Goal: Contribute content: Contribute content

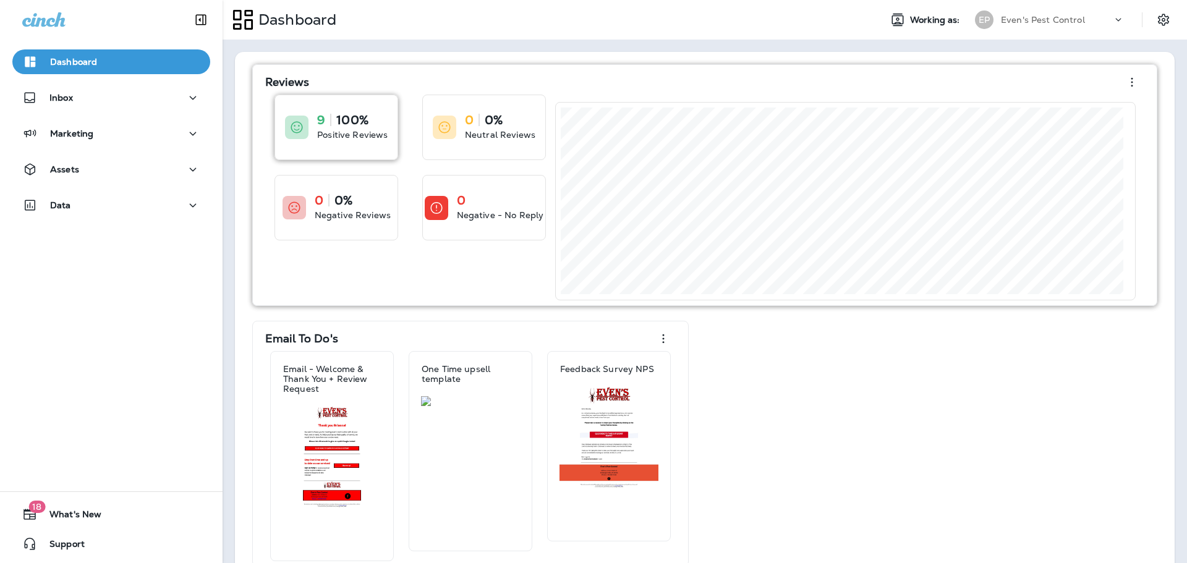
click at [372, 133] on p "Positive Reviews" at bounding box center [352, 135] width 70 height 12
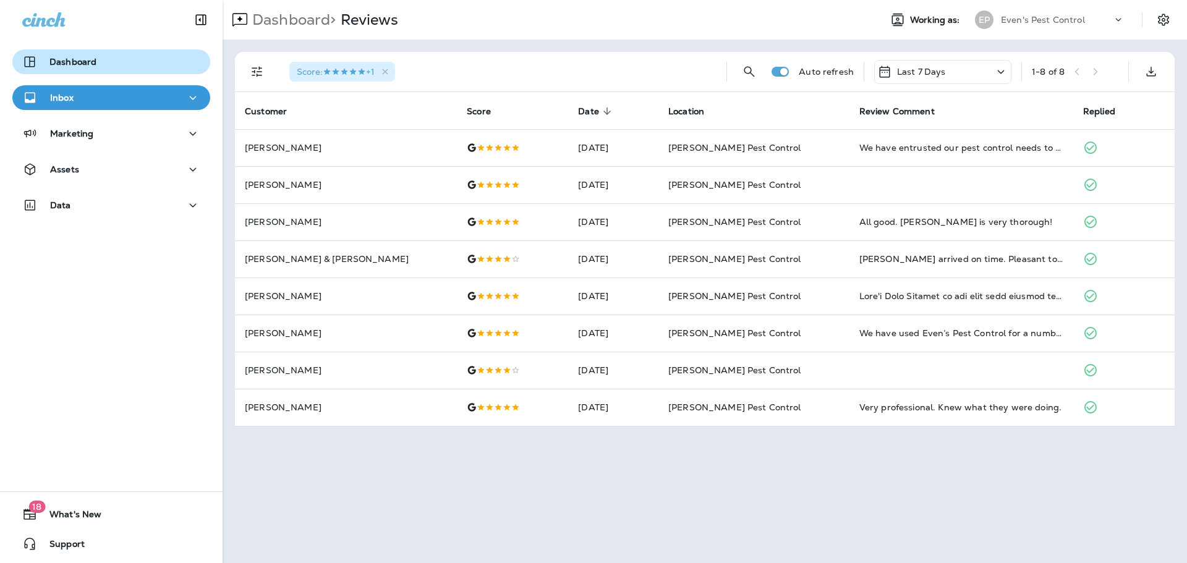
click at [111, 66] on div "Dashboard" at bounding box center [111, 61] width 178 height 15
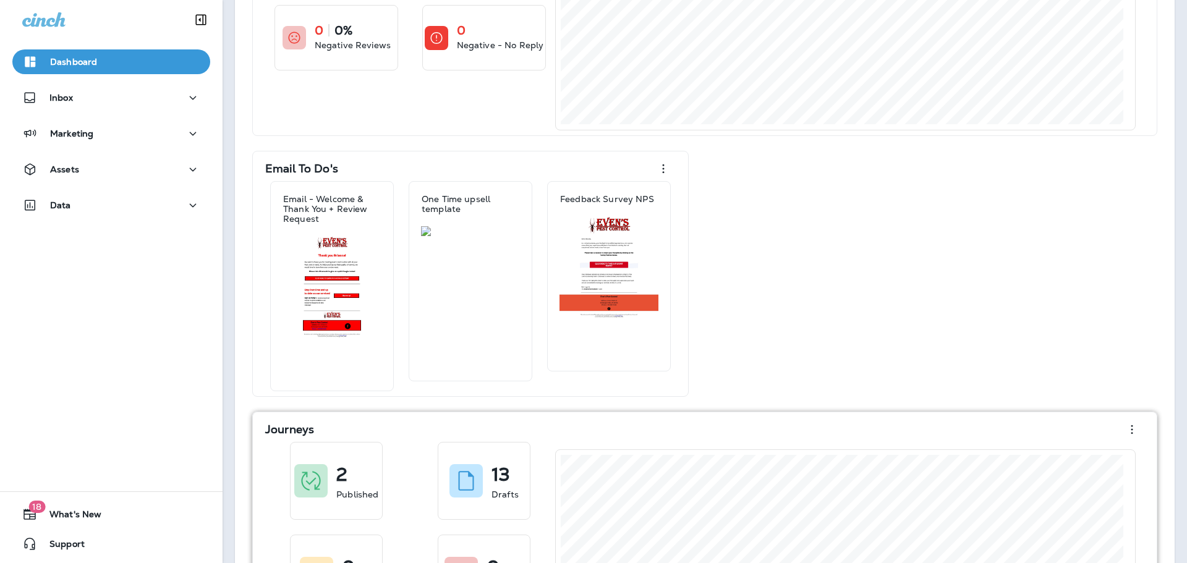
scroll to position [369, 0]
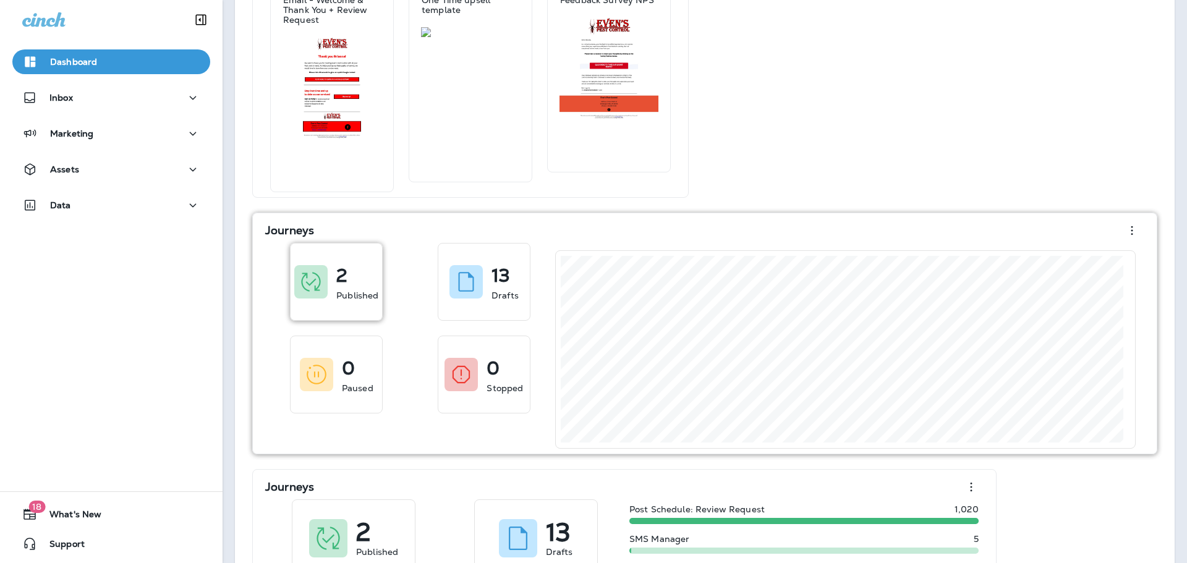
click at [348, 284] on div "2 Published" at bounding box center [357, 282] width 42 height 40
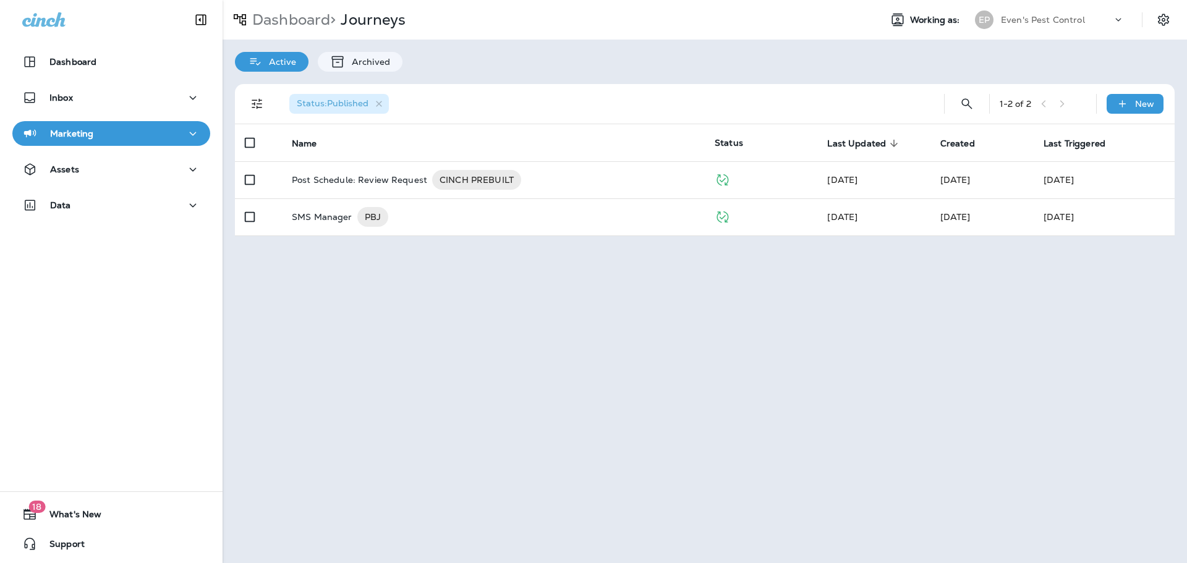
click at [148, 135] on div "Marketing" at bounding box center [111, 133] width 178 height 15
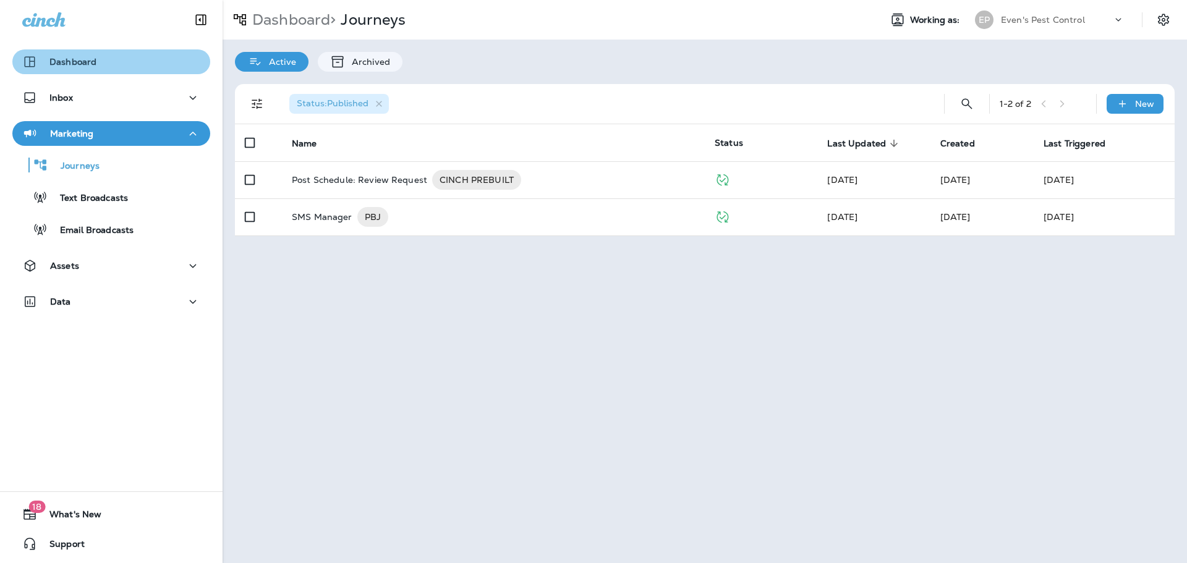
click at [151, 62] on div "Dashboard" at bounding box center [111, 61] width 178 height 15
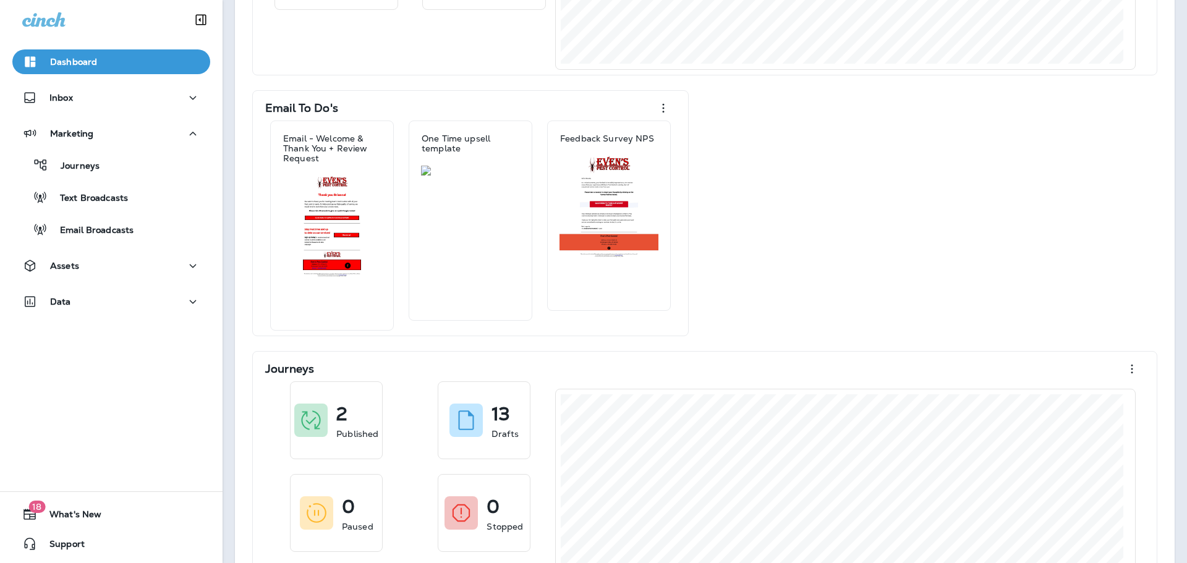
scroll to position [247, 0]
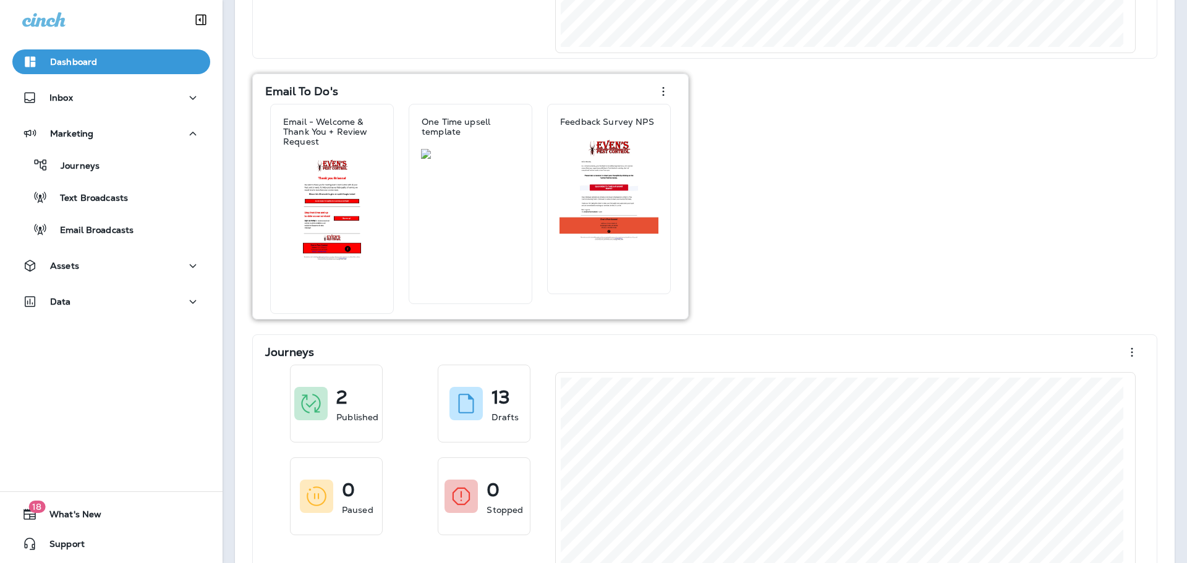
click at [354, 93] on div "Email To Do's" at bounding box center [470, 91] width 410 height 25
click at [667, 93] on icon "button" at bounding box center [663, 91] width 15 height 15
click at [703, 122] on div "Reviews 9 100% Positive Reviews 0 0% Neutral Reviews 0 0% Negative Reviews 0 Ne…" at bounding box center [704, 362] width 915 height 1090
click at [647, 229] on div at bounding box center [608, 216] width 109 height 155
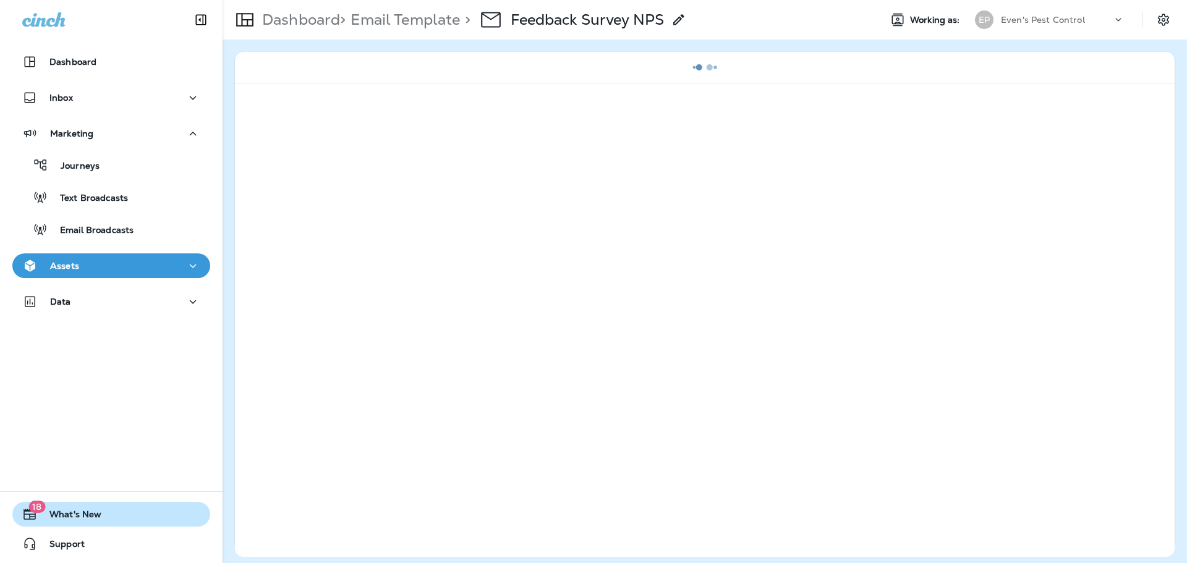
click at [121, 522] on button "18 What's New" at bounding box center [111, 514] width 198 height 25
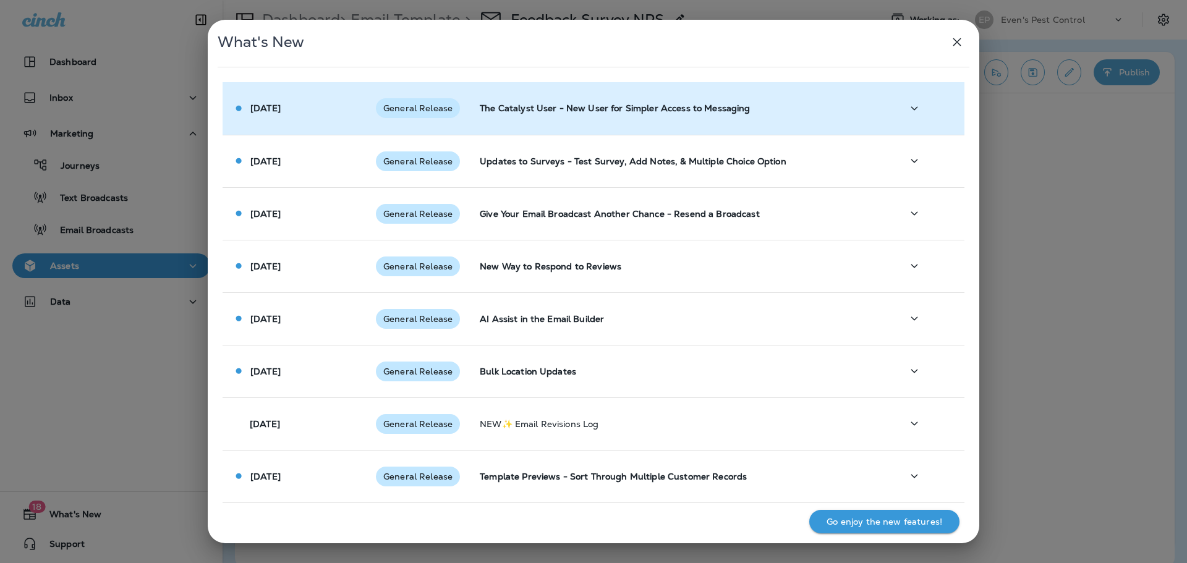
click at [785, 116] on td "The Catalyst User - New User for Simpler Access to Messaging" at bounding box center [681, 108] width 422 height 53
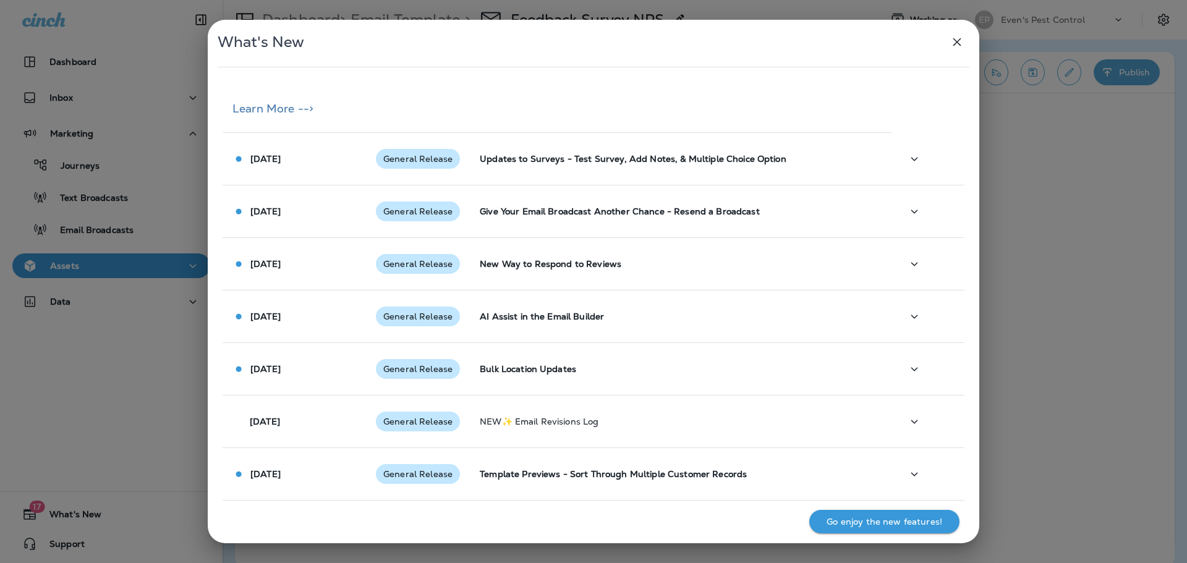
scroll to position [494, 0]
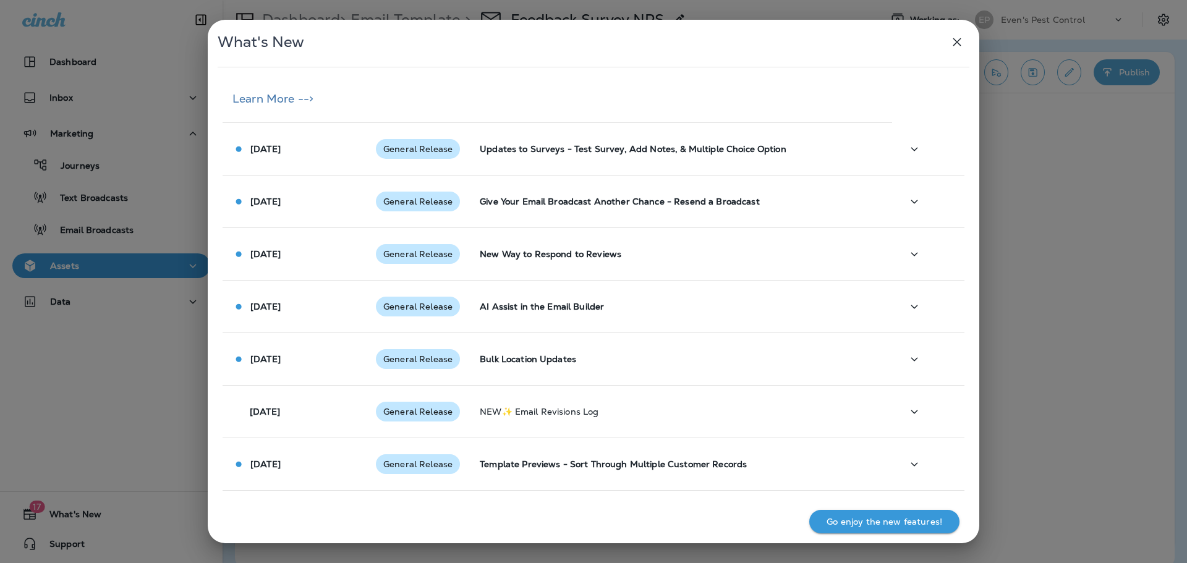
click at [924, 527] on div "Go enjoy the new features!" at bounding box center [884, 522] width 130 height 16
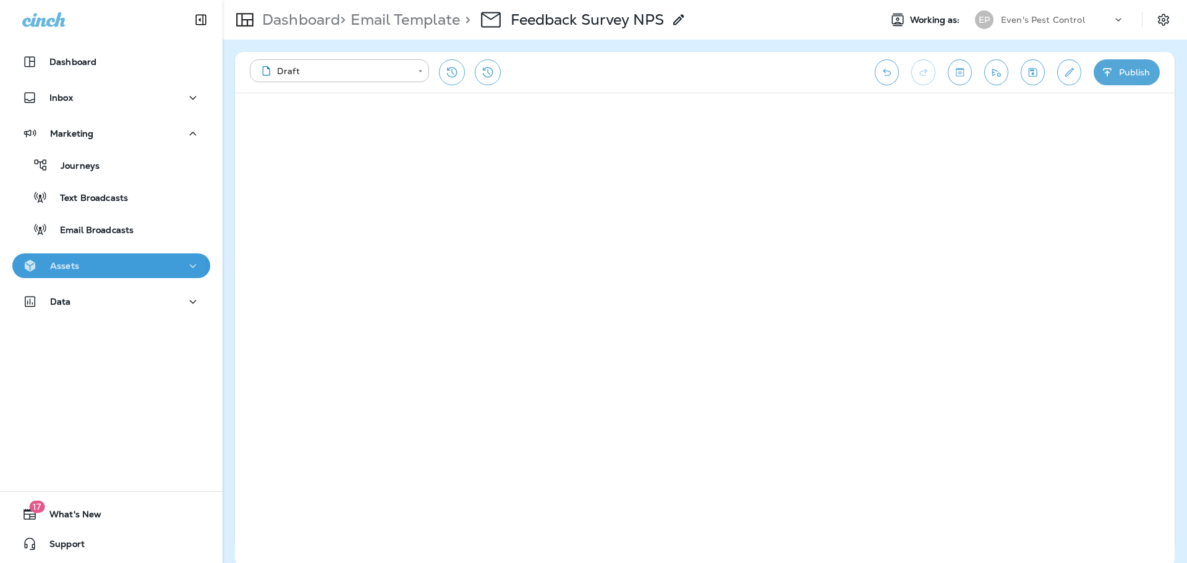
click at [108, 263] on div "Assets" at bounding box center [111, 265] width 178 height 15
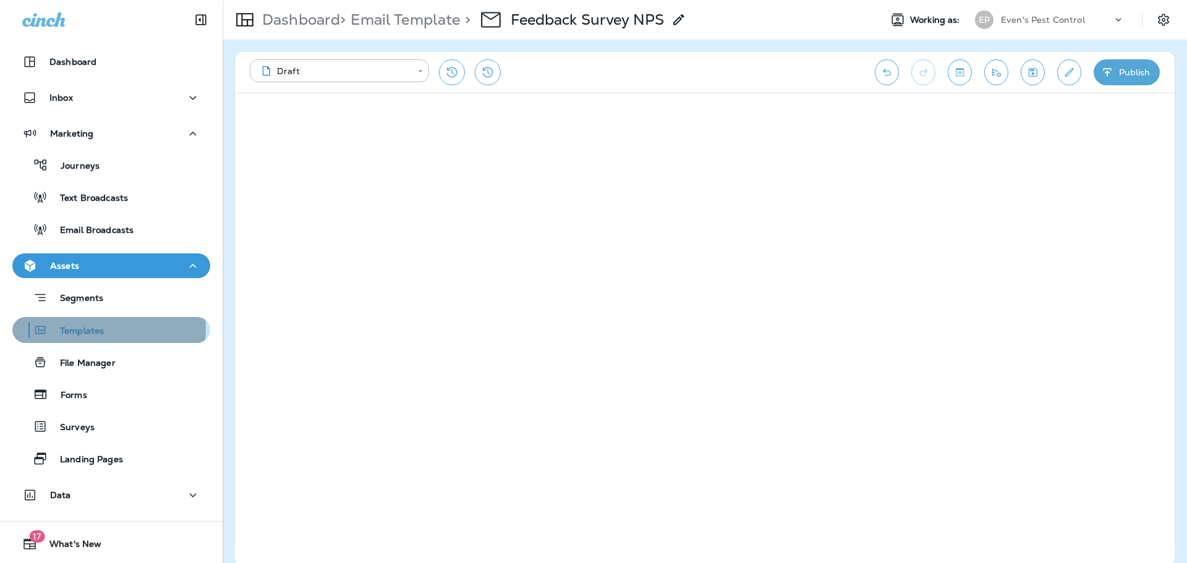
click at [95, 328] on p "Templates" at bounding box center [76, 332] width 56 height 12
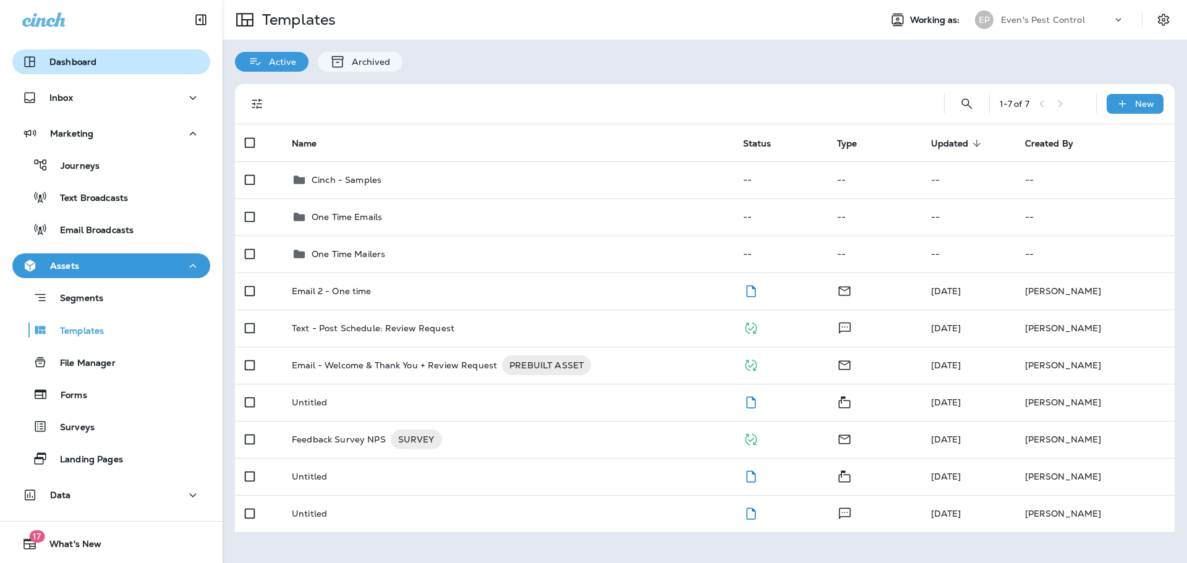
click at [85, 58] on p "Dashboard" at bounding box center [72, 62] width 47 height 10
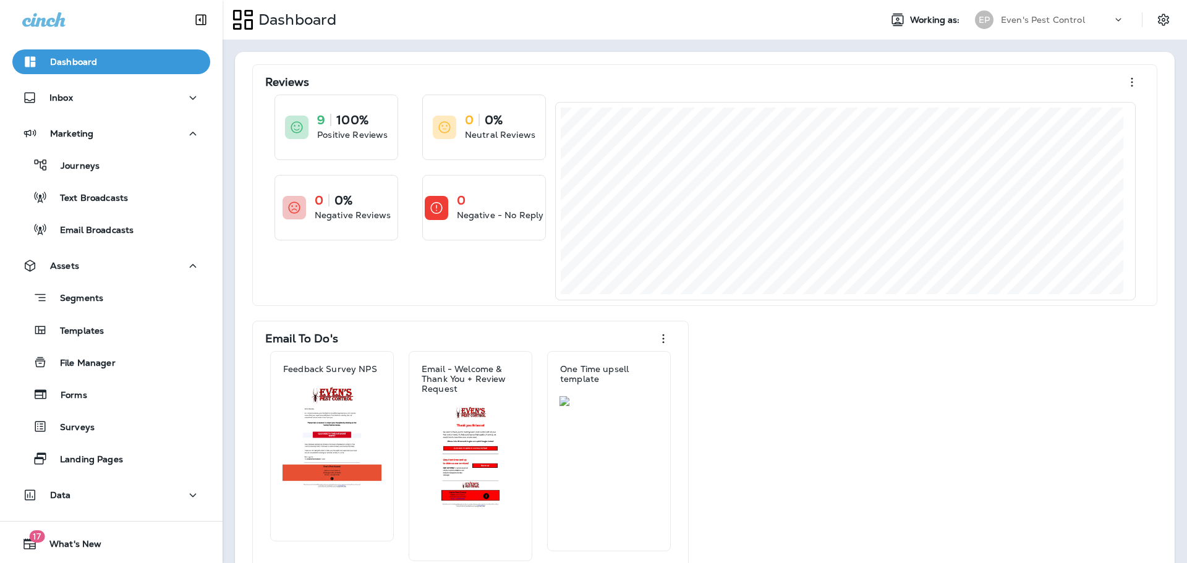
scroll to position [124, 0]
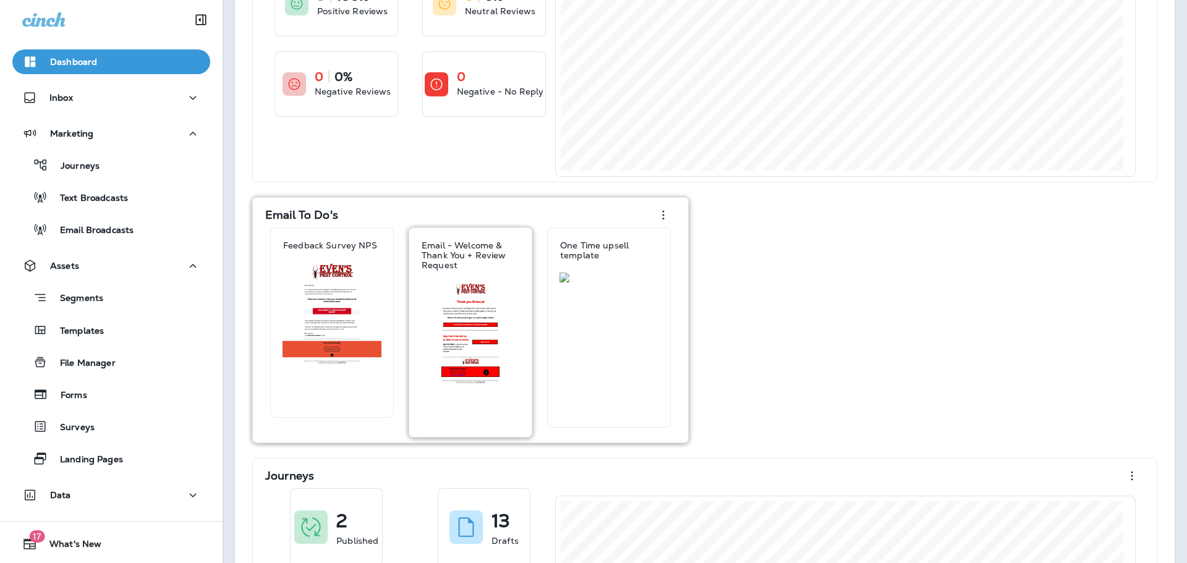
click at [486, 363] on div at bounding box center [470, 359] width 109 height 155
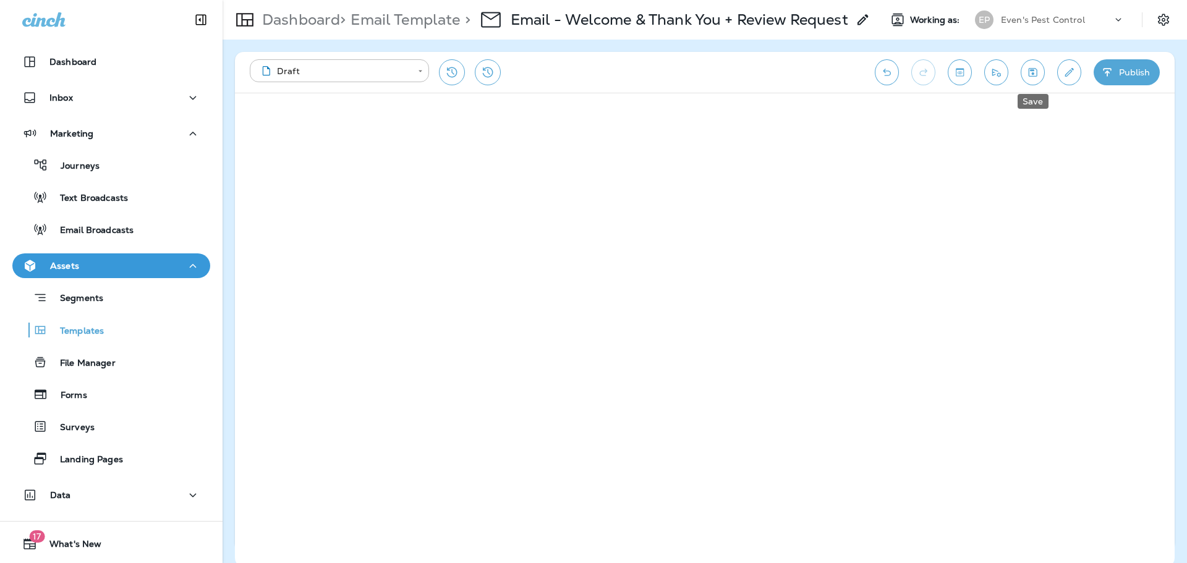
click at [1032, 73] on icon "Save" at bounding box center [1032, 72] width 9 height 9
click at [1120, 72] on button "Publish" at bounding box center [1126, 72] width 66 height 26
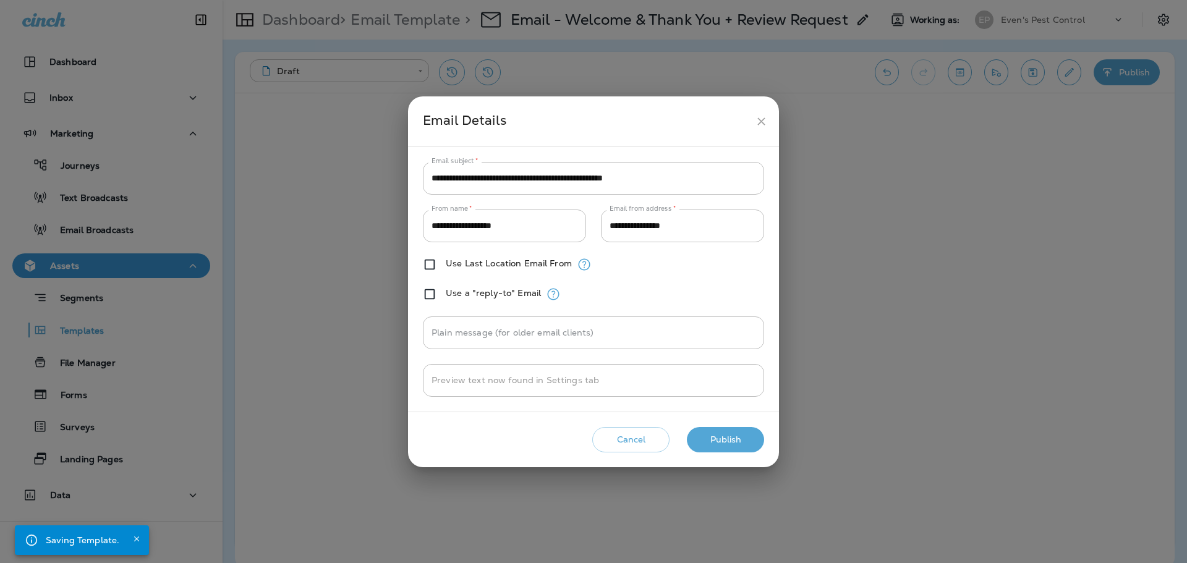
click at [726, 441] on button "Publish" at bounding box center [725, 439] width 77 height 25
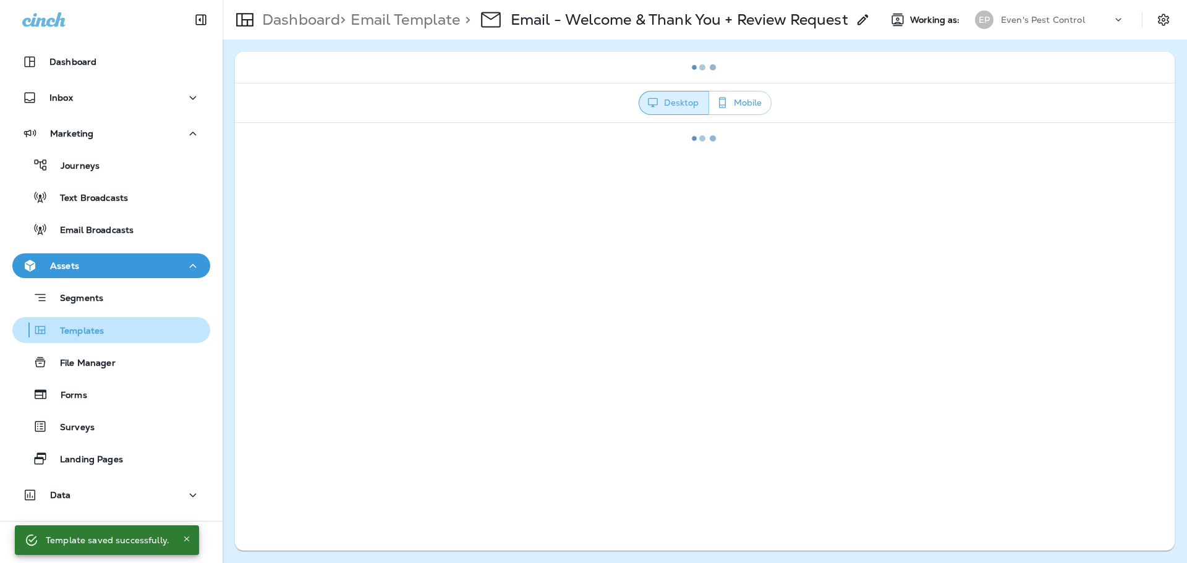
click at [90, 336] on p "Templates" at bounding box center [76, 332] width 56 height 12
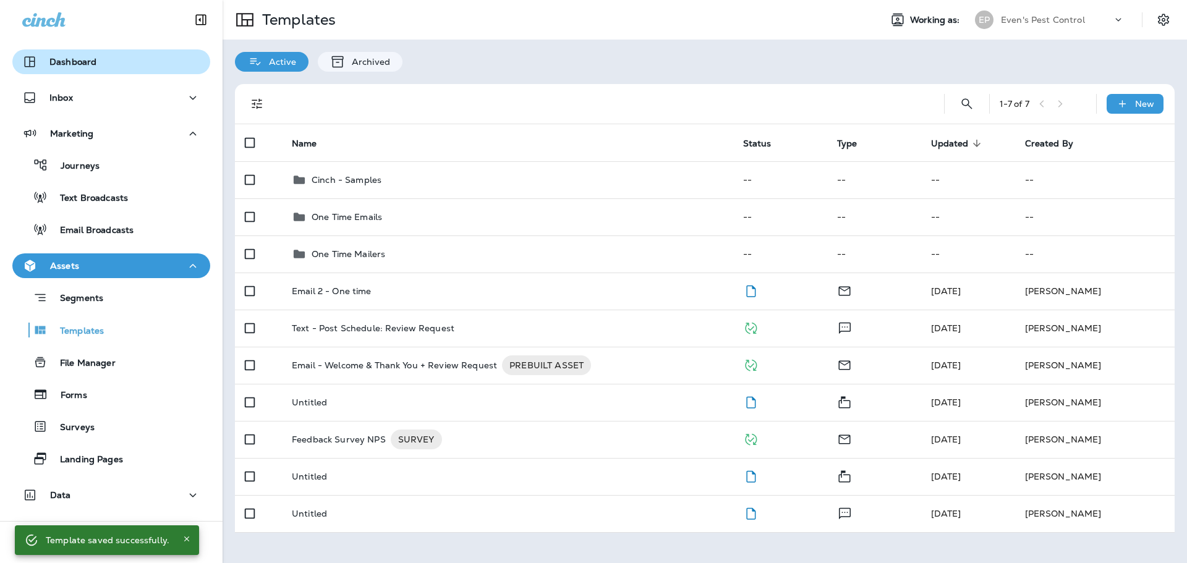
click at [77, 53] on button "Dashboard" at bounding box center [111, 61] width 198 height 25
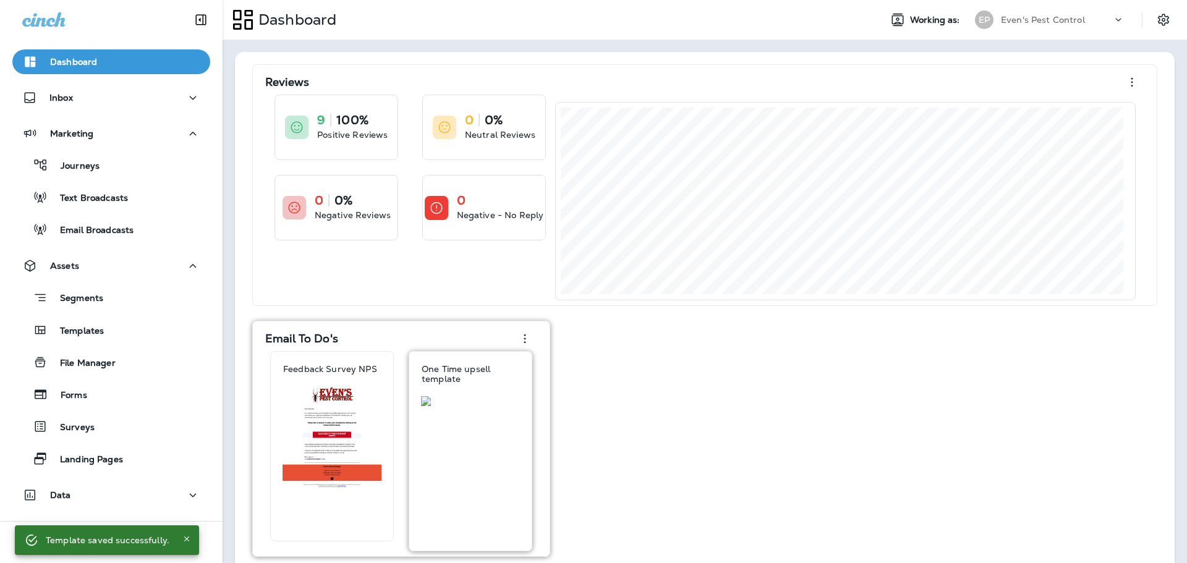
scroll to position [185, 0]
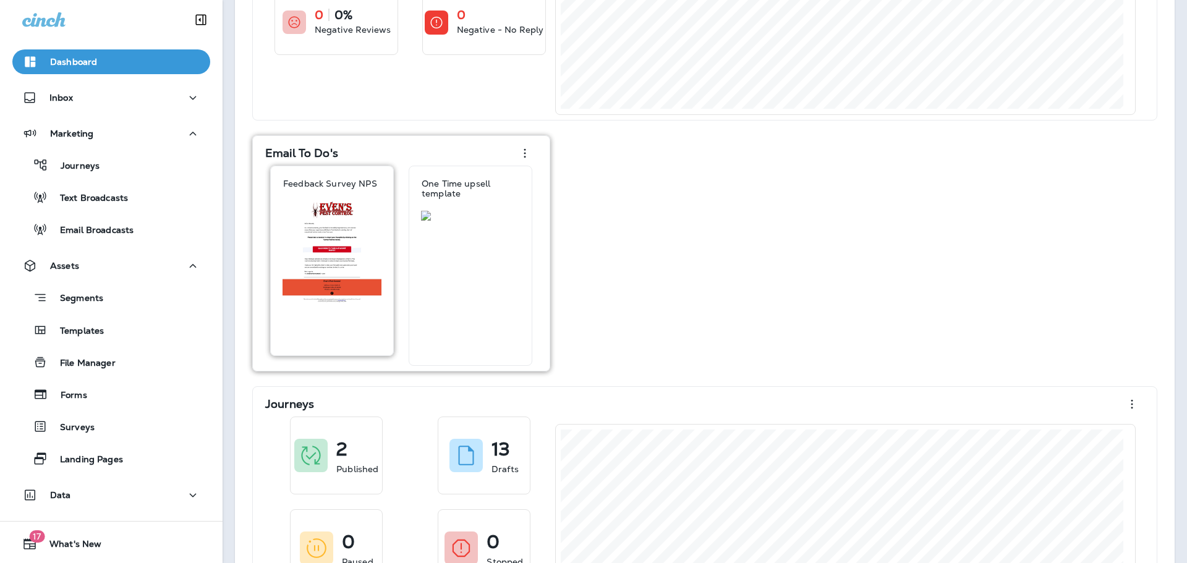
click at [347, 200] on div "Feedback Survey NPS" at bounding box center [332, 183] width 122 height 35
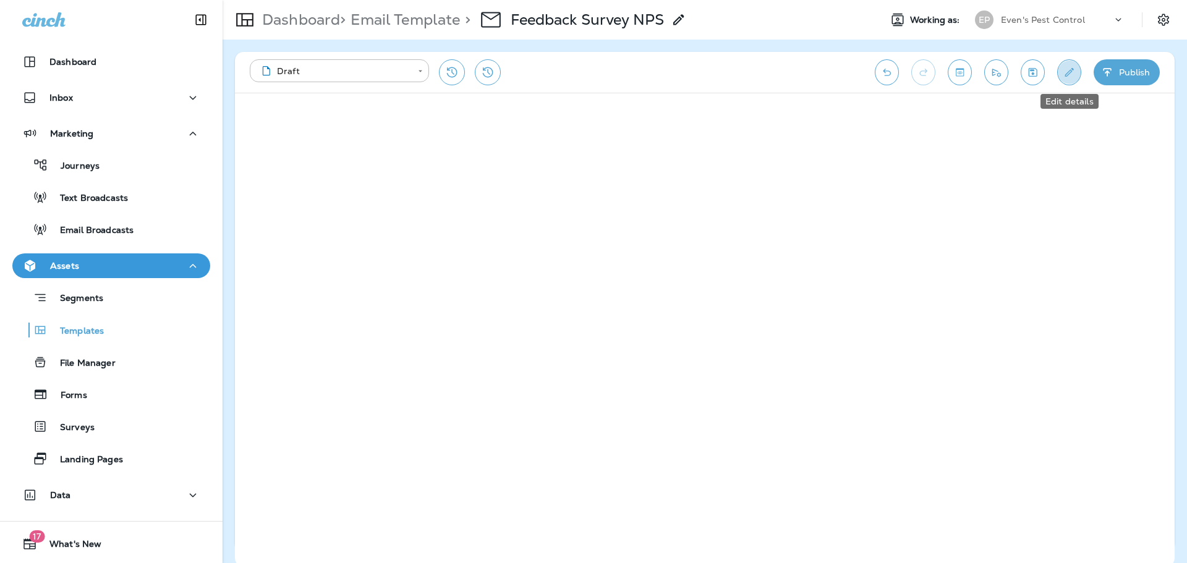
click at [1069, 71] on icon "Edit details" at bounding box center [1069, 72] width 9 height 9
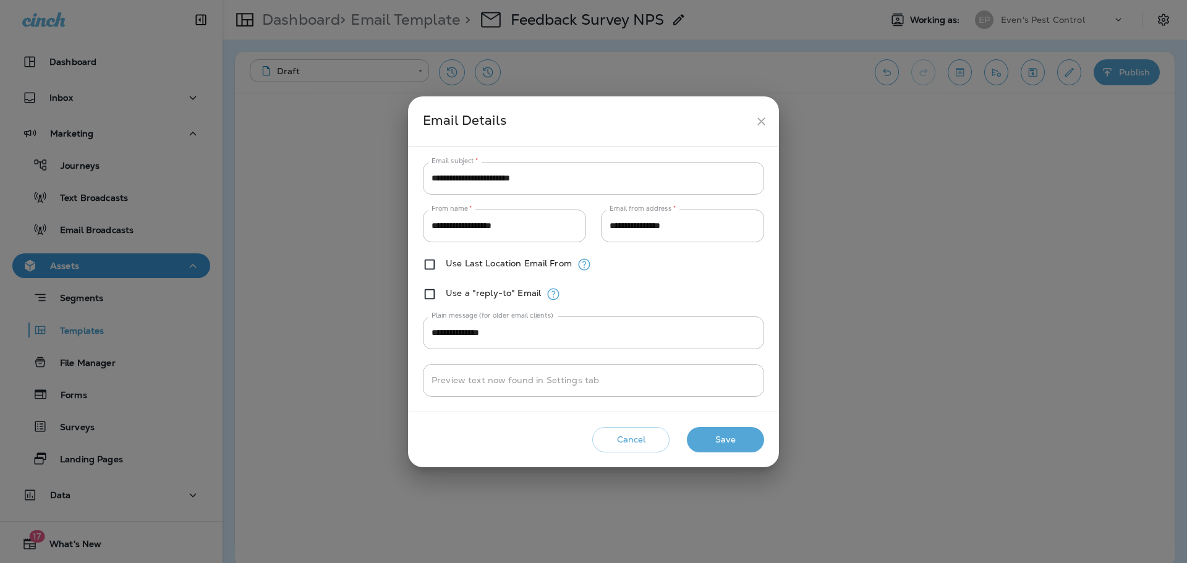
click at [761, 124] on icon "close" at bounding box center [761, 121] width 13 height 13
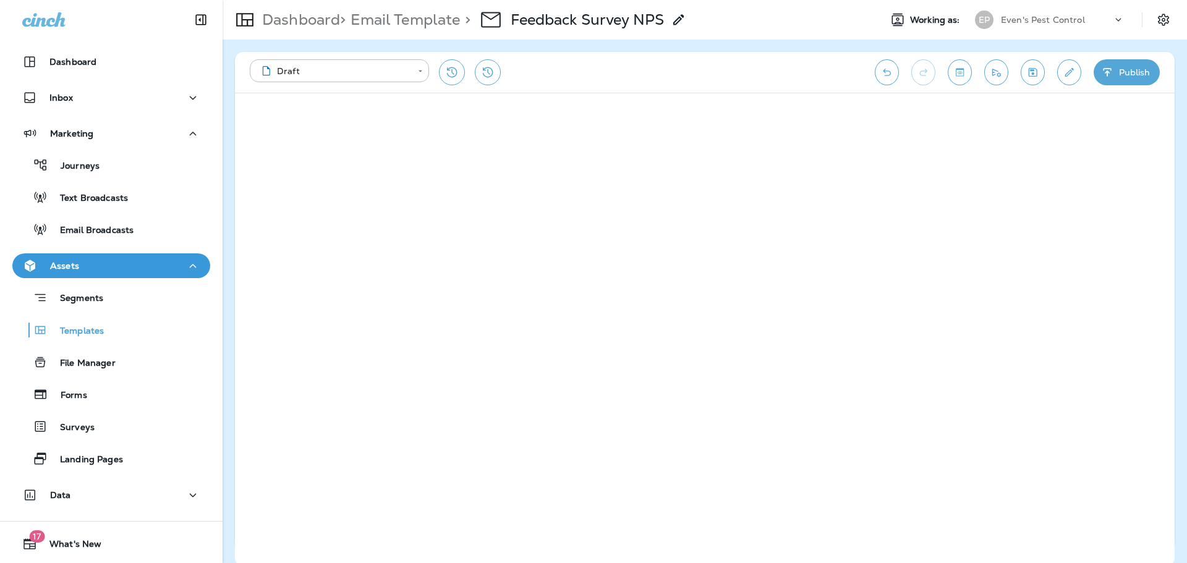
drag, startPoint x: 83, startPoint y: 263, endPoint x: 87, endPoint y: 257, distance: 6.9
click at [84, 261] on div "Assets" at bounding box center [111, 265] width 178 height 15
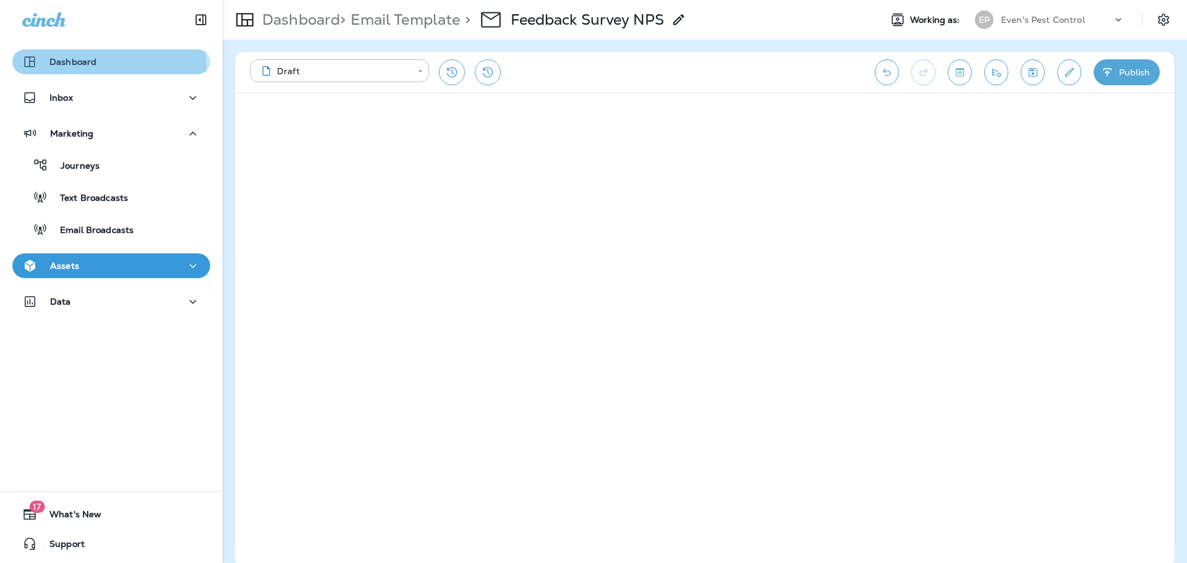
click at [101, 68] on div "Dashboard" at bounding box center [111, 61] width 178 height 15
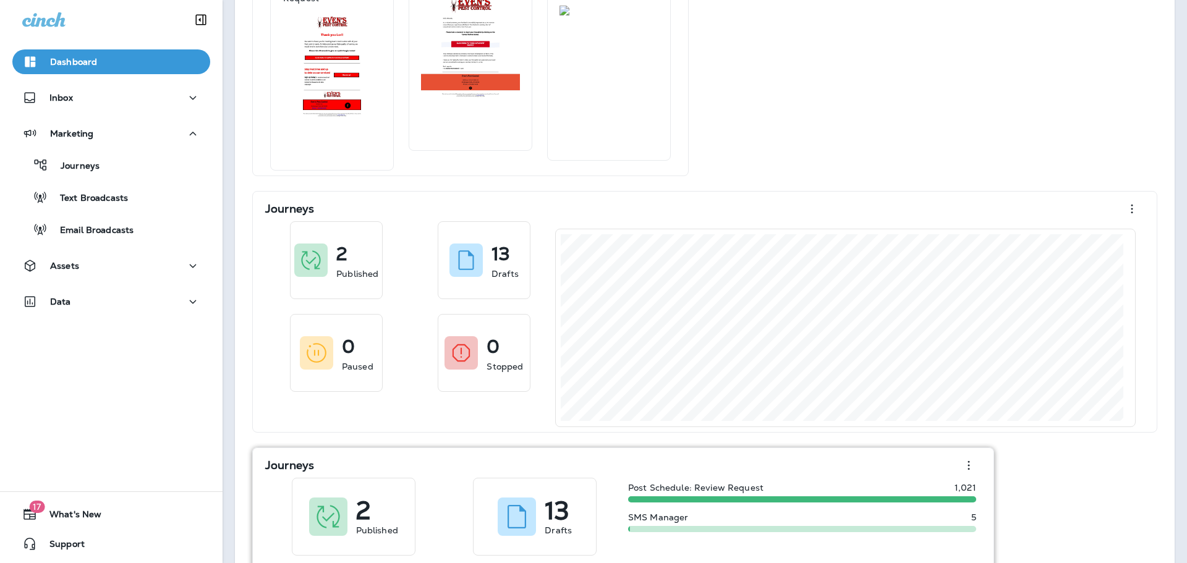
scroll to position [369, 0]
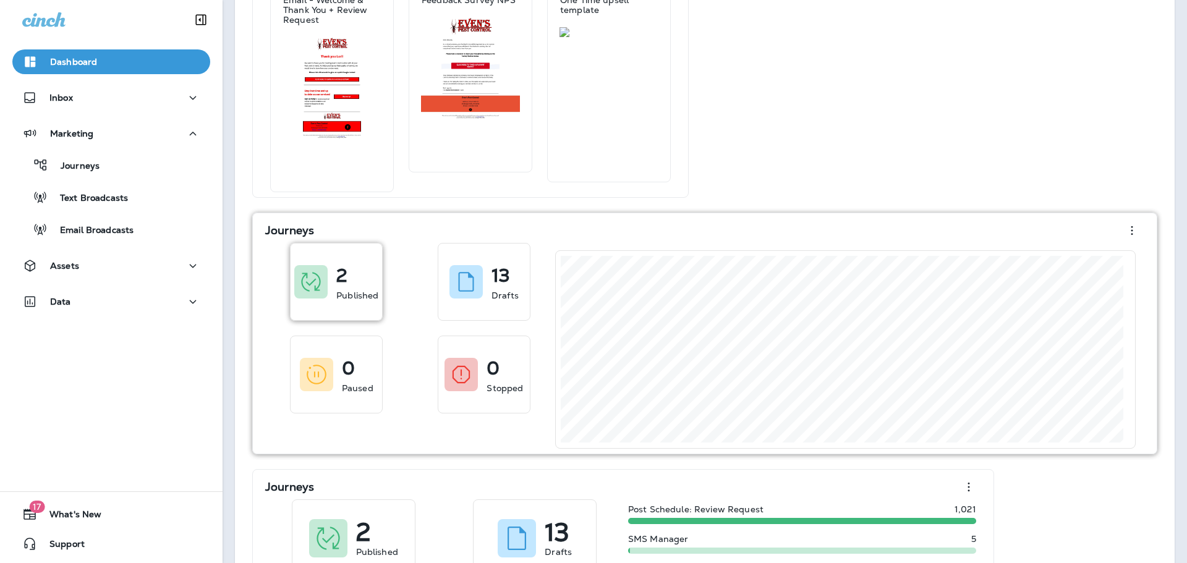
click at [297, 277] on div at bounding box center [310, 281] width 33 height 33
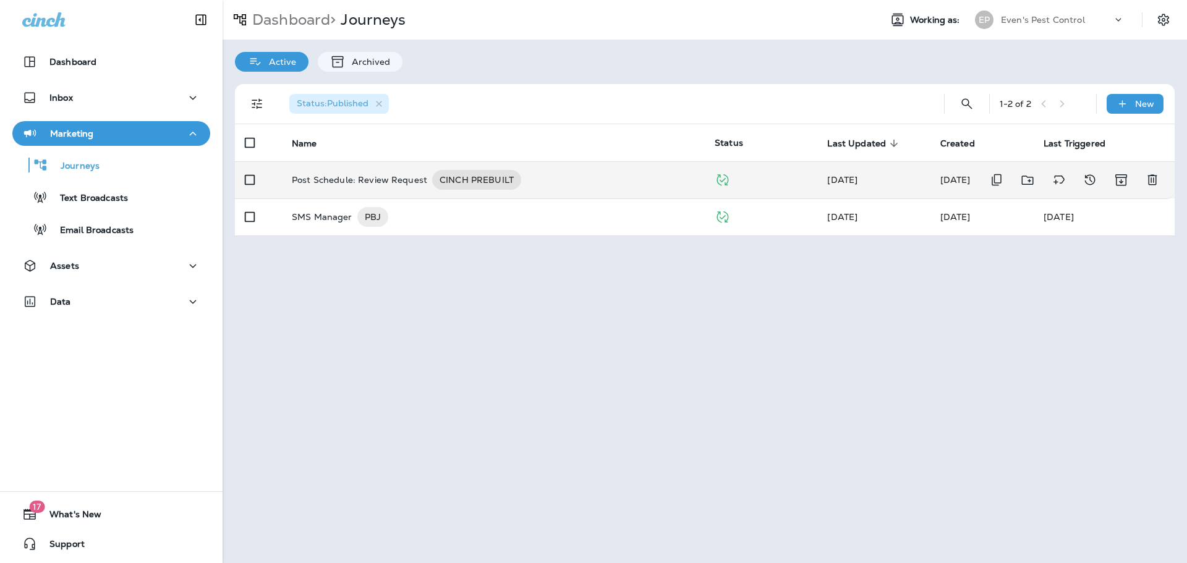
click at [337, 180] on p "Post Schedule: Review Request" at bounding box center [359, 180] width 135 height 20
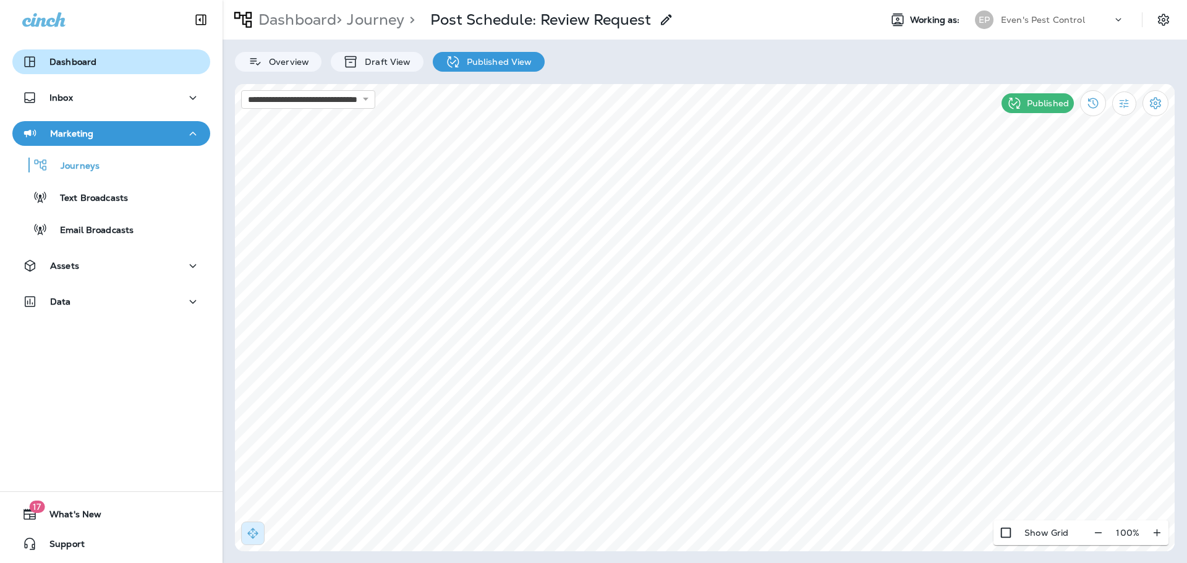
click at [91, 60] on p "Dashboard" at bounding box center [72, 62] width 47 height 10
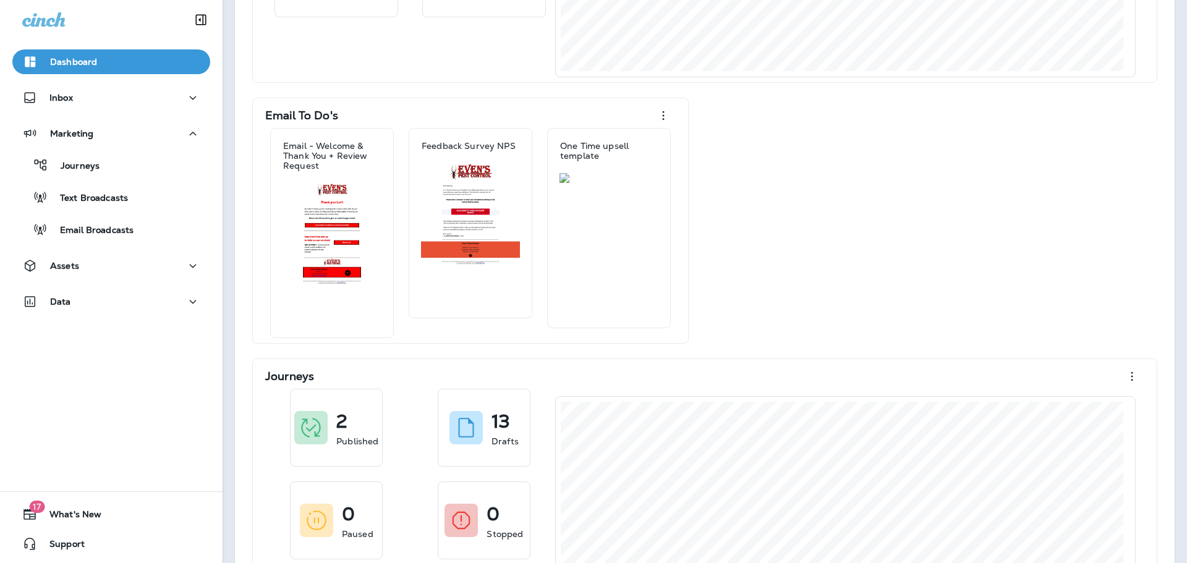
scroll to position [247, 0]
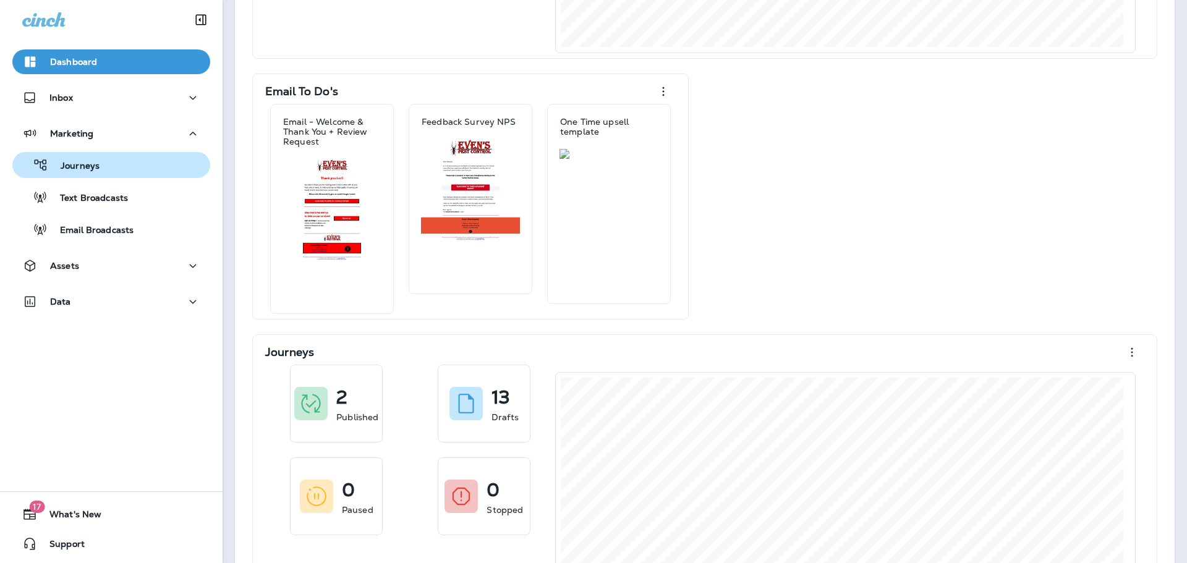
click at [100, 163] on div "Journeys" at bounding box center [111, 165] width 188 height 19
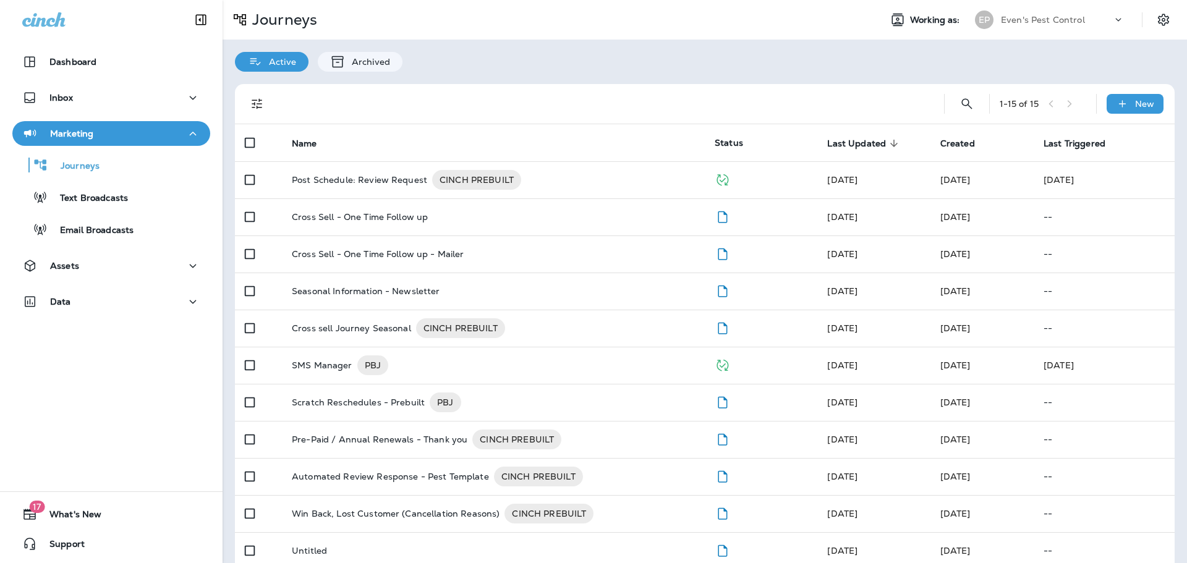
click at [729, 149] on th "Status" at bounding box center [761, 142] width 112 height 37
click at [729, 143] on span "Status" at bounding box center [728, 142] width 28 height 11
click at [127, 138] on div "Marketing" at bounding box center [111, 133] width 178 height 15
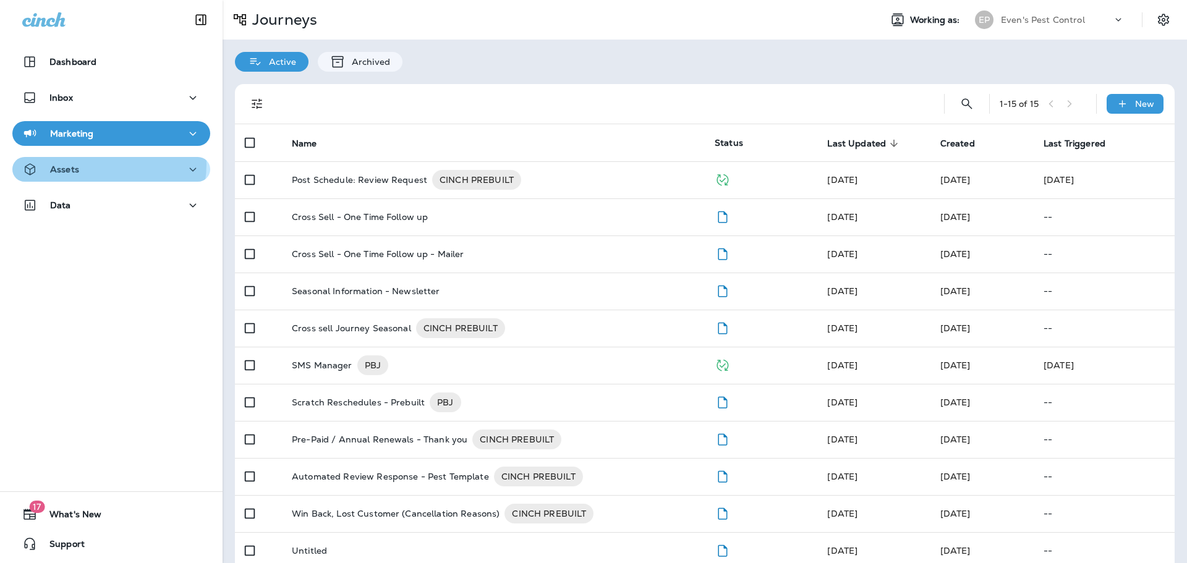
click at [103, 164] on div "Assets" at bounding box center [111, 169] width 178 height 15
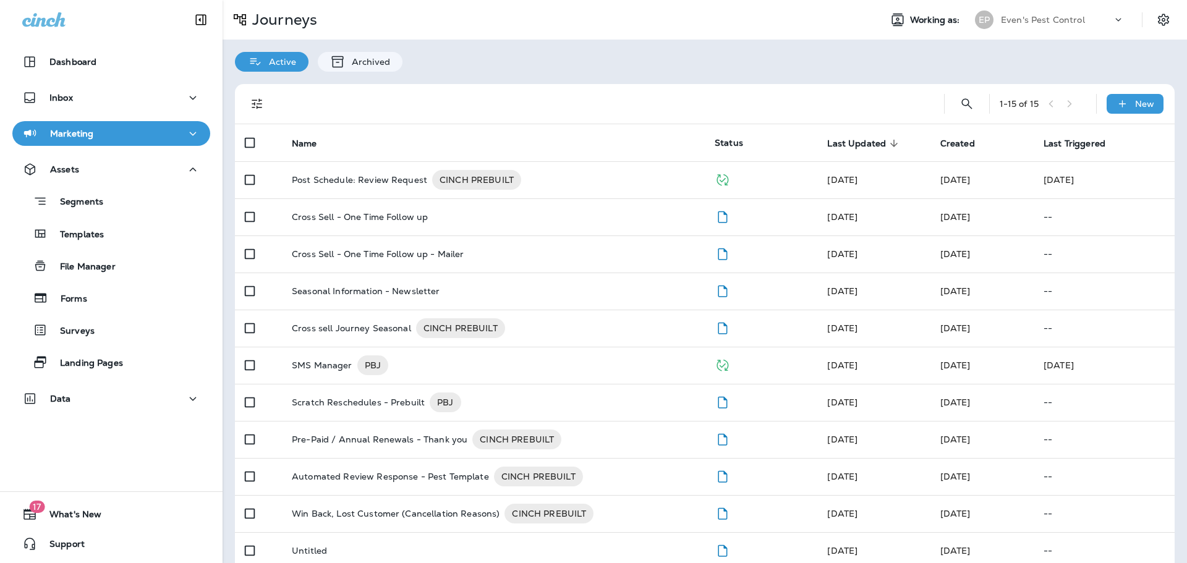
click at [99, 216] on div "Segments Templates File Manager Forms Surveys Landing Pages" at bounding box center [111, 278] width 198 height 193
click at [101, 237] on p "Templates" at bounding box center [76, 235] width 56 height 12
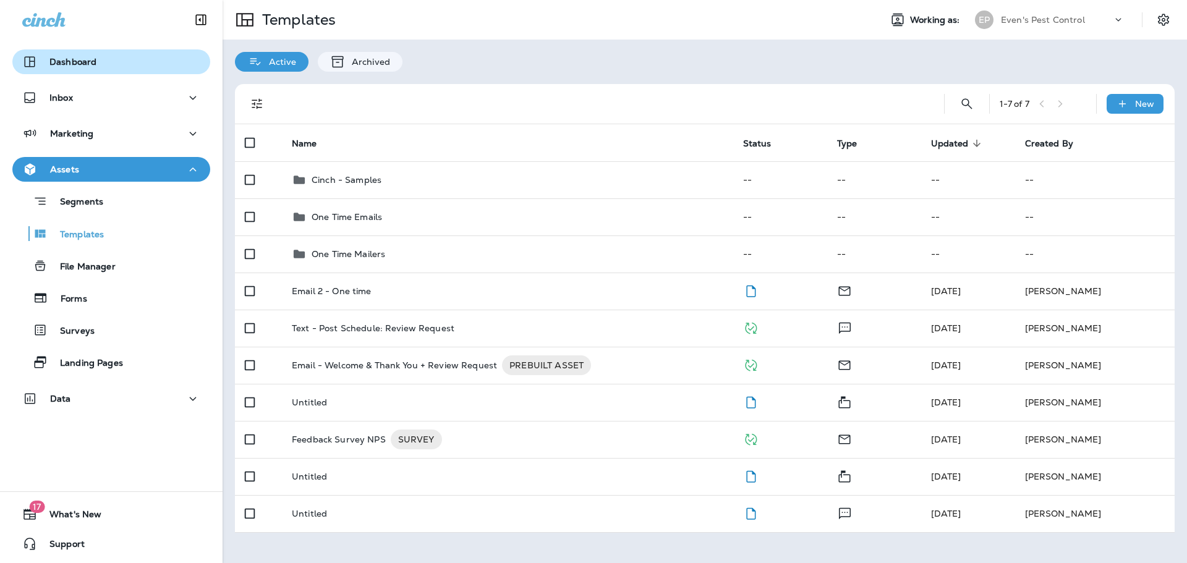
click at [113, 68] on div "Dashboard" at bounding box center [111, 61] width 178 height 15
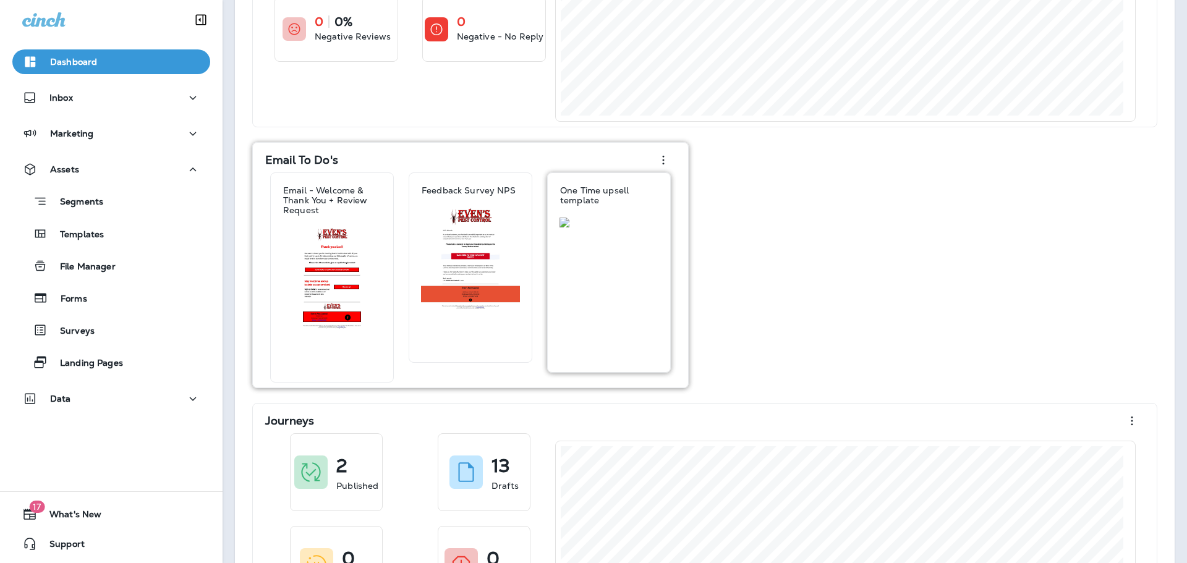
scroll to position [185, 0]
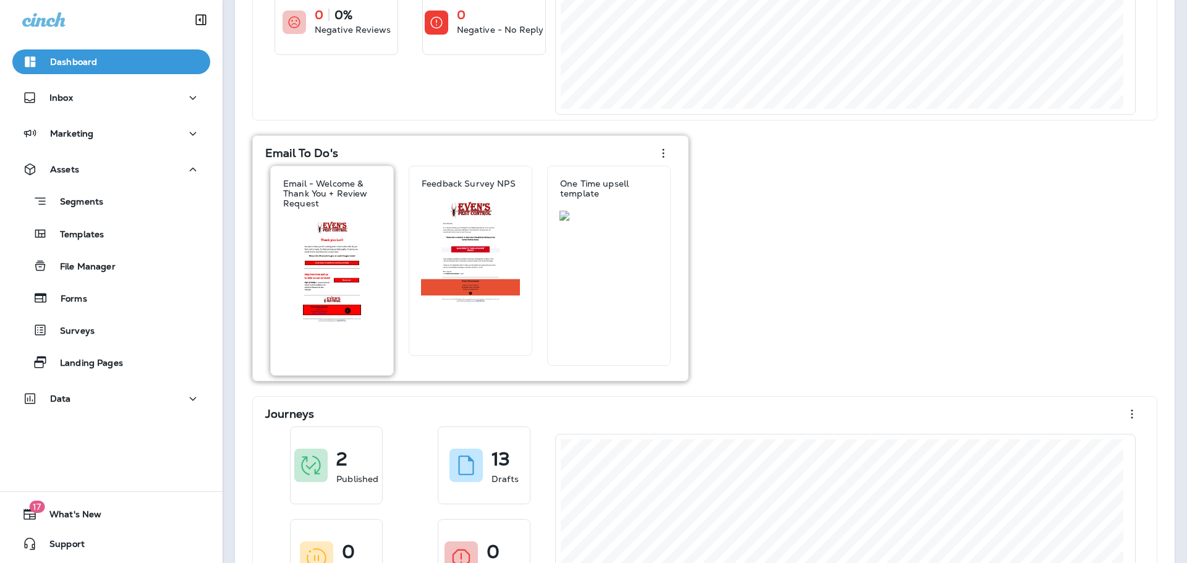
click at [346, 254] on div at bounding box center [332, 298] width 109 height 155
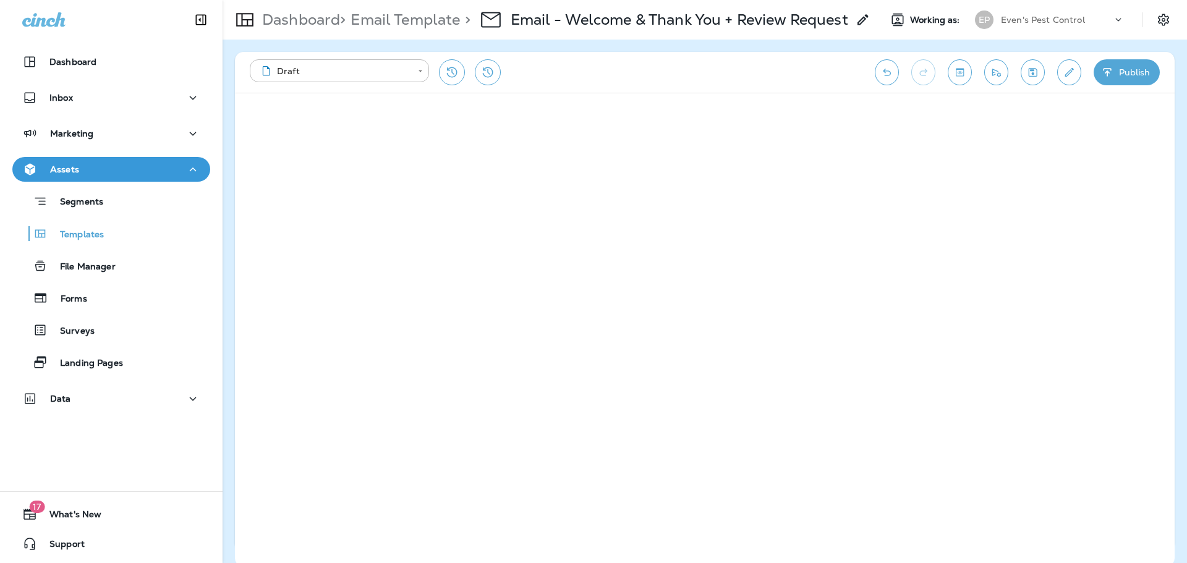
click at [795, 72] on div "**********" at bounding box center [556, 72] width 612 height 26
click at [1038, 74] on icon "Save" at bounding box center [1032, 72] width 13 height 12
click at [1136, 72] on button "Publish" at bounding box center [1126, 72] width 66 height 26
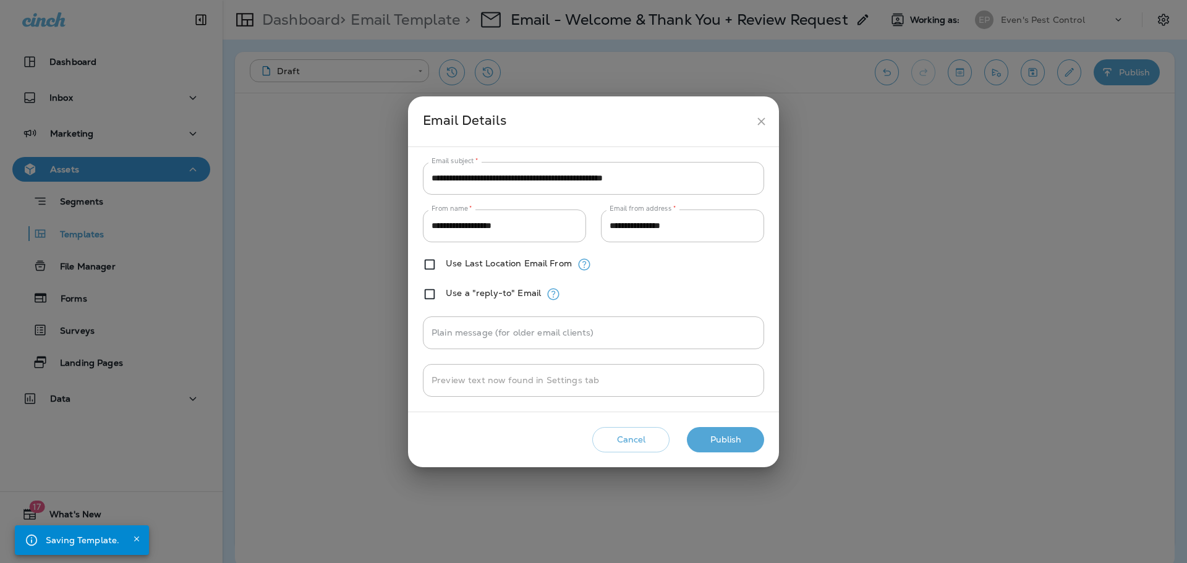
click at [728, 441] on button "Publish" at bounding box center [725, 439] width 77 height 25
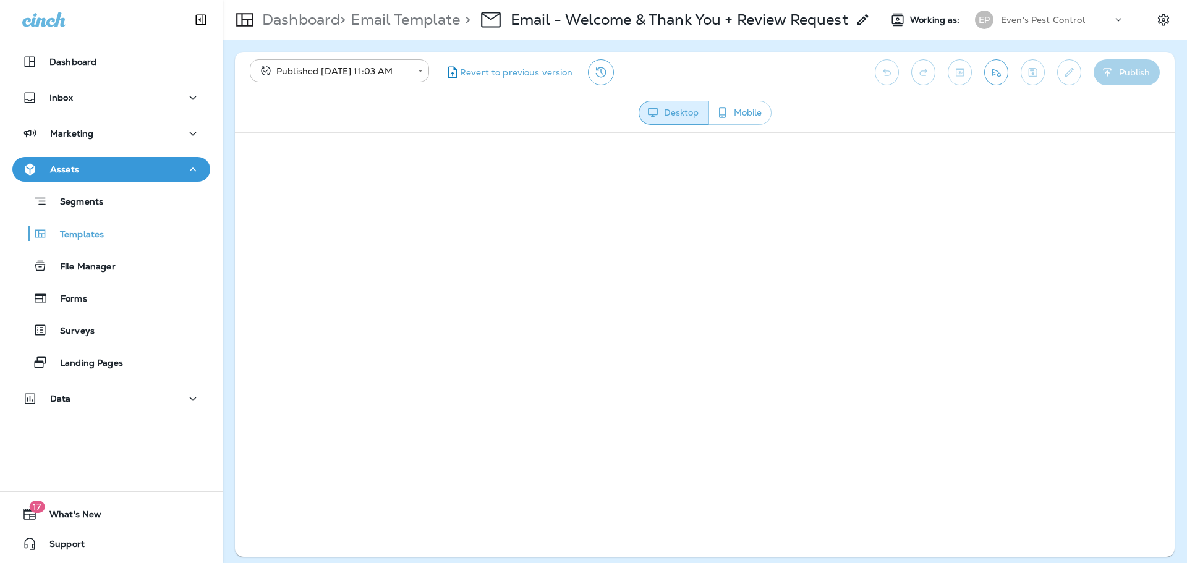
click at [747, 111] on button "Mobile" at bounding box center [739, 113] width 63 height 24
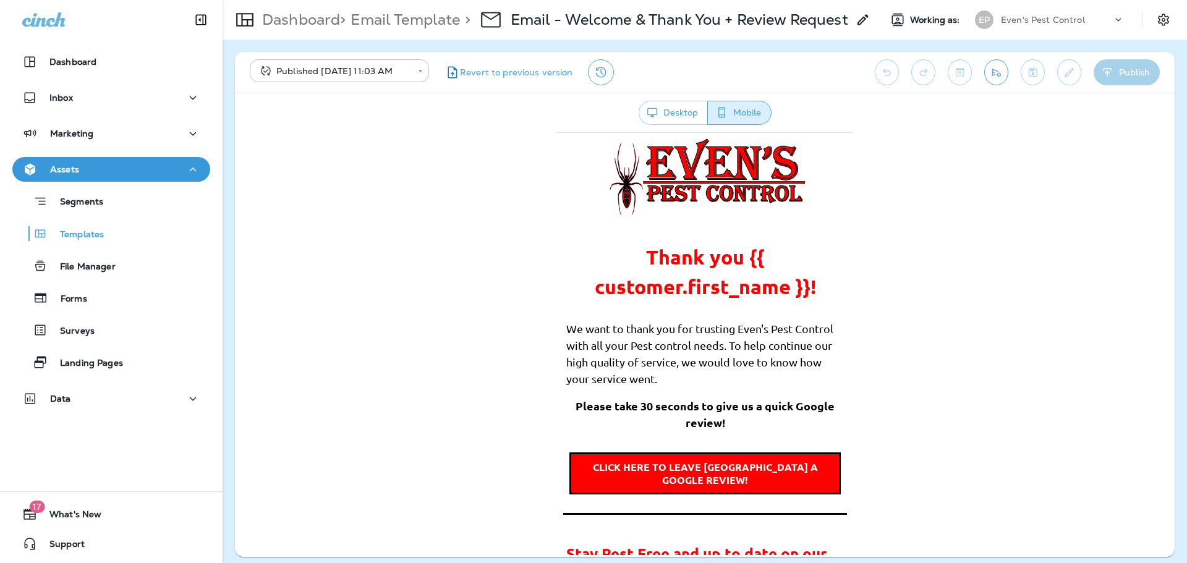
click at [714, 284] on span "Thank you {{ customer.first_name }}!" at bounding box center [704, 271] width 221 height 54
click at [710, 177] on img at bounding box center [704, 179] width 205 height 83
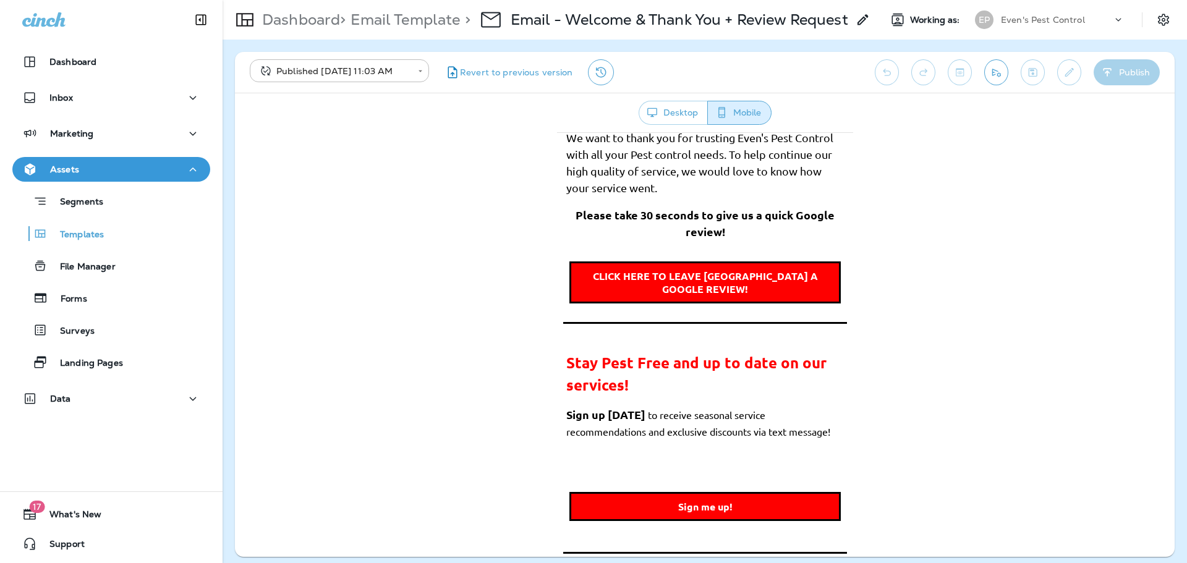
scroll to position [309, 0]
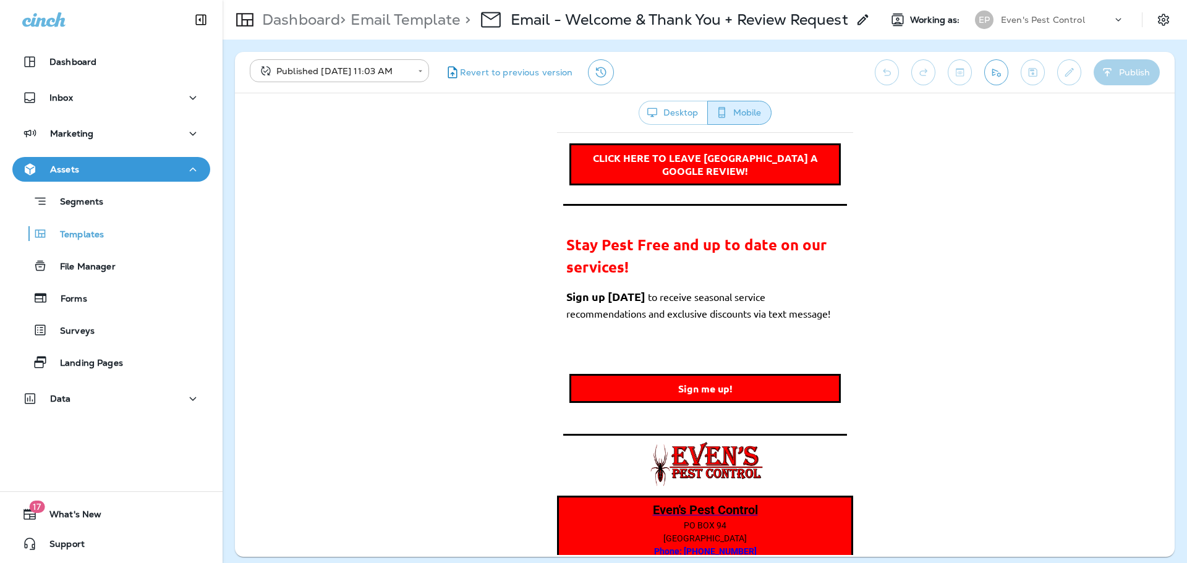
click at [677, 161] on span "CLICK HERE TO LEAVE [GEOGRAPHIC_DATA] A GOOGLE REVIEW!" at bounding box center [704, 164] width 225 height 26
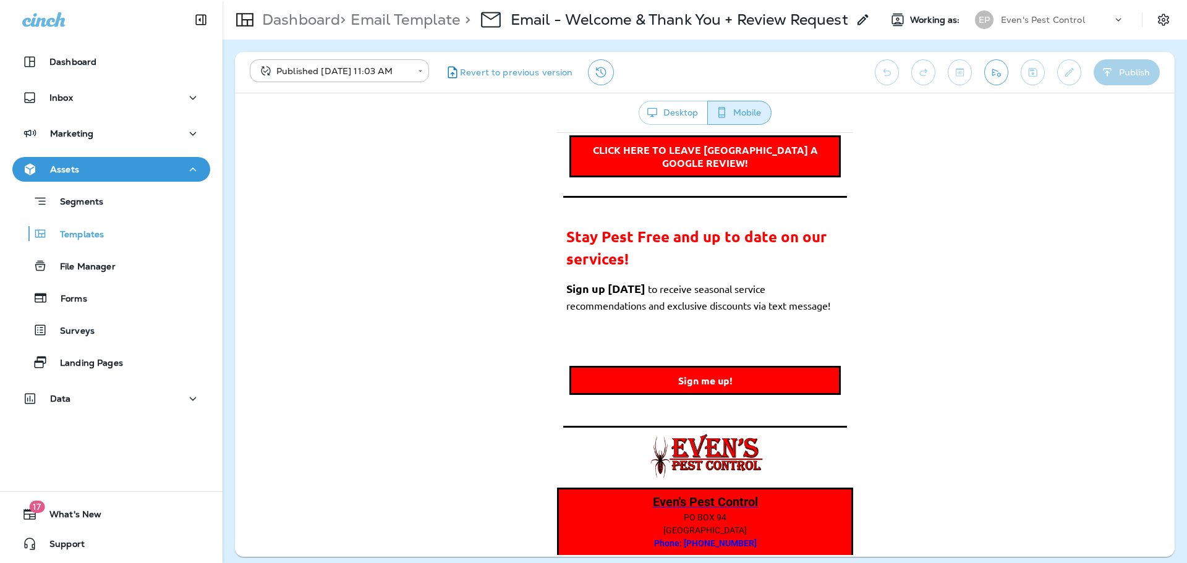
scroll to position [363, 0]
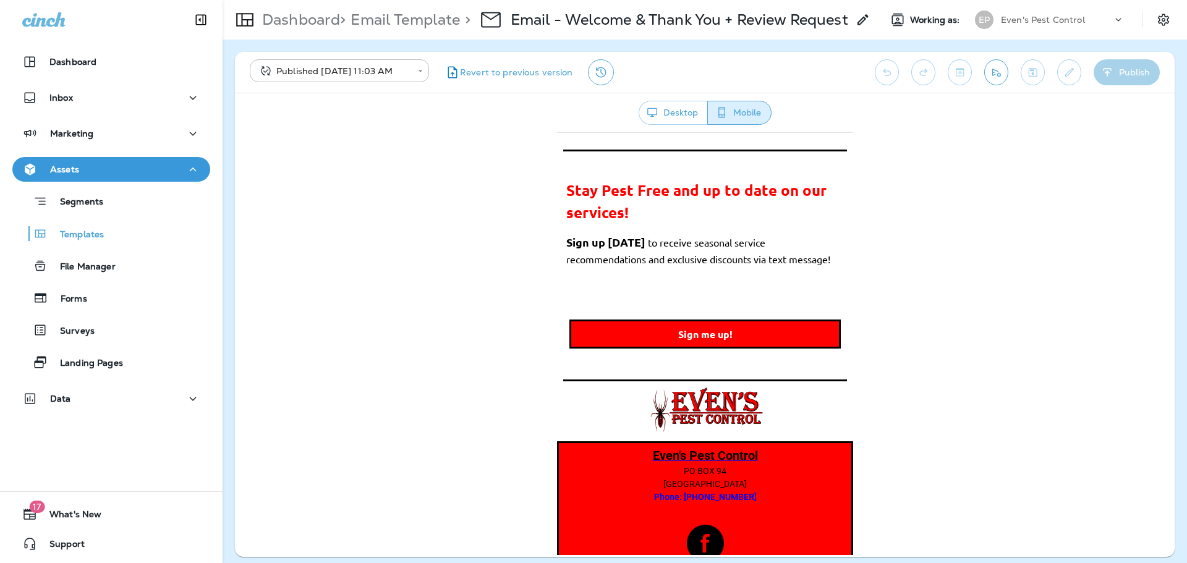
click at [703, 327] on span "Sign me up!" at bounding box center [704, 333] width 54 height 13
click at [725, 392] on img at bounding box center [704, 411] width 117 height 48
click at [719, 447] on strong "Even's Pest Control" at bounding box center [704, 454] width 105 height 15
click at [701, 491] on span "Phone: [PHONE_NUMBER]" at bounding box center [704, 496] width 103 height 10
click at [714, 491] on span "Phone: [PHONE_NUMBER]" at bounding box center [704, 496] width 103 height 10
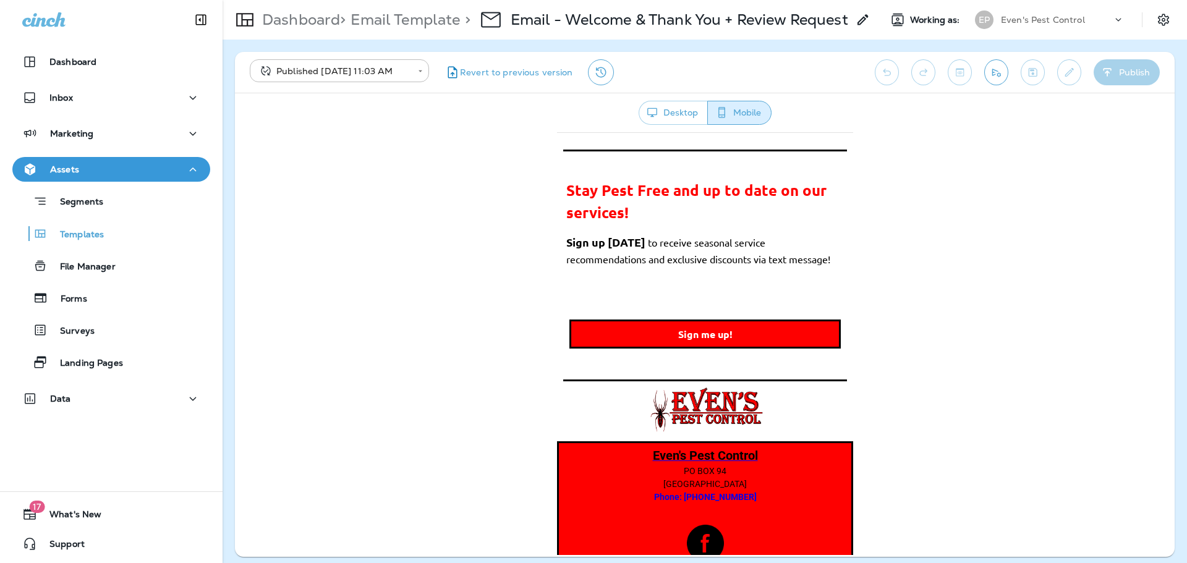
click at [708, 491] on span "Phone: [PHONE_NUMBER]" at bounding box center [704, 496] width 103 height 10
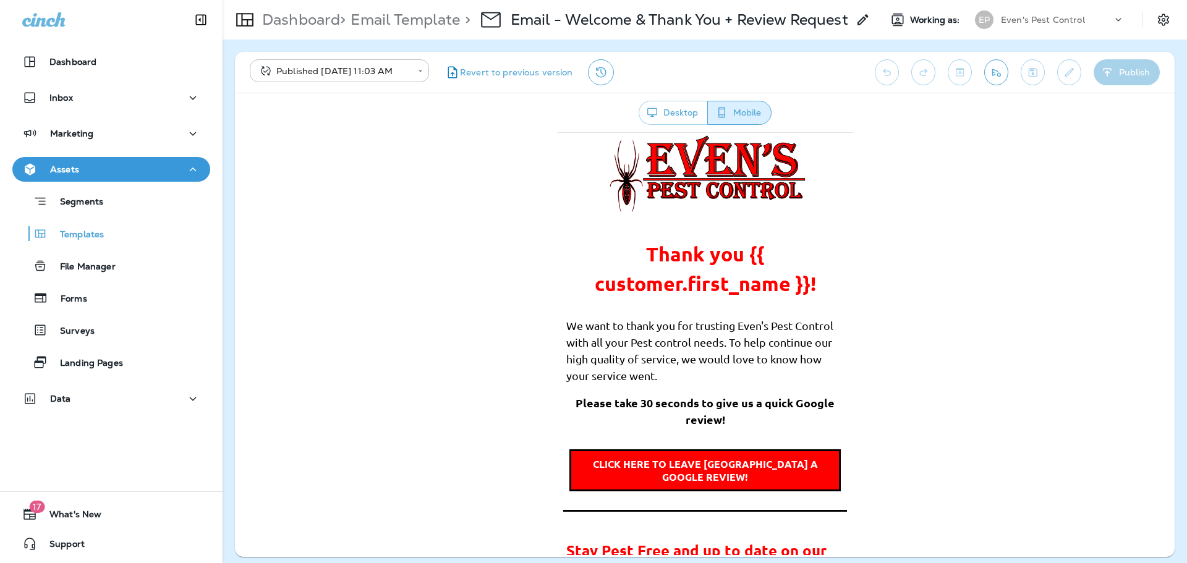
scroll to position [0, 0]
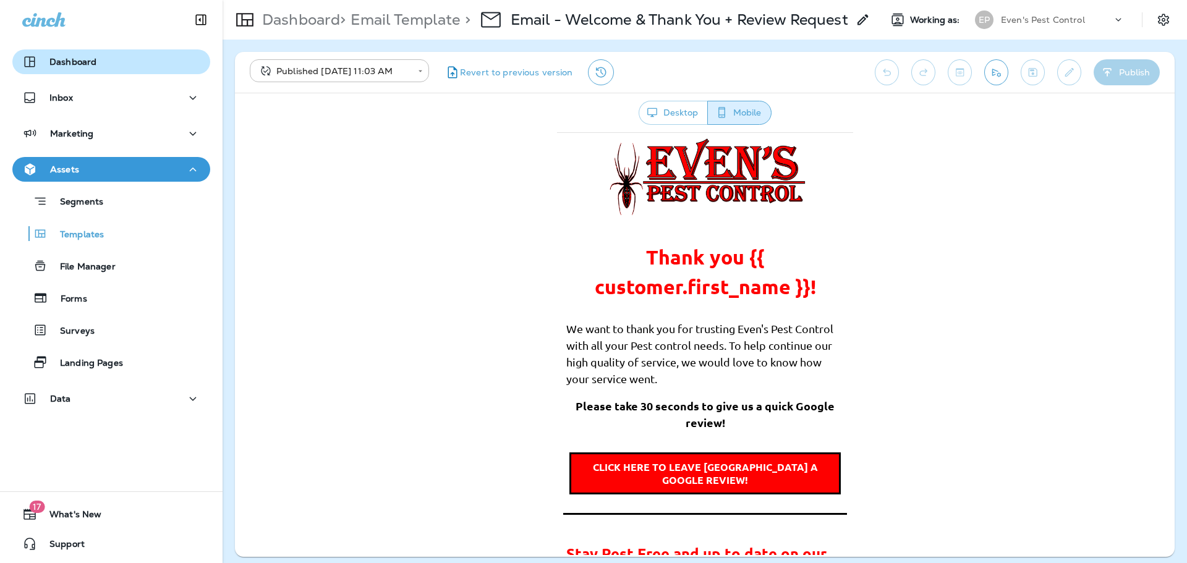
click at [106, 58] on div "Dashboard" at bounding box center [111, 61] width 178 height 15
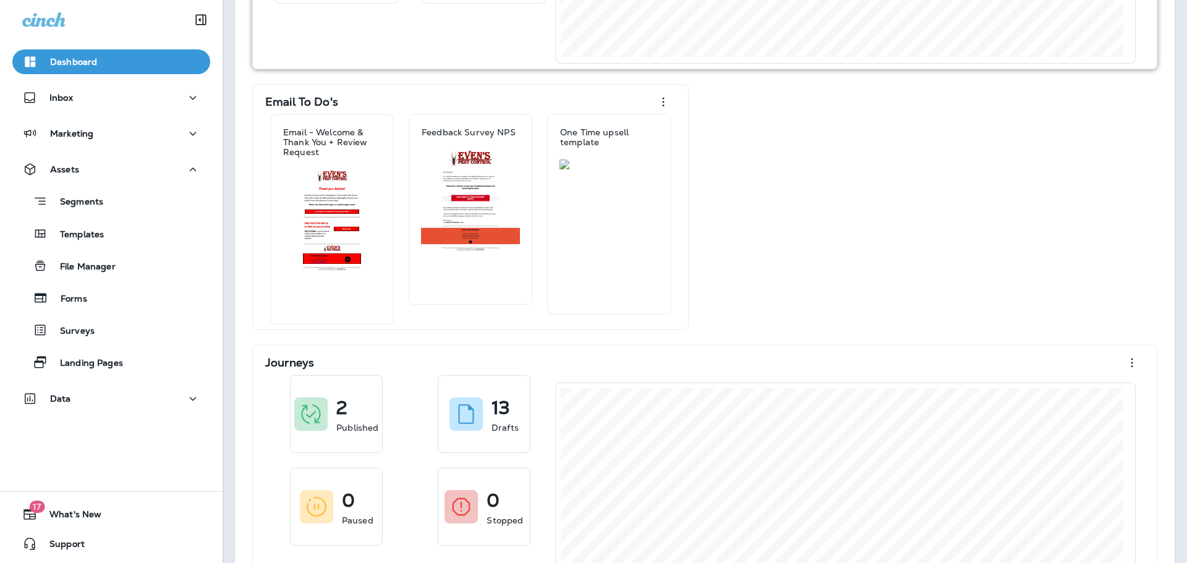
scroll to position [247, 0]
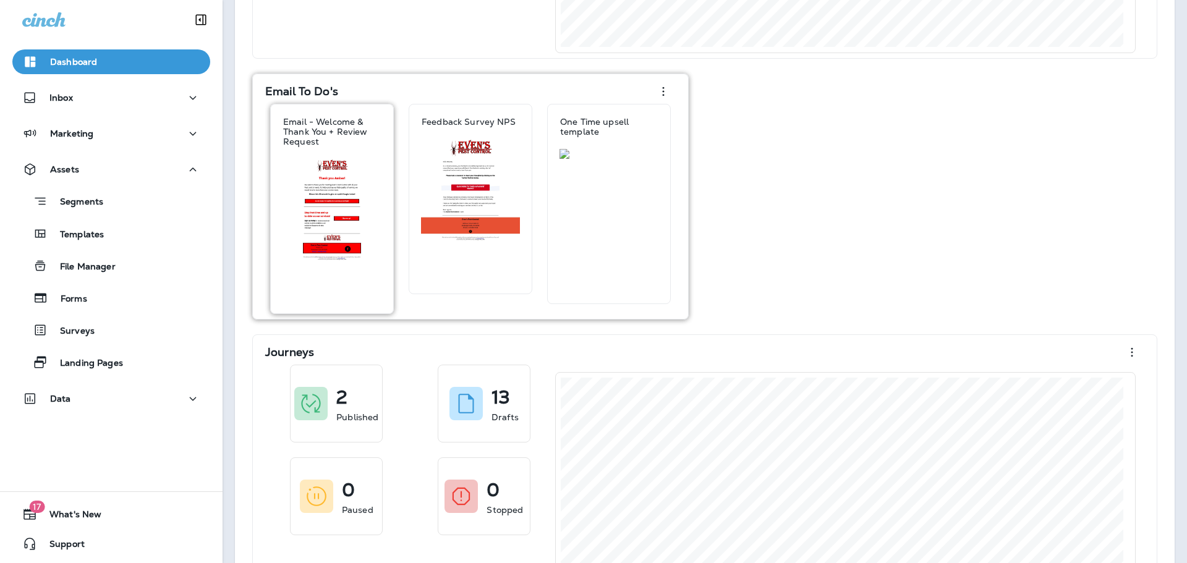
click at [380, 265] on div at bounding box center [332, 236] width 109 height 155
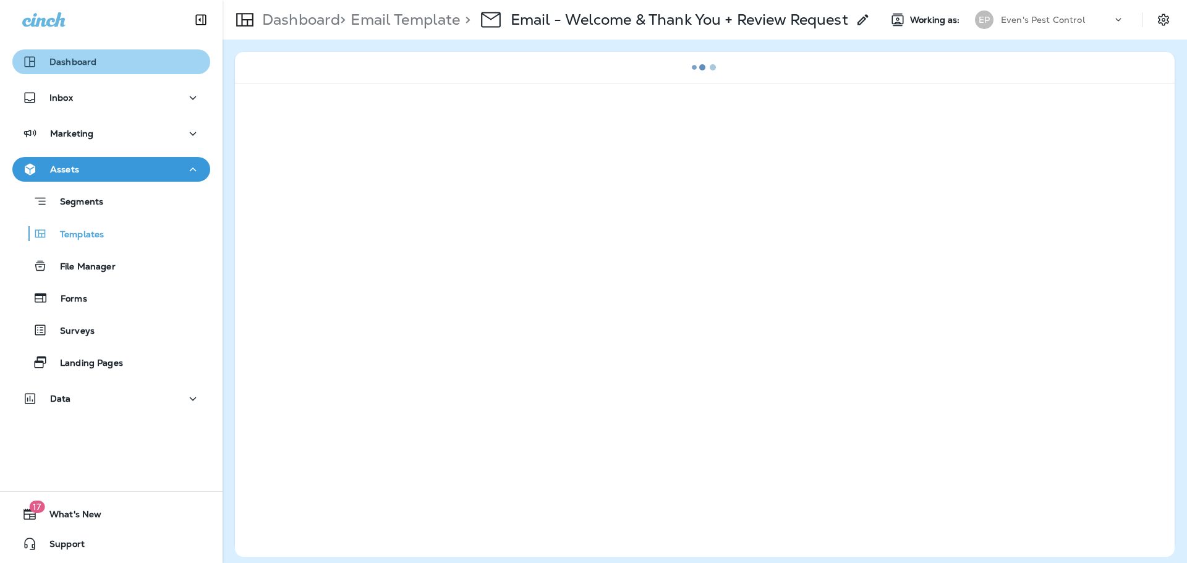
click at [147, 64] on div "Dashboard" at bounding box center [111, 61] width 178 height 15
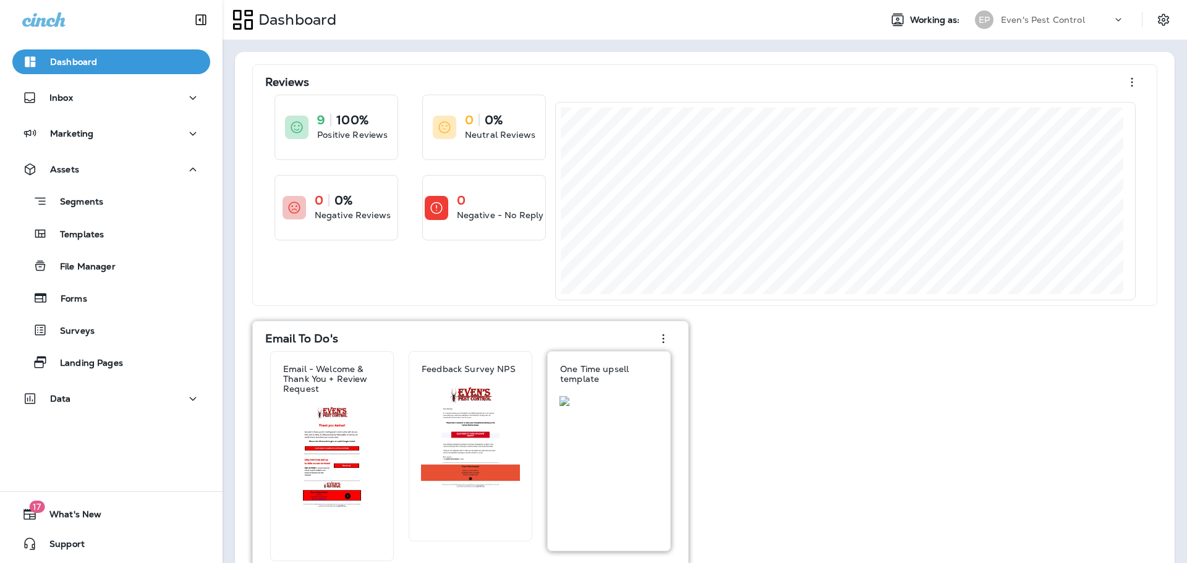
click at [602, 433] on div at bounding box center [608, 473] width 109 height 155
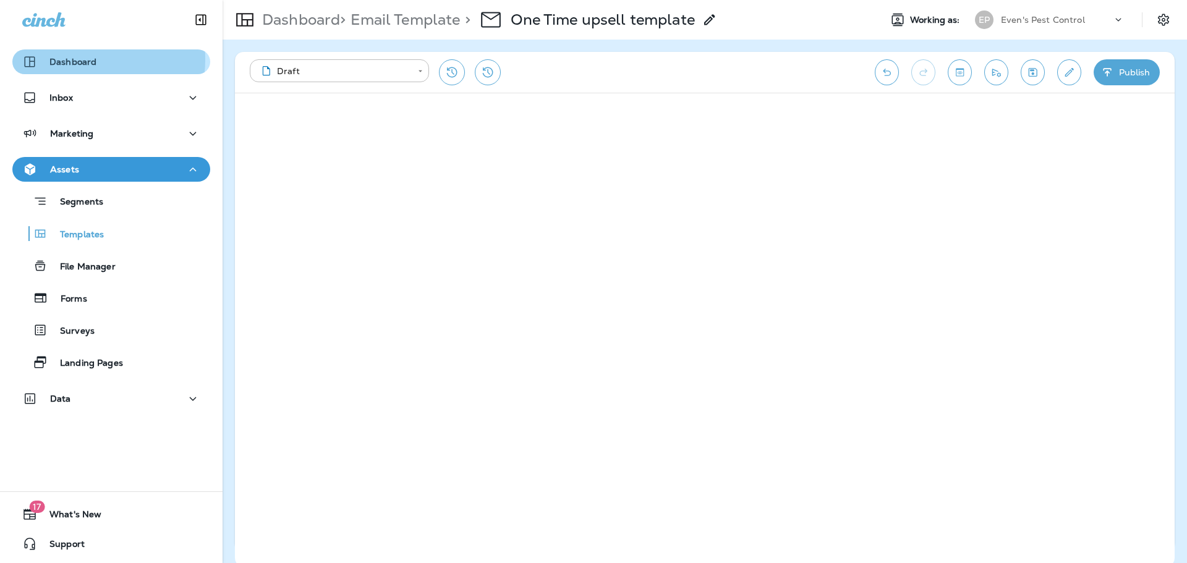
click at [73, 59] on p "Dashboard" at bounding box center [72, 62] width 47 height 10
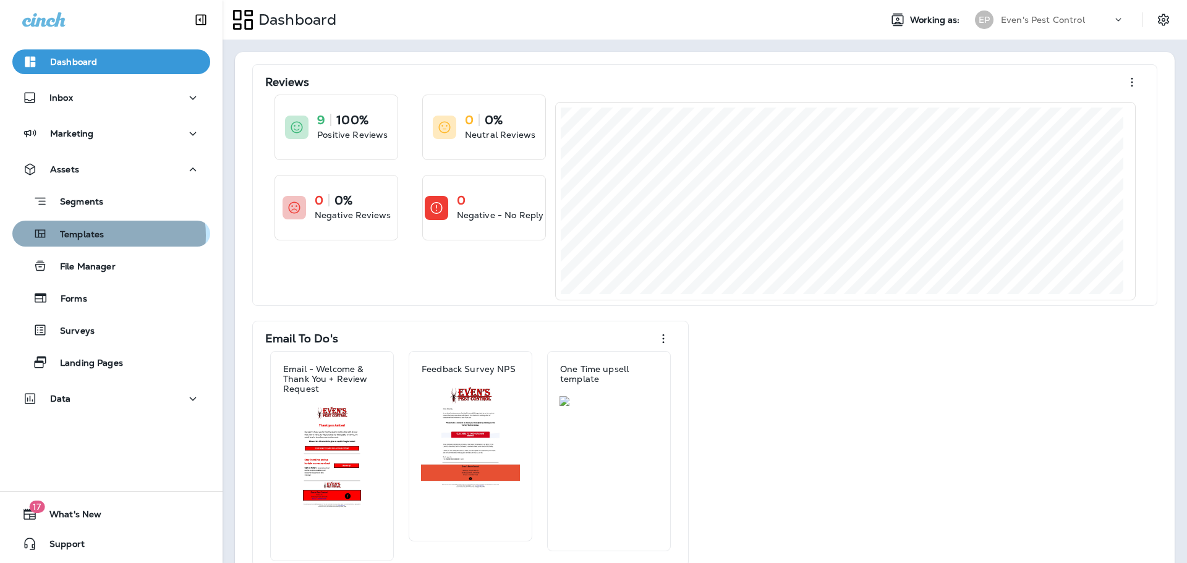
click at [98, 235] on p "Templates" at bounding box center [76, 235] width 56 height 12
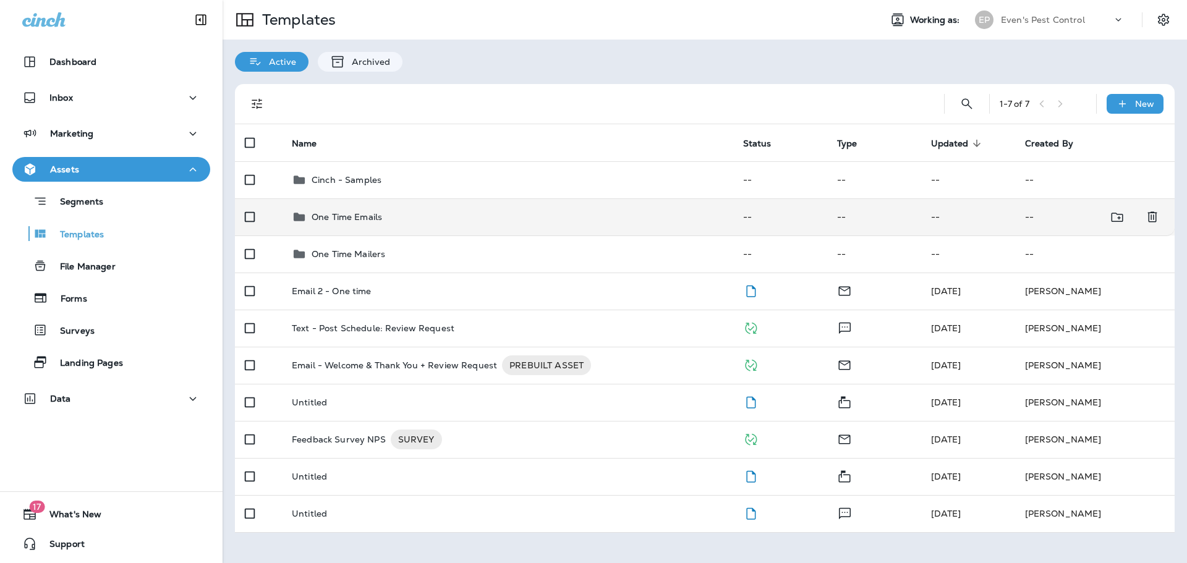
click at [389, 214] on div "One Time Emails" at bounding box center [507, 217] width 431 height 15
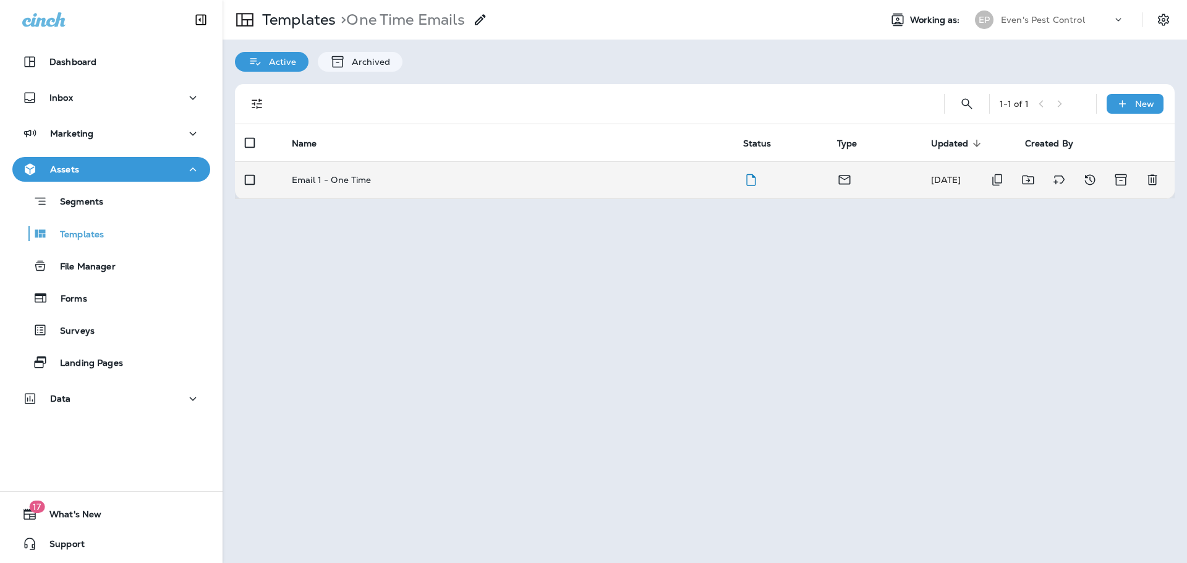
click at [360, 187] on td "Email 1 - One Time" at bounding box center [507, 179] width 451 height 37
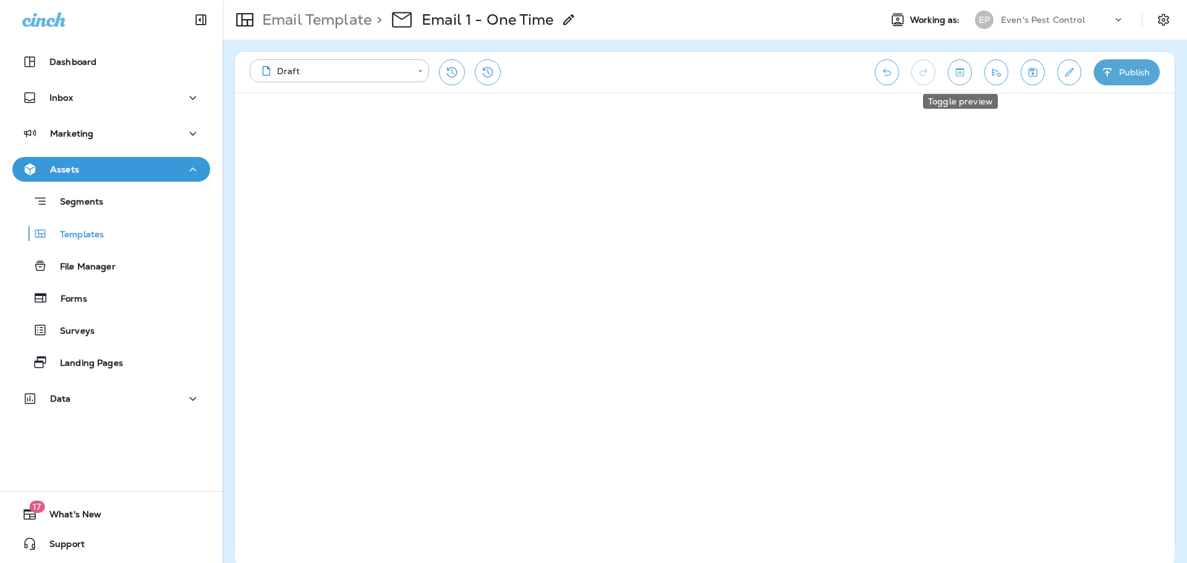
click at [959, 74] on icon "Toggle preview" at bounding box center [959, 72] width 13 height 12
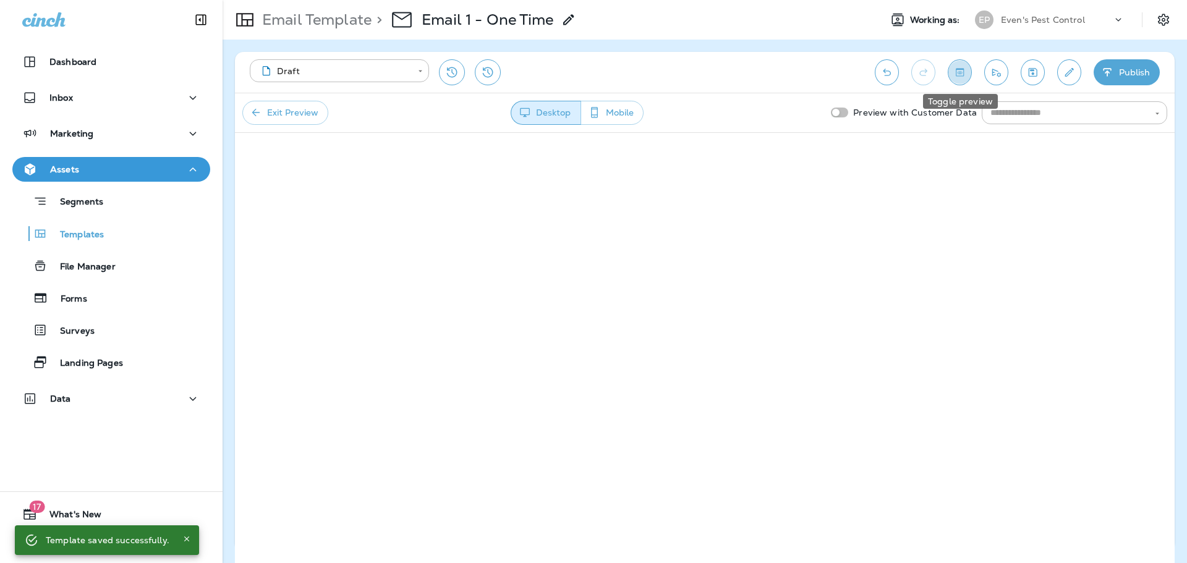
click at [963, 77] on icon "Toggle preview" at bounding box center [959, 72] width 13 height 12
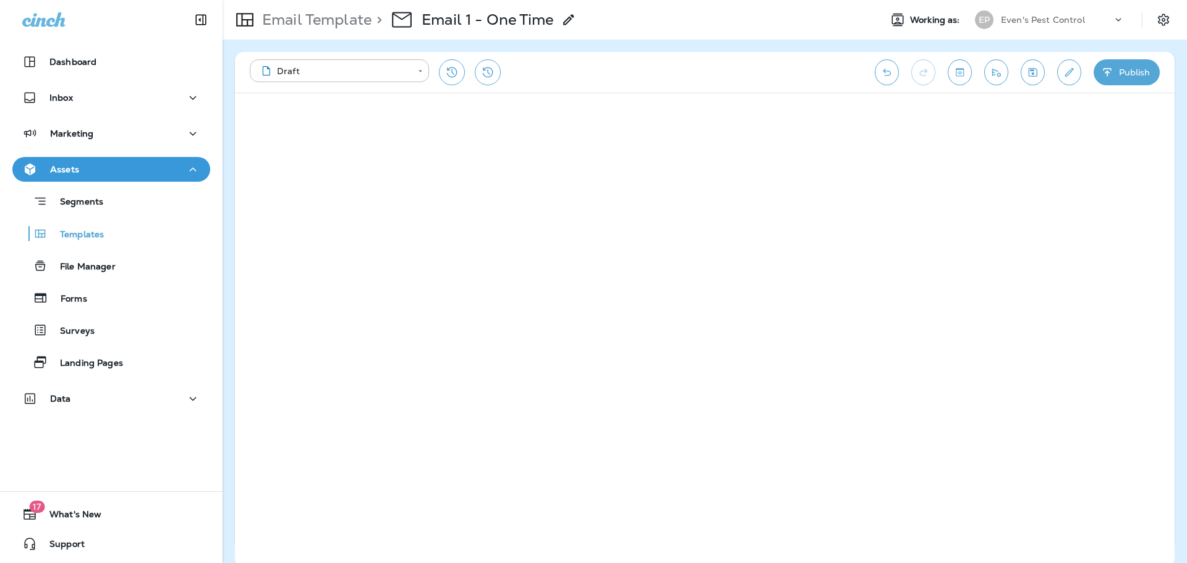
click at [959, 68] on icon "Toggle preview" at bounding box center [959, 72] width 13 height 12
click at [884, 78] on button "Undo" at bounding box center [887, 72] width 24 height 26
click at [917, 75] on icon "Redo" at bounding box center [923, 72] width 13 height 12
click at [305, 113] on button "Exit Preview" at bounding box center [285, 113] width 86 height 24
click at [461, 77] on button "Restore from previous version" at bounding box center [452, 72] width 26 height 26
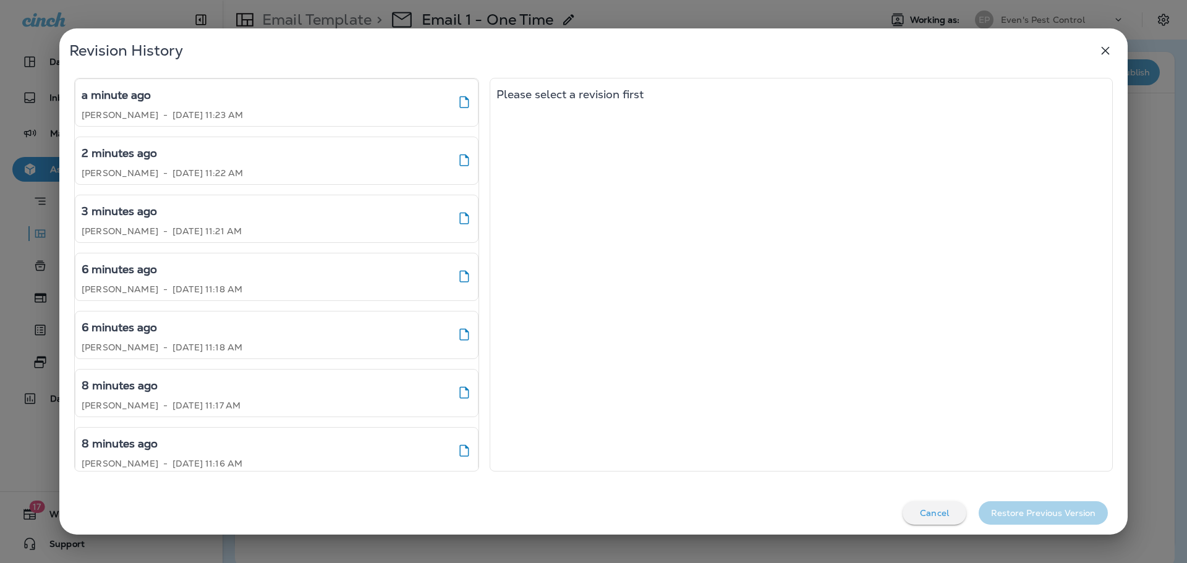
click at [1104, 56] on icon "button" at bounding box center [1105, 50] width 15 height 15
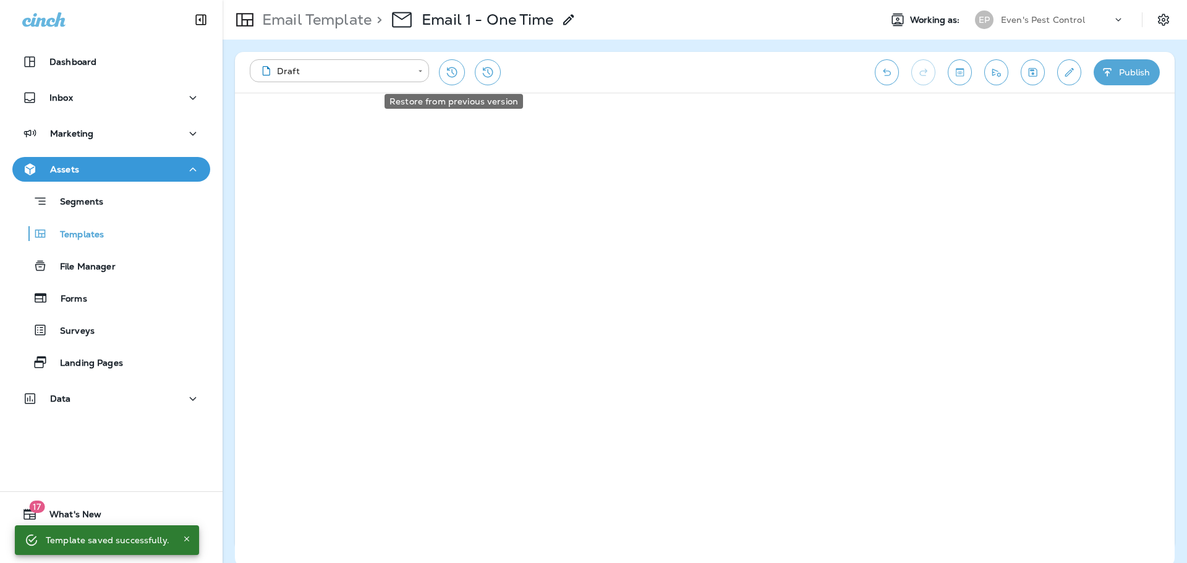
click at [454, 78] on icon "Restore from previous version" at bounding box center [451, 72] width 15 height 15
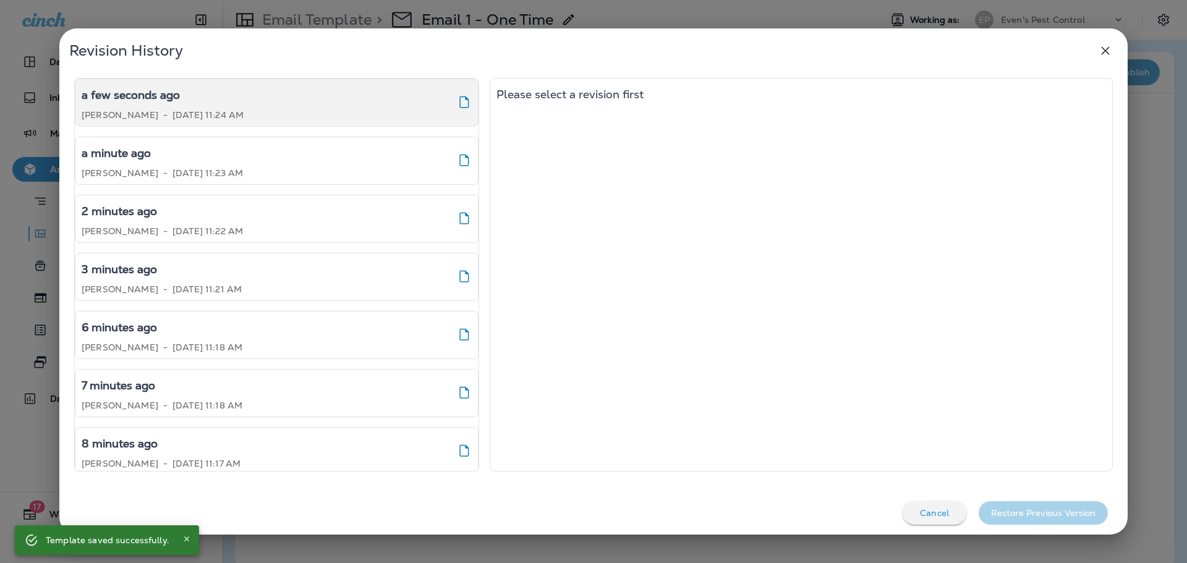
click at [278, 111] on div "a few seconds ago [PERSON_NAME] - [DATE] 11:24 AM" at bounding box center [277, 102] width 404 height 48
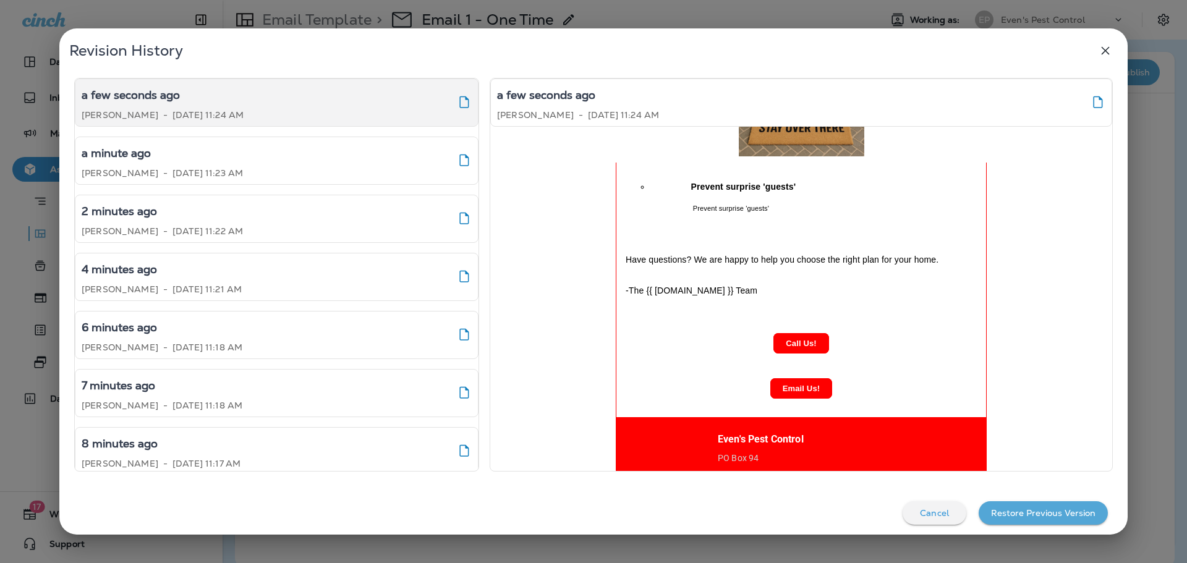
scroll to position [803, 0]
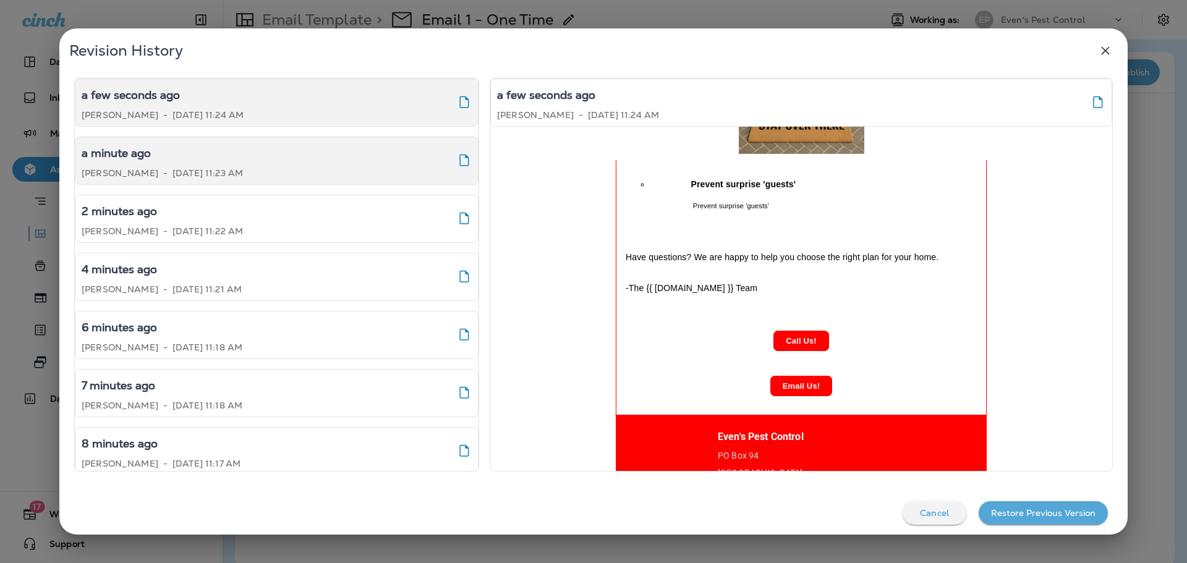
click at [280, 179] on div "a minute ago [PERSON_NAME] - [DATE] 11:23 AM" at bounding box center [277, 161] width 404 height 48
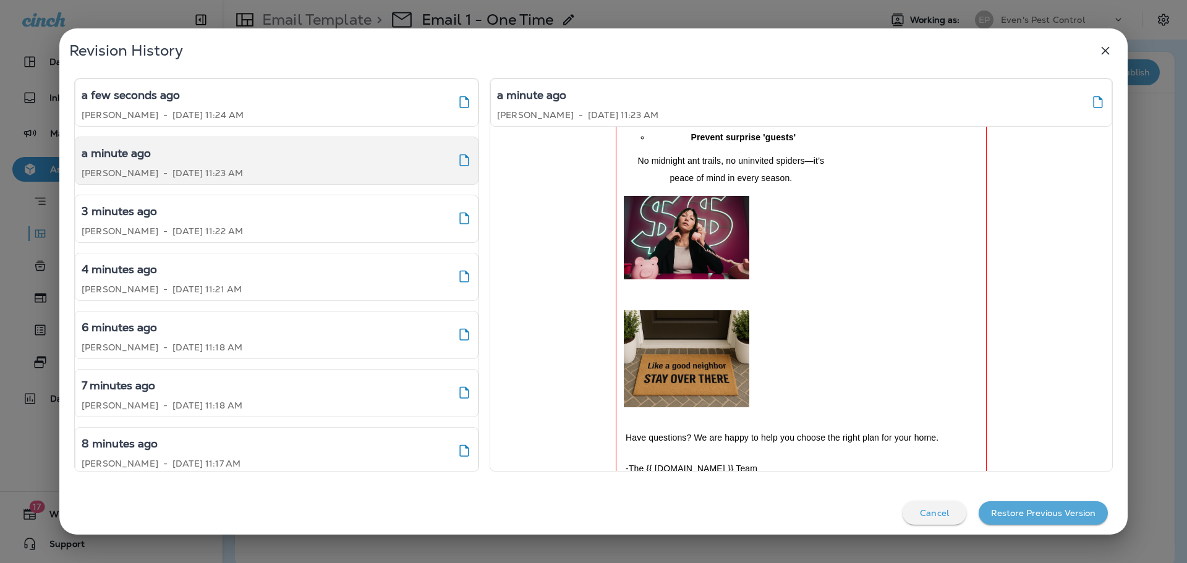
scroll to position [865, 0]
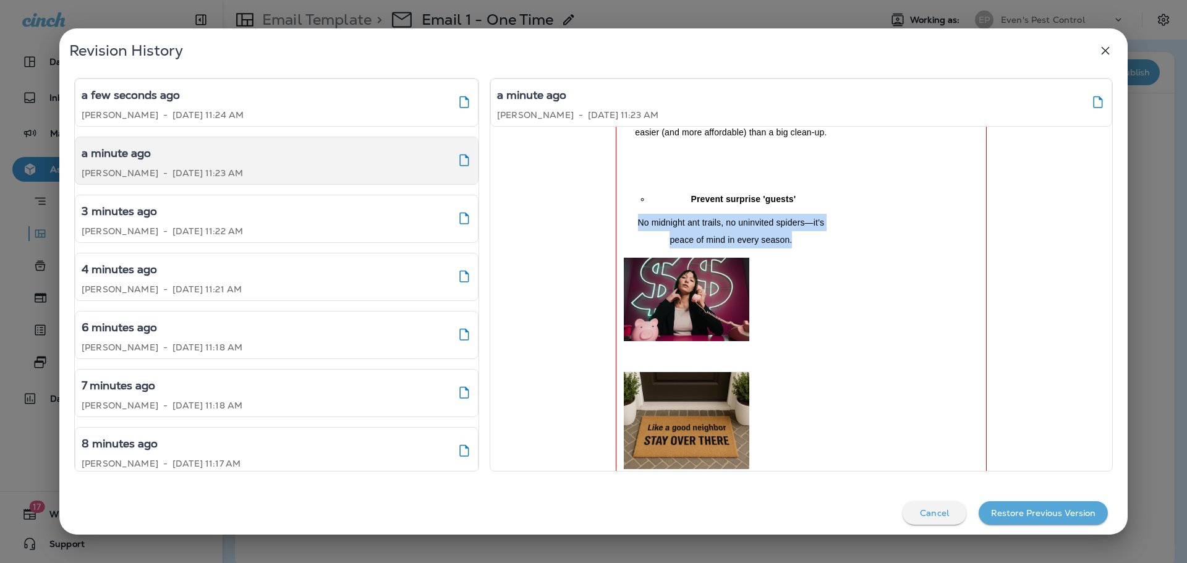
drag, startPoint x: 812, startPoint y: 282, endPoint x: 625, endPoint y: 260, distance: 188.5
click at [625, 248] on p "No midnight ant trails, no uninvited spiders—it’s peace of mind in every season." at bounding box center [730, 231] width 211 height 35
copy span "No midnight ant trails, no uninvited spiders—it’s peace of mind in every season."
click at [1103, 55] on icon "button" at bounding box center [1105, 50] width 15 height 15
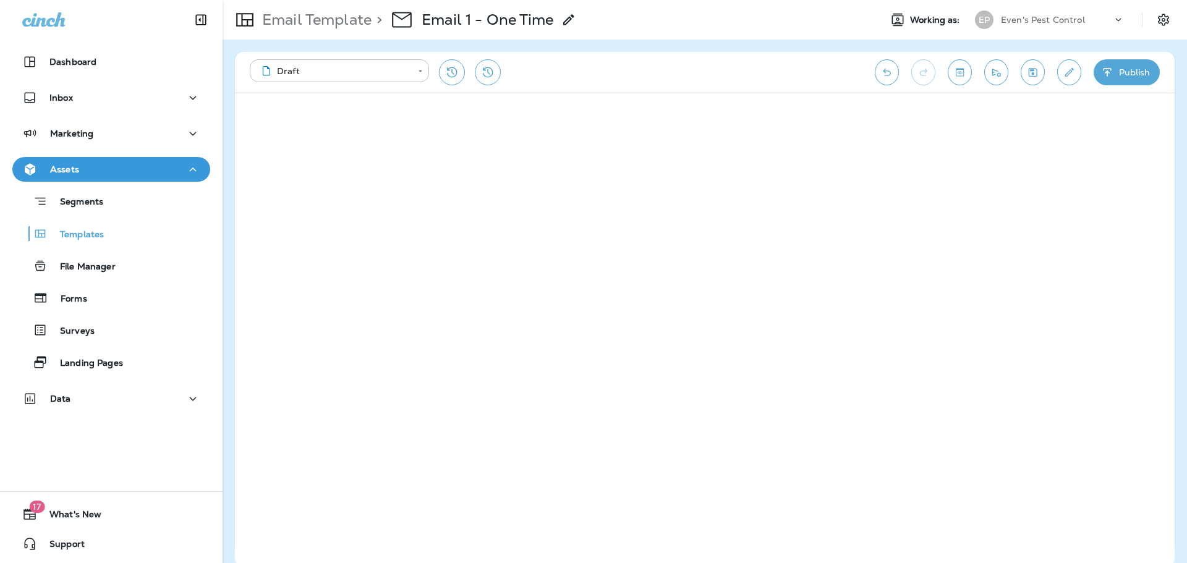
scroll to position [0, 0]
click at [964, 70] on icon "Toggle preview" at bounding box center [960, 72] width 8 height 8
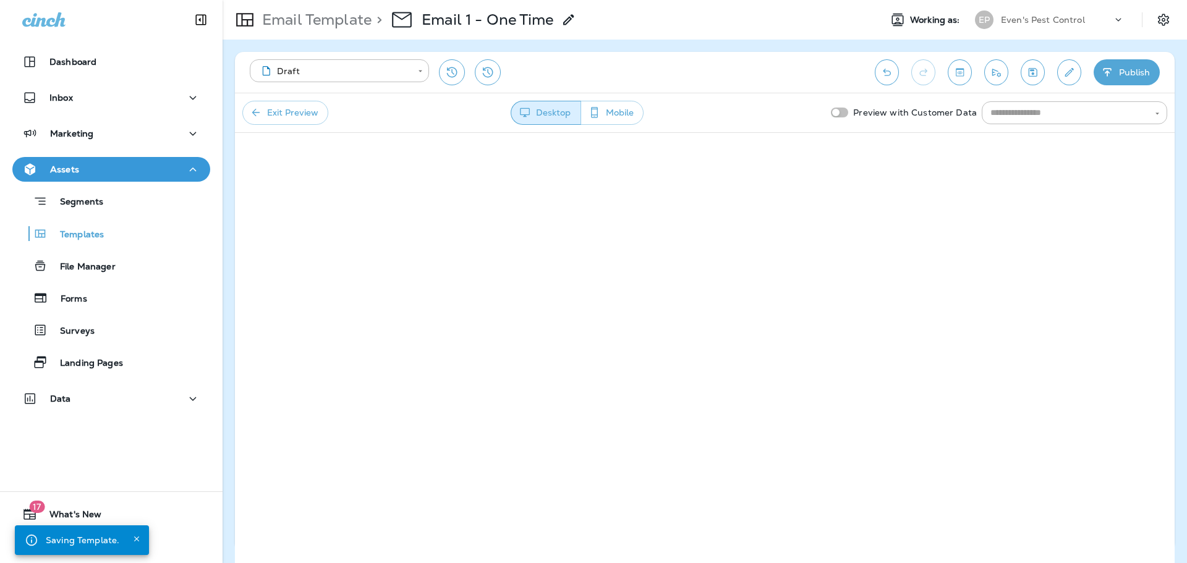
click at [622, 107] on button "Mobile" at bounding box center [611, 113] width 63 height 24
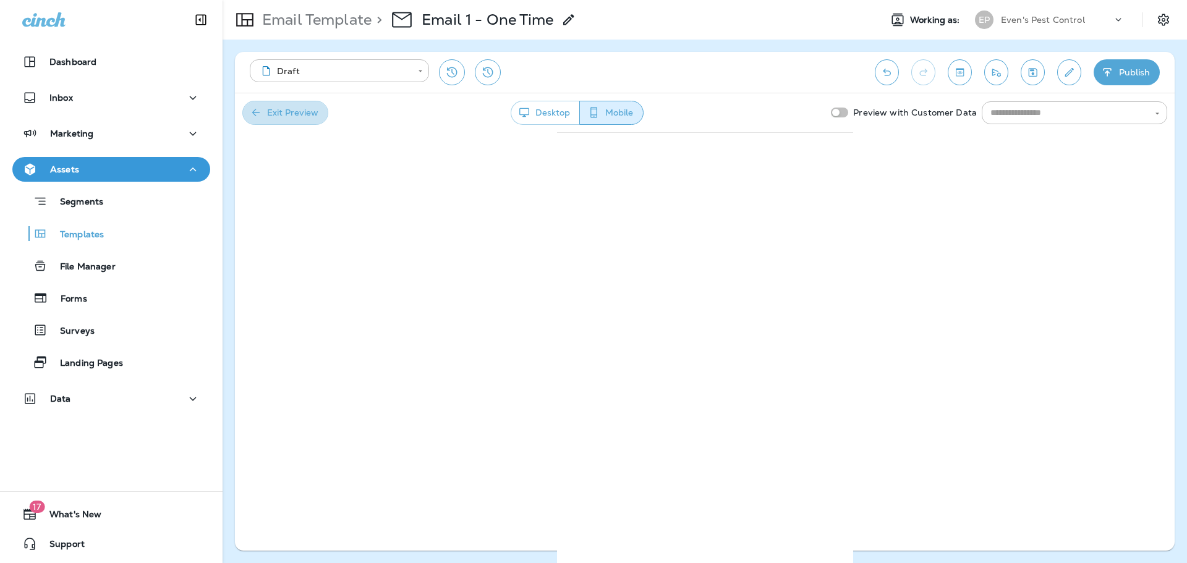
click at [273, 110] on button "Exit Preview" at bounding box center [285, 113] width 86 height 24
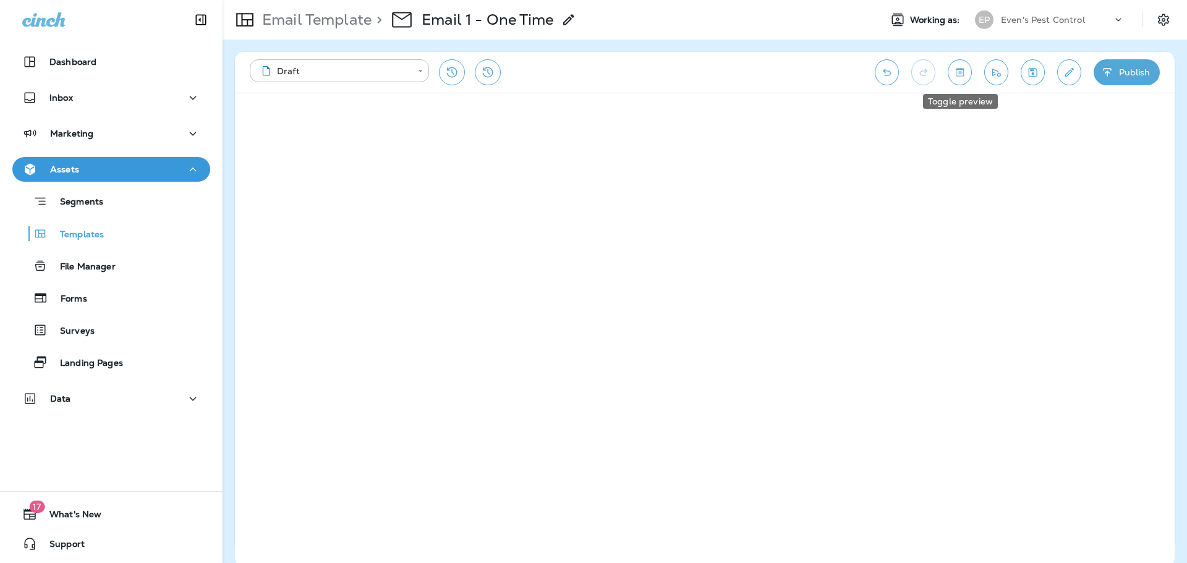
click at [964, 78] on icon "Toggle preview" at bounding box center [959, 72] width 13 height 12
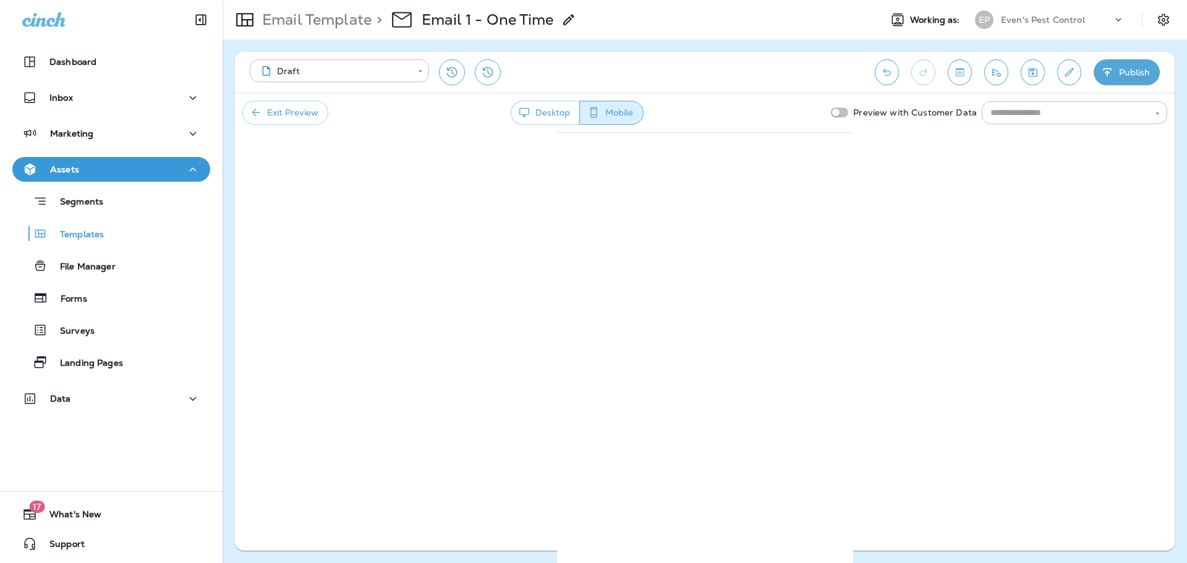
click at [297, 111] on button "Exit Preview" at bounding box center [285, 113] width 86 height 24
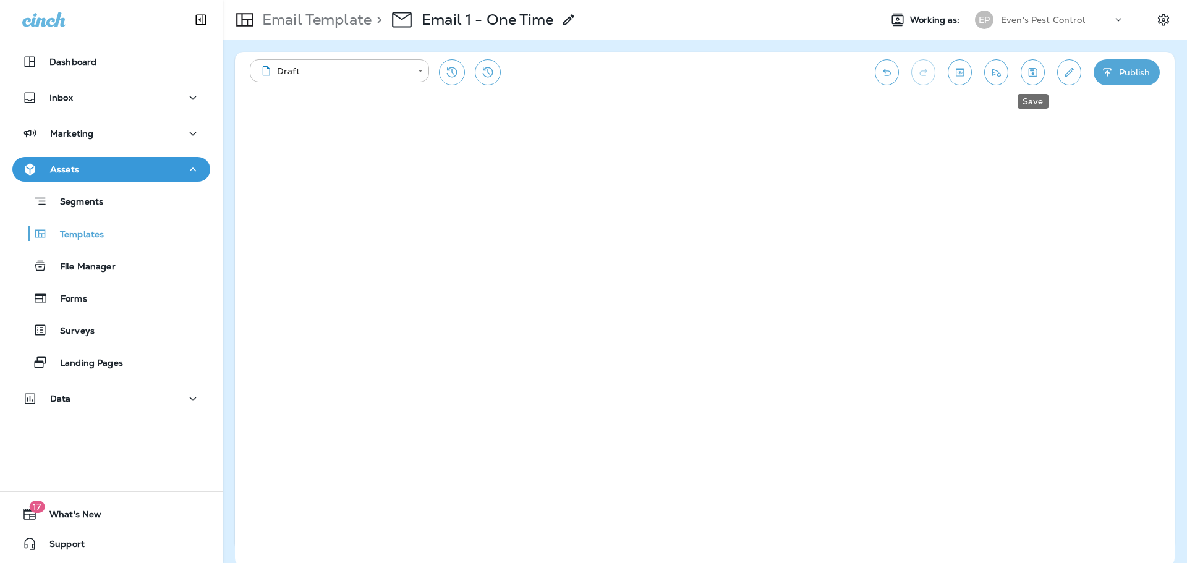
click at [1029, 72] on icon "Save" at bounding box center [1032, 72] width 13 height 12
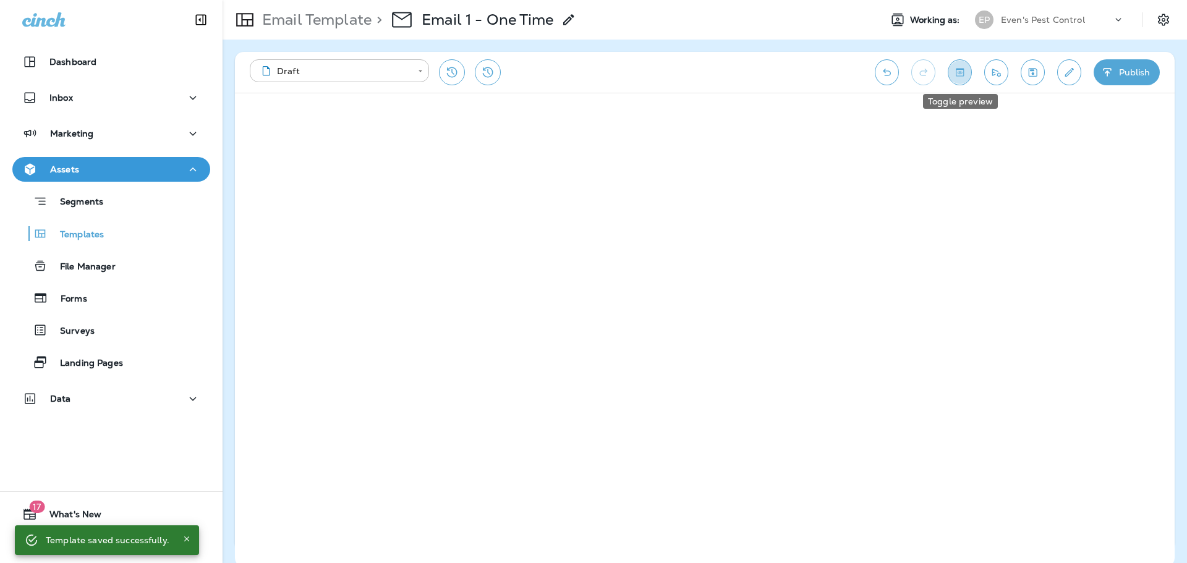
click at [967, 78] on button "Toggle preview" at bounding box center [959, 72] width 24 height 26
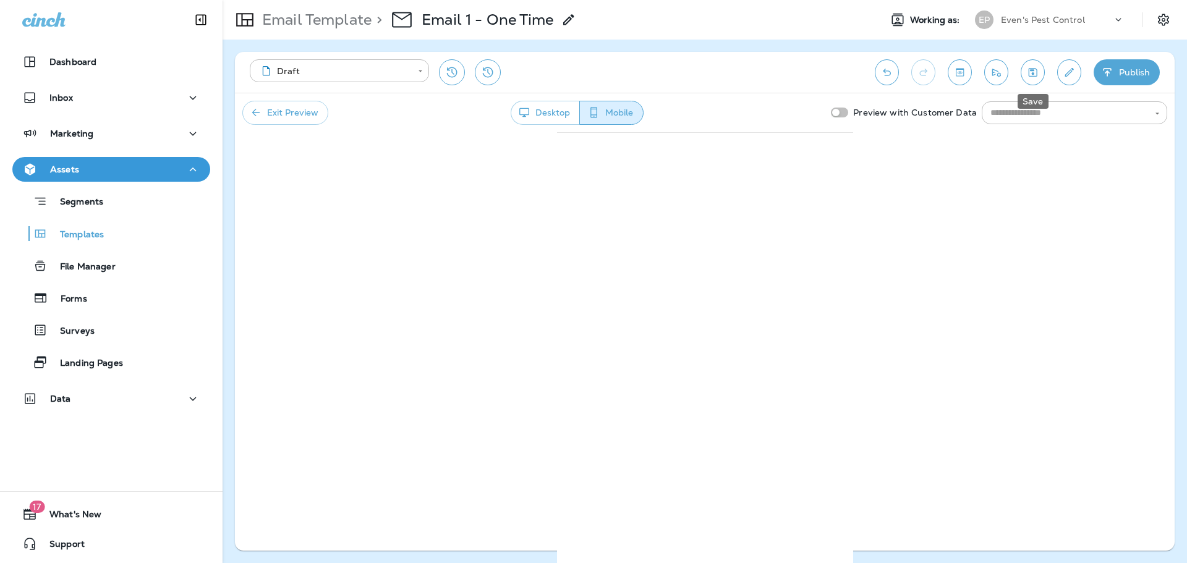
click at [1038, 76] on icon "Save" at bounding box center [1032, 72] width 13 height 12
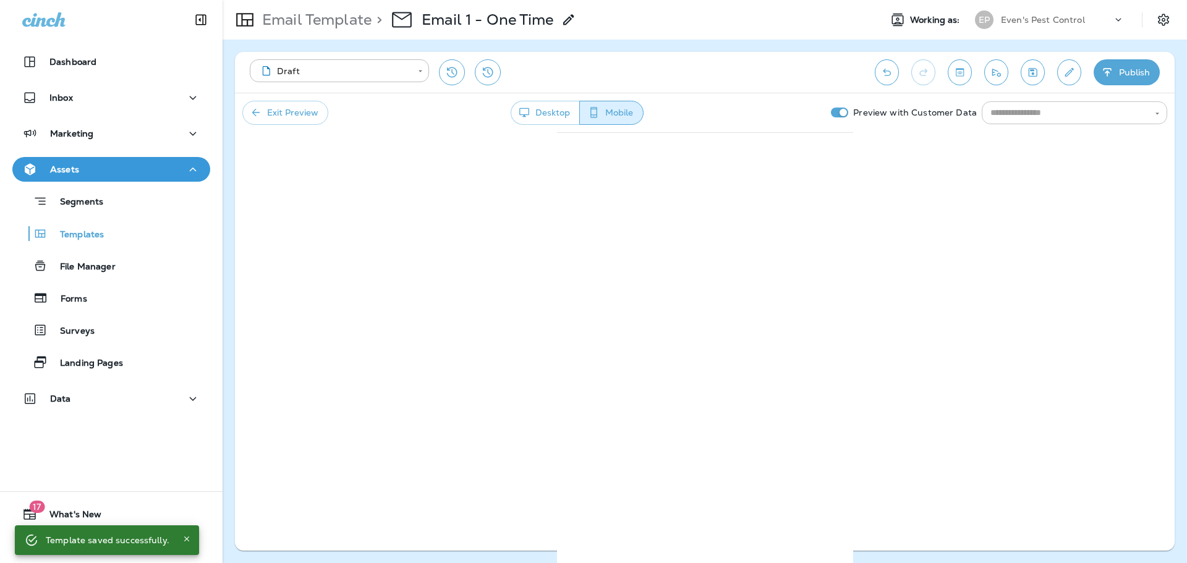
click at [1156, 112] on icon "Open" at bounding box center [1157, 113] width 9 height 9
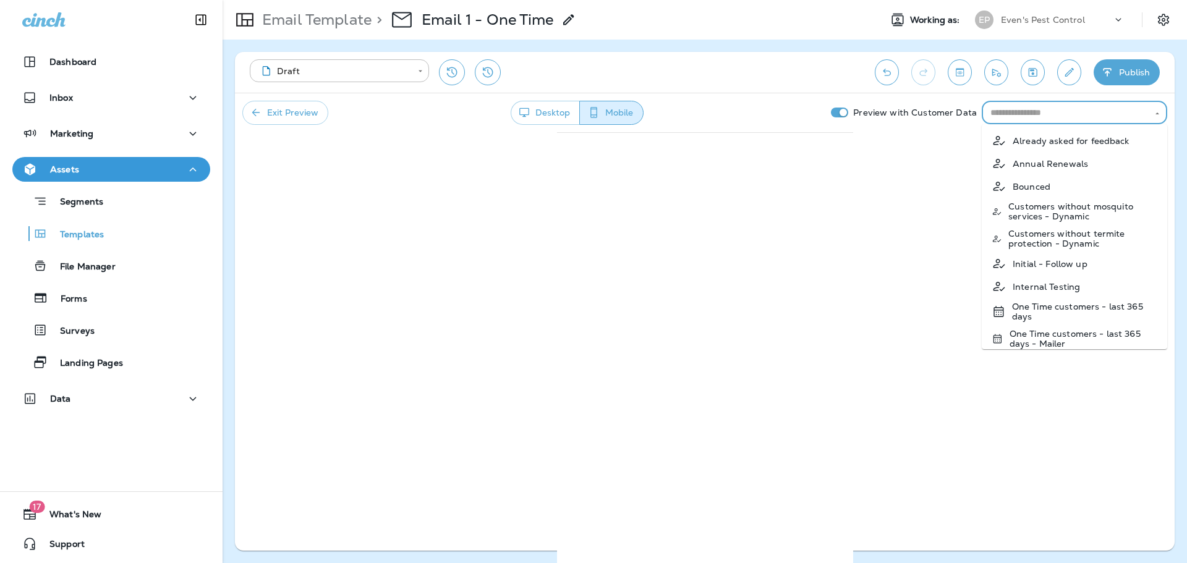
click at [1142, 308] on p "One Time customers - last 365 days" at bounding box center [1084, 312] width 145 height 20
type input "**********"
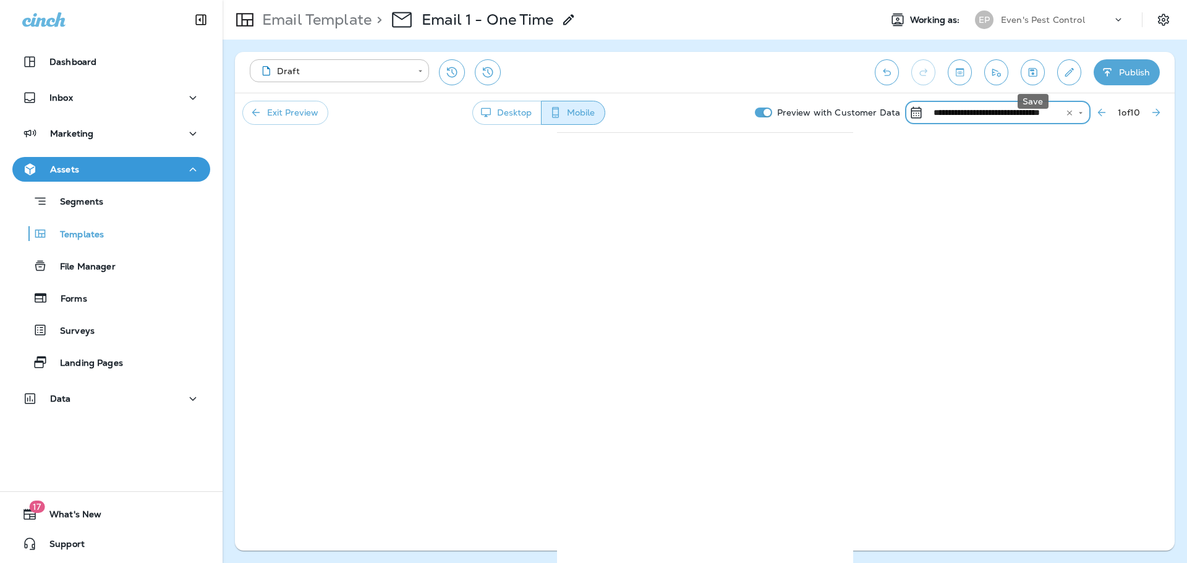
click at [1035, 77] on icon "Save" at bounding box center [1032, 72] width 9 height 9
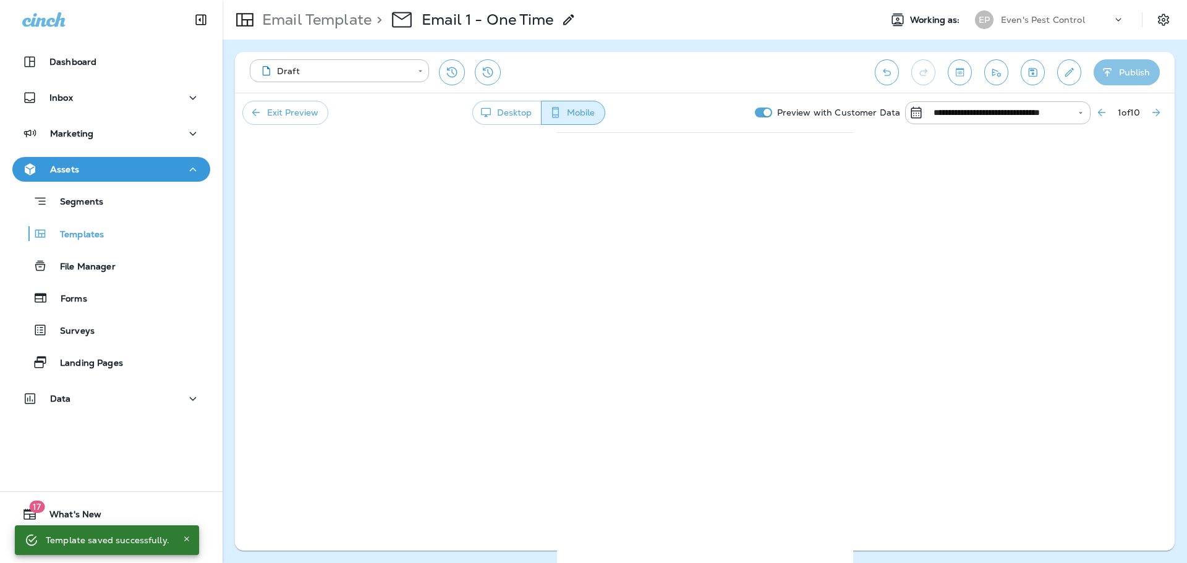
click at [1136, 77] on button "Publish" at bounding box center [1126, 72] width 66 height 26
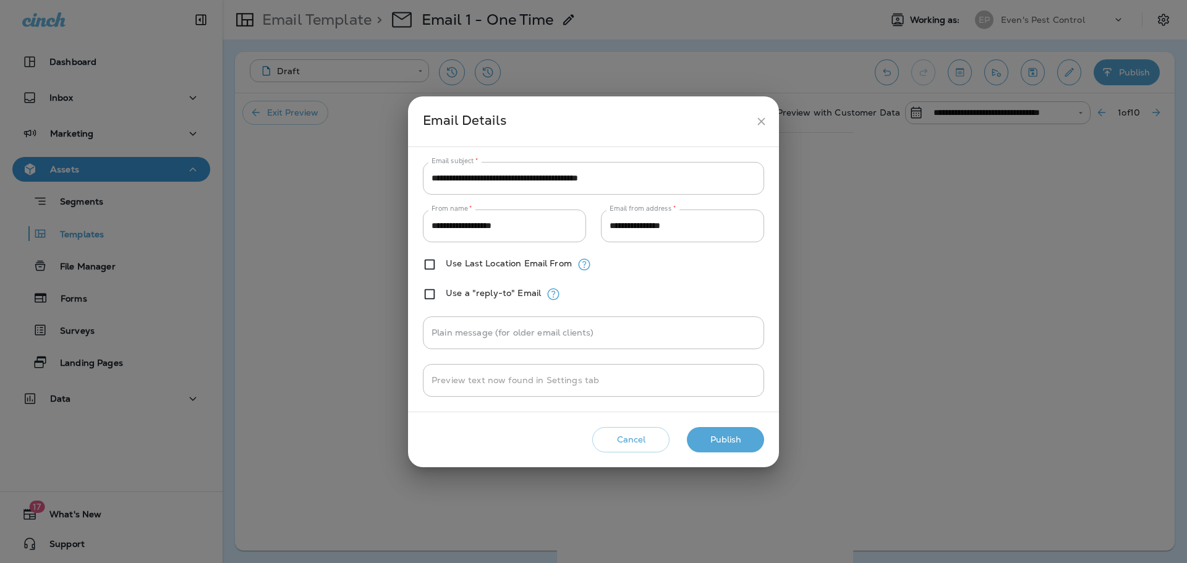
click at [731, 432] on button "Publish" at bounding box center [725, 439] width 77 height 25
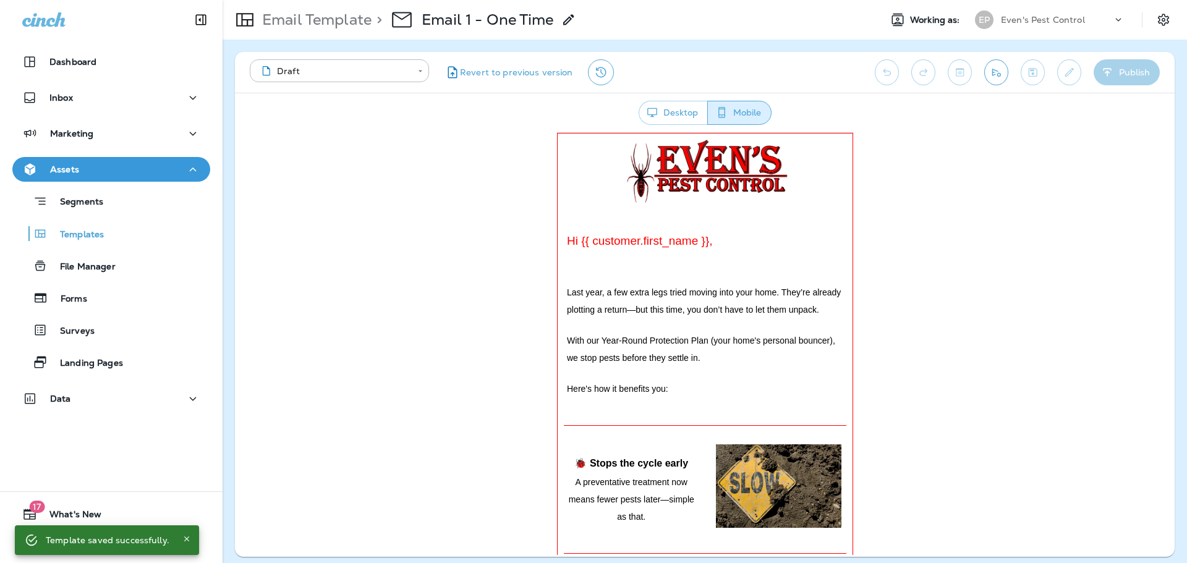
click at [48, 169] on div "Assets" at bounding box center [50, 169] width 57 height 15
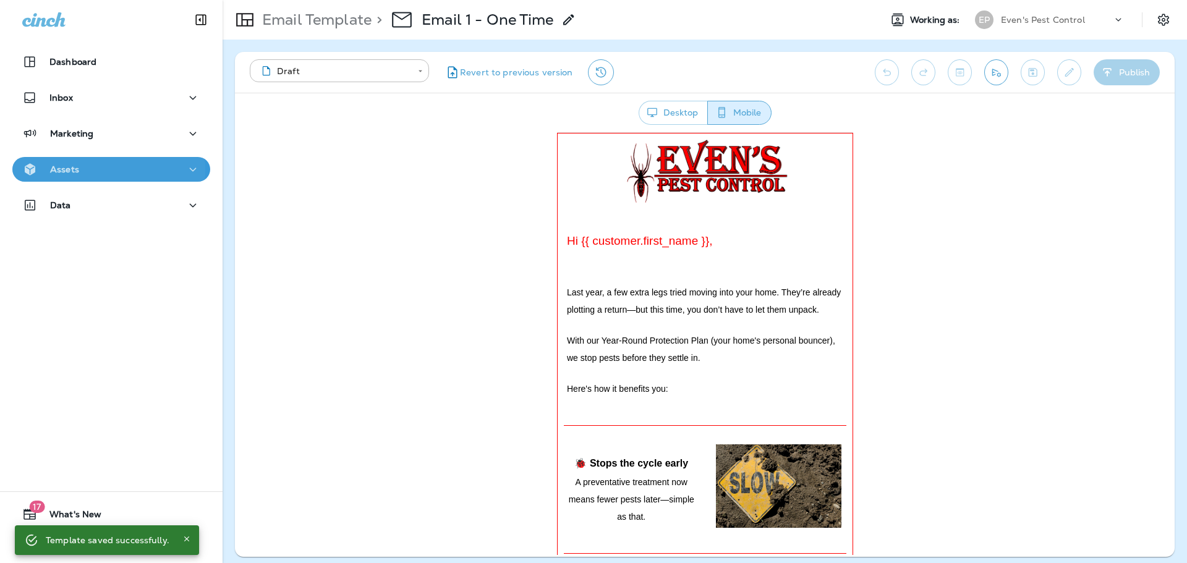
click at [53, 169] on p "Assets" at bounding box center [64, 169] width 29 height 10
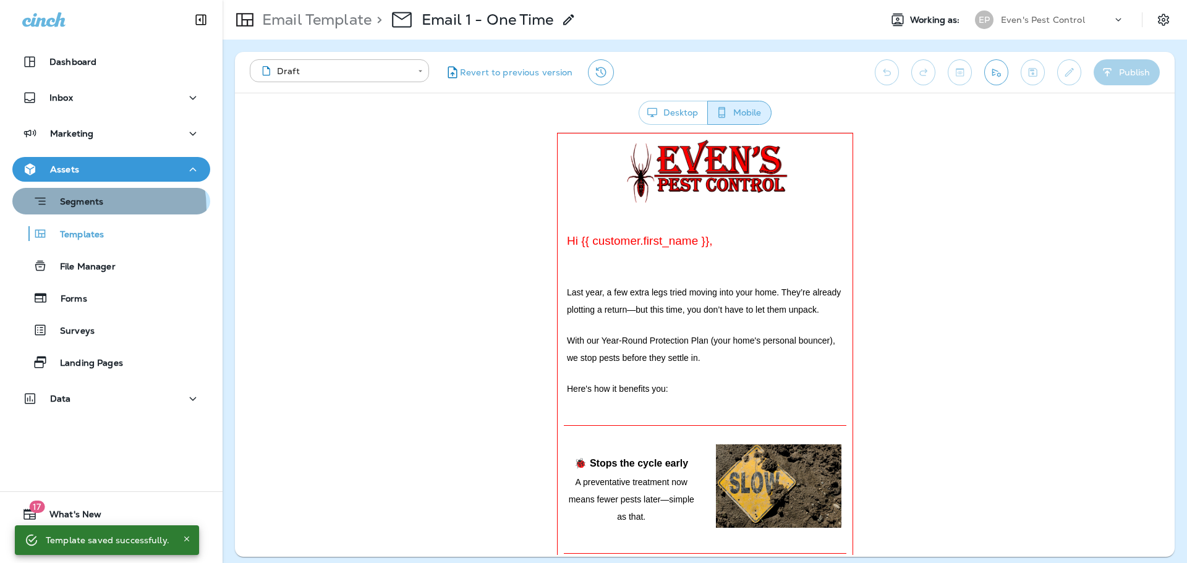
click at [72, 210] on div "Segments" at bounding box center [60, 201] width 86 height 19
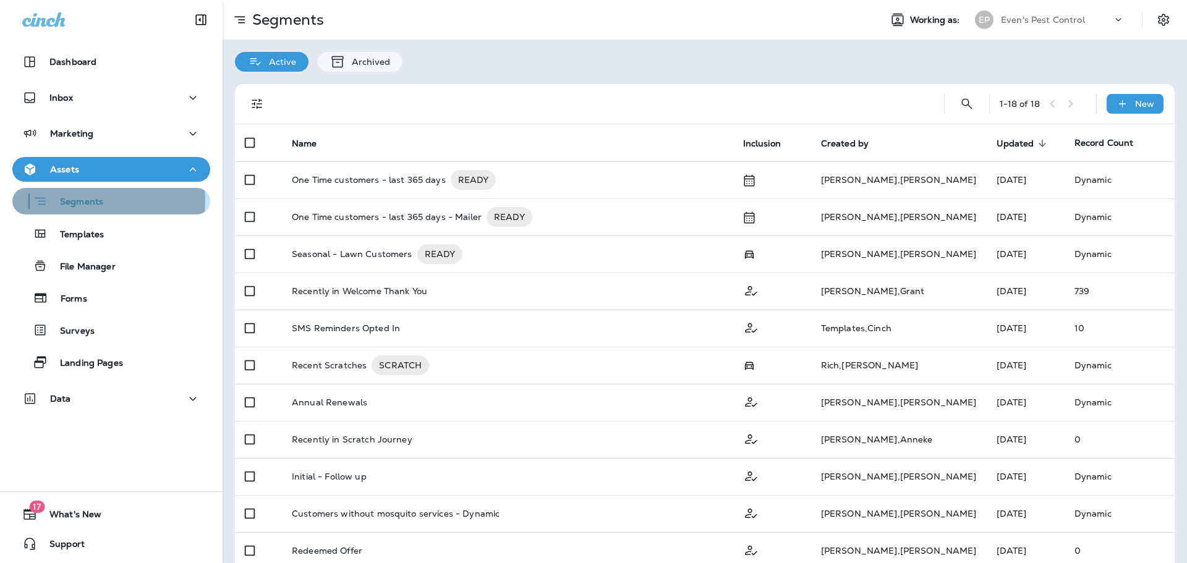
click at [67, 200] on p "Segments" at bounding box center [76, 203] width 56 height 12
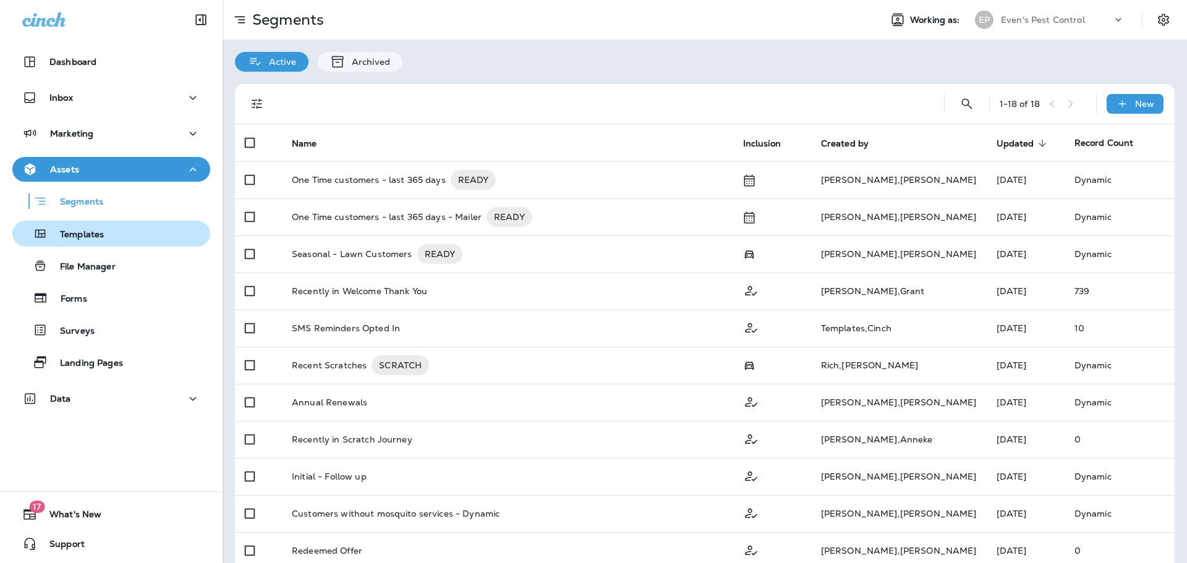
click at [64, 235] on p "Templates" at bounding box center [76, 235] width 56 height 12
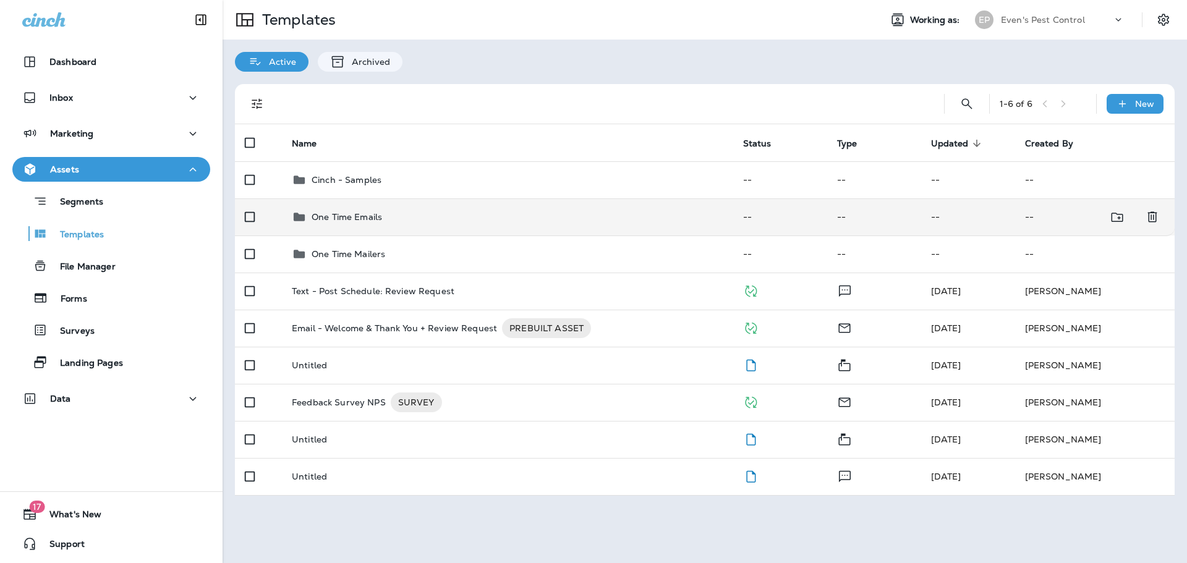
click at [339, 219] on p "One Time Emails" at bounding box center [346, 217] width 70 height 10
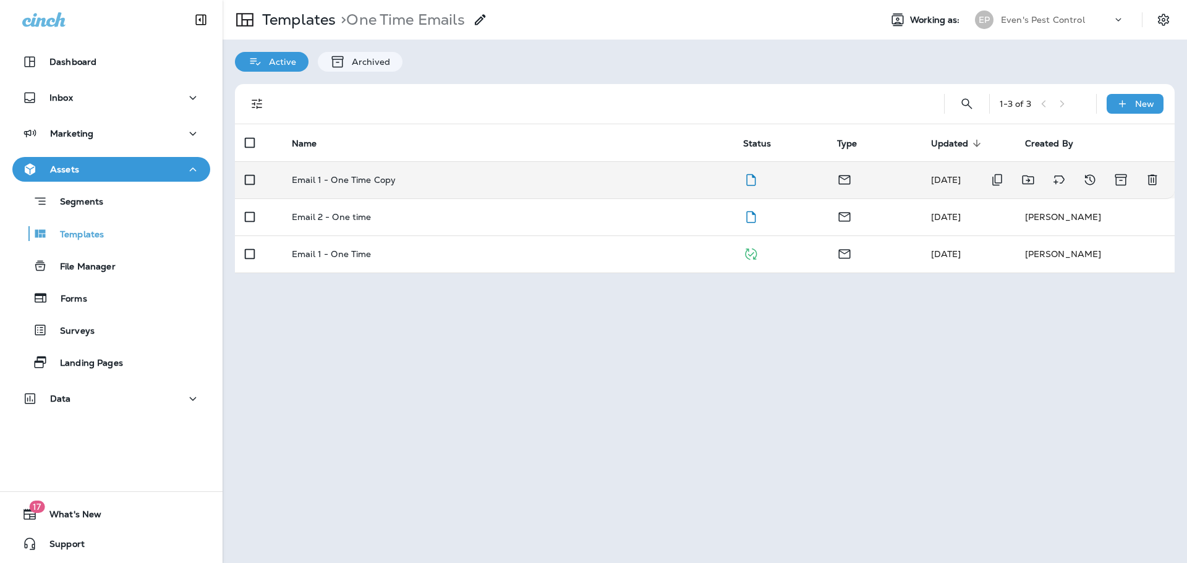
click at [341, 180] on p "Email 1 - One Time Copy" at bounding box center [344, 180] width 104 height 10
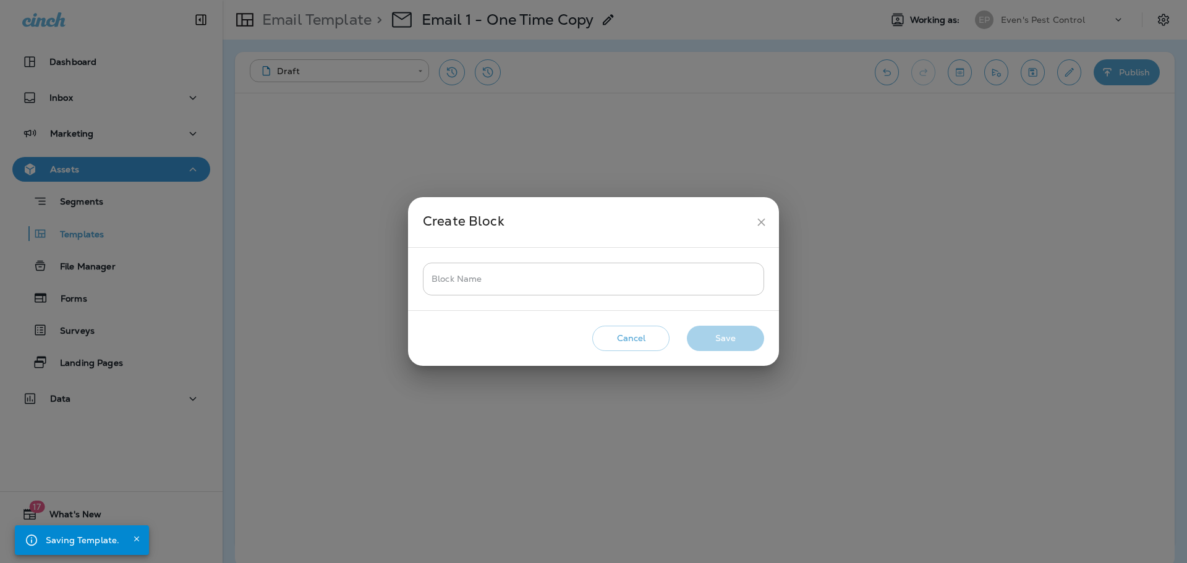
click at [595, 278] on input "Block Name" at bounding box center [593, 279] width 341 height 33
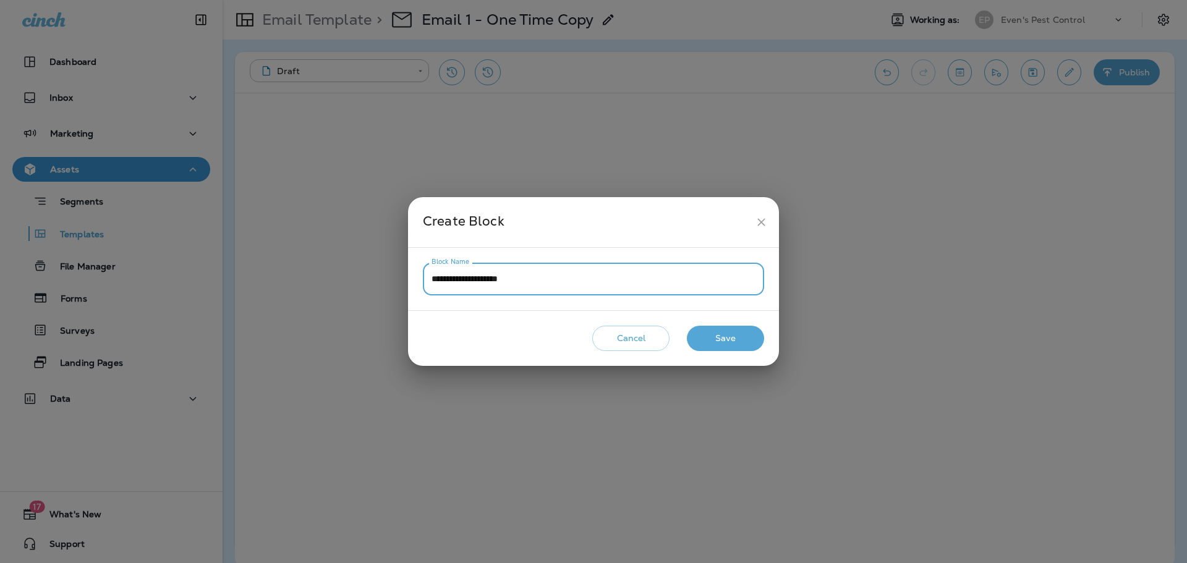
type input "**********"
click at [726, 334] on button "Save" at bounding box center [725, 338] width 77 height 25
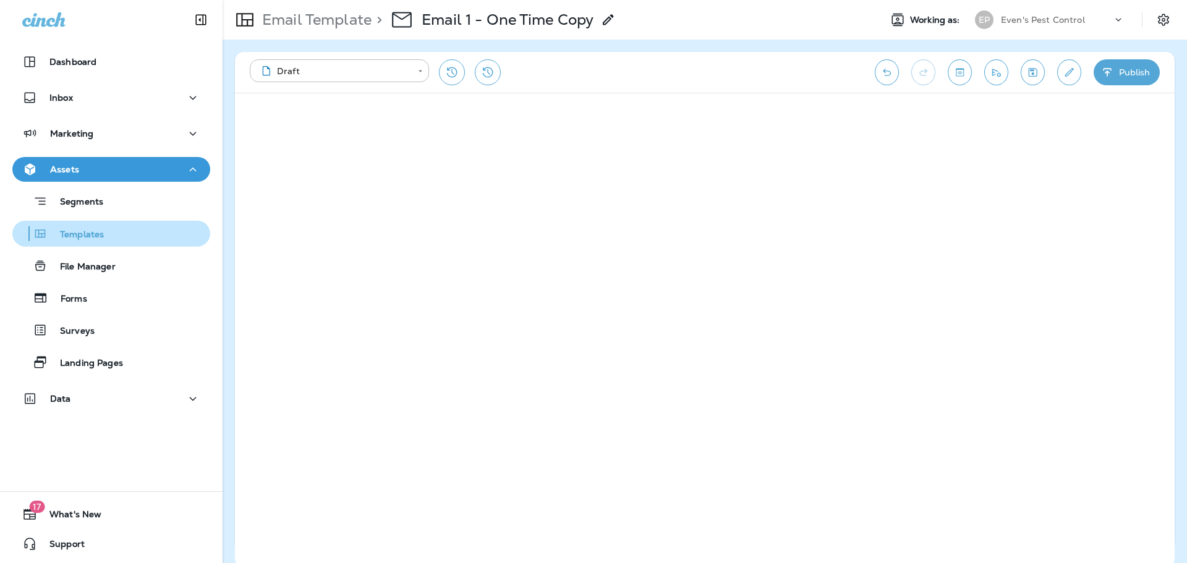
click at [96, 234] on p "Templates" at bounding box center [76, 235] width 56 height 12
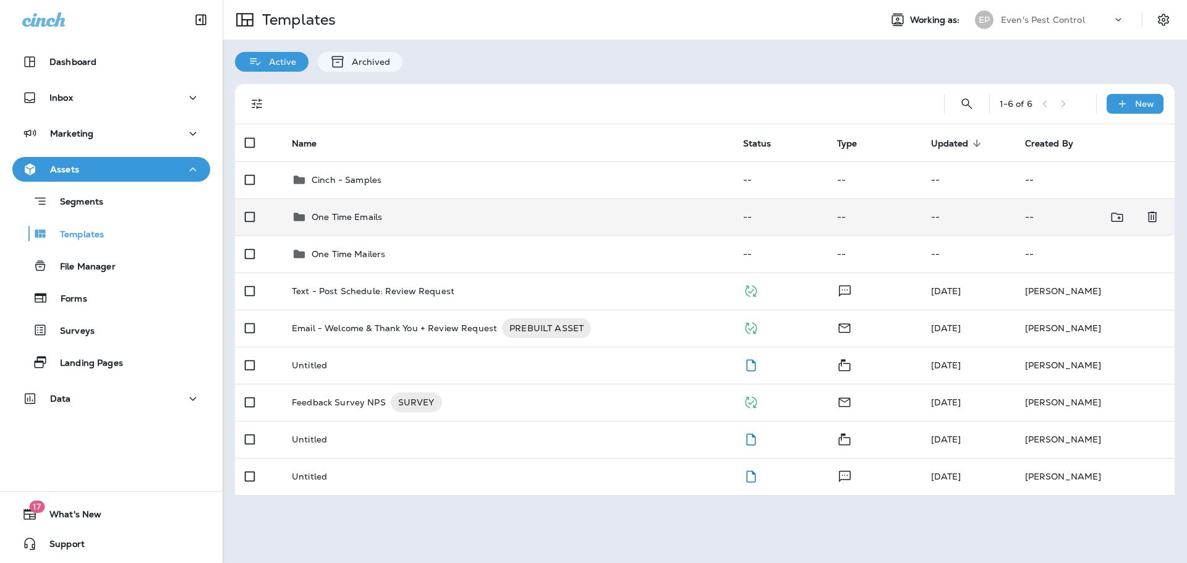
click at [383, 222] on div "One Time Emails" at bounding box center [507, 217] width 431 height 15
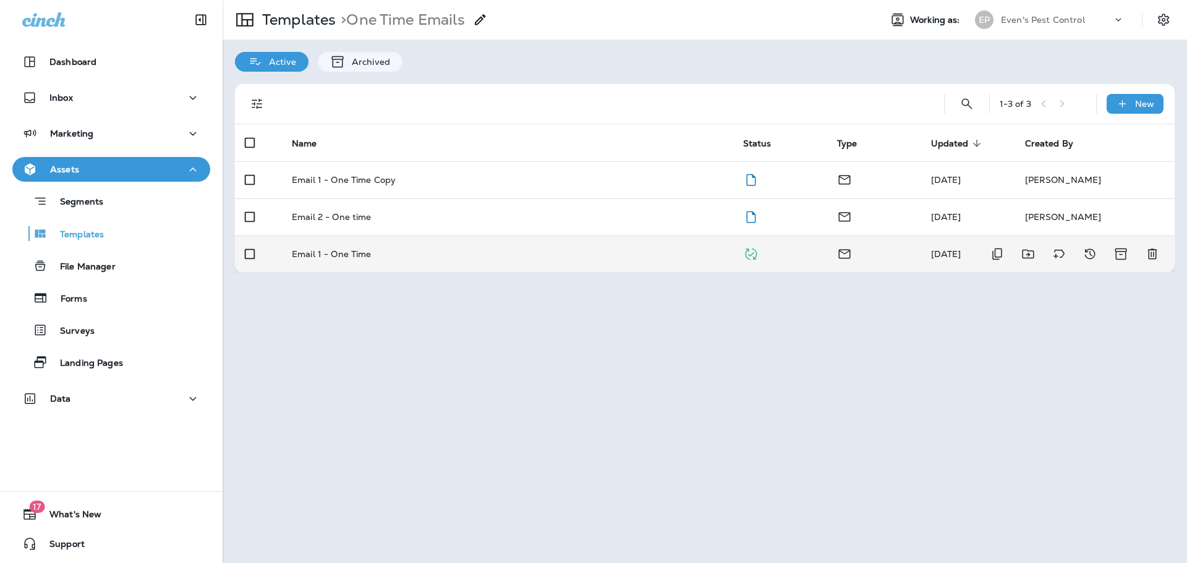
drag, startPoint x: 358, startPoint y: 254, endPoint x: 323, endPoint y: 254, distance: 35.2
click at [323, 254] on p "Email 1 - One Time" at bounding box center [332, 254] width 80 height 10
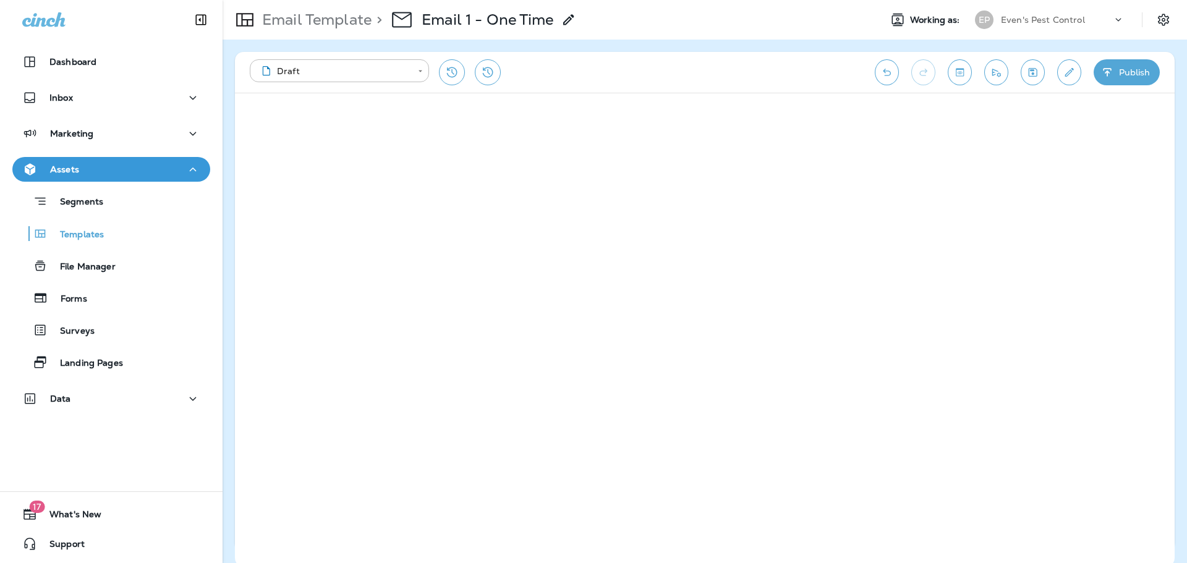
click at [133, 177] on button "Assets" at bounding box center [111, 169] width 198 height 25
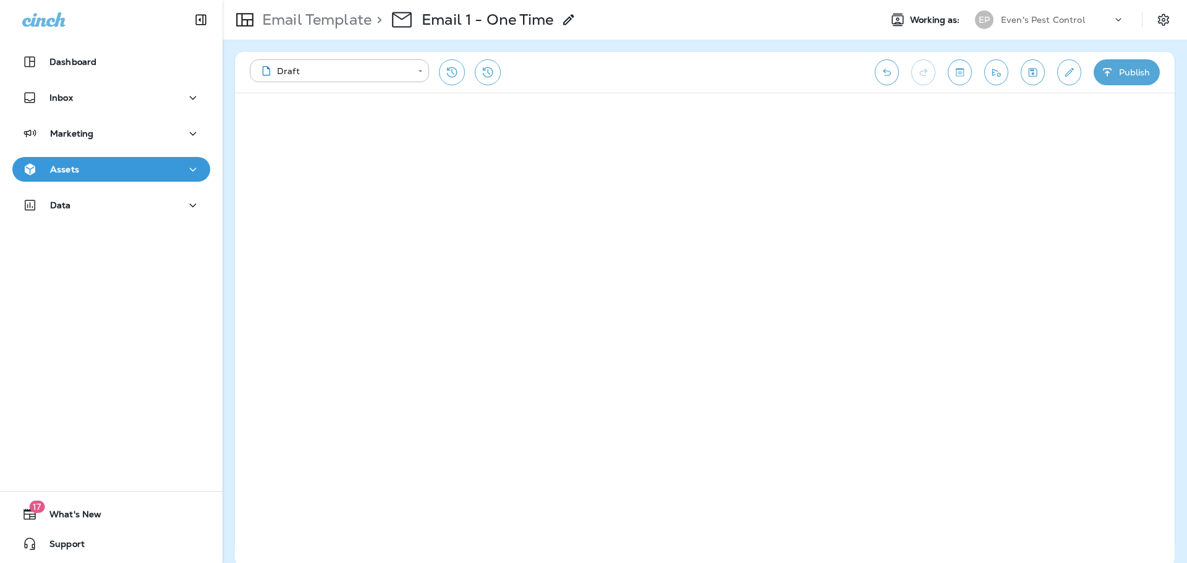
click at [59, 167] on p "Assets" at bounding box center [64, 169] width 29 height 10
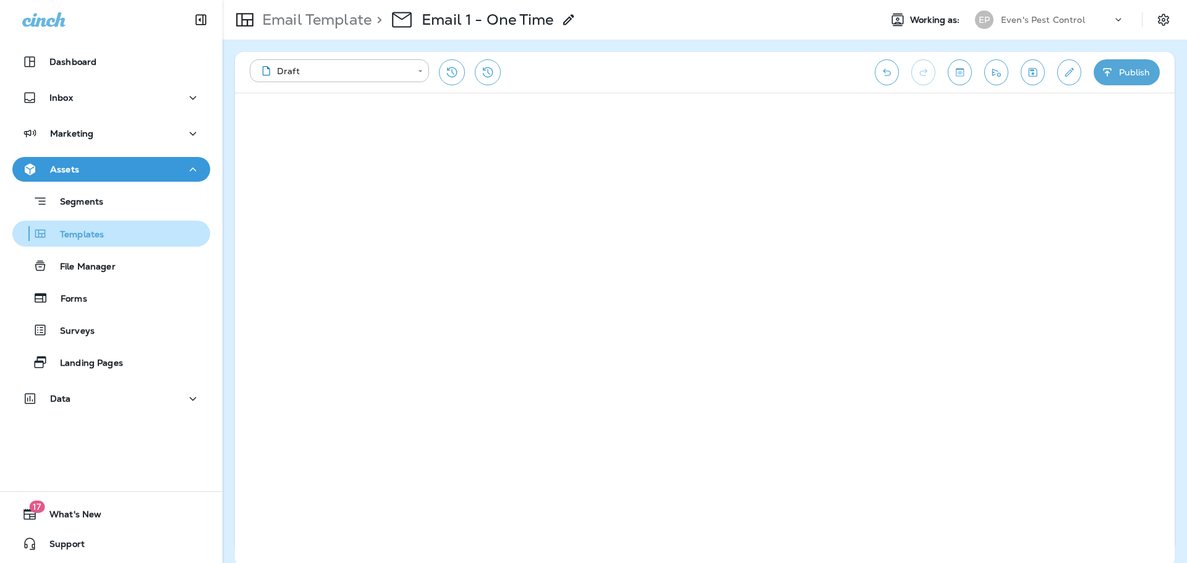
drag, startPoint x: 95, startPoint y: 241, endPoint x: 103, endPoint y: 244, distance: 7.8
click at [95, 240] on div "Templates" at bounding box center [60, 233] width 87 height 19
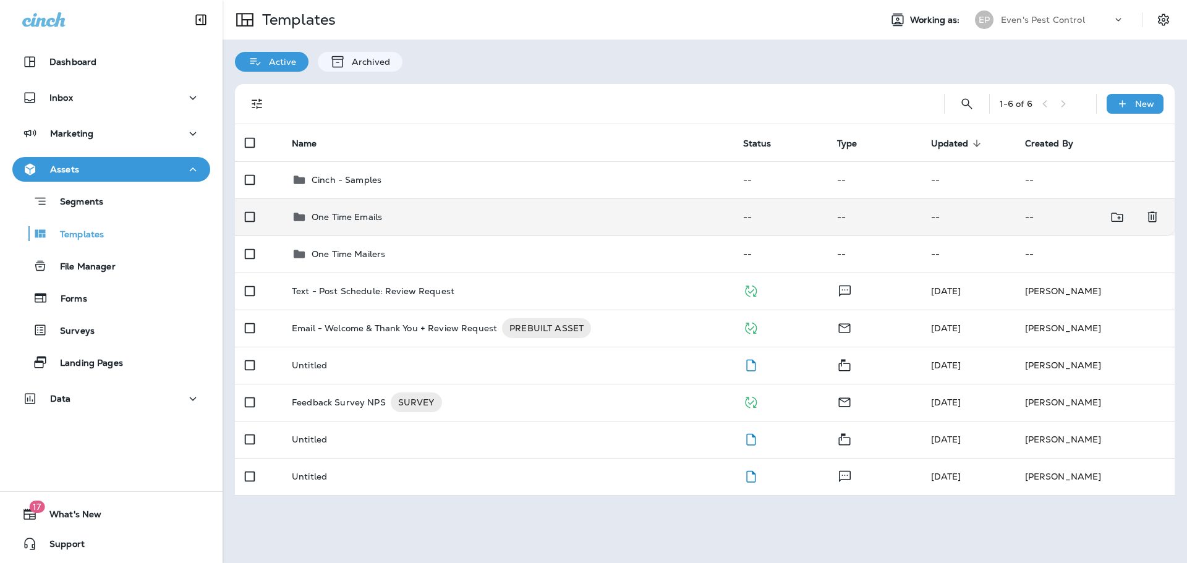
click at [452, 220] on div "One Time Emails" at bounding box center [507, 217] width 431 height 15
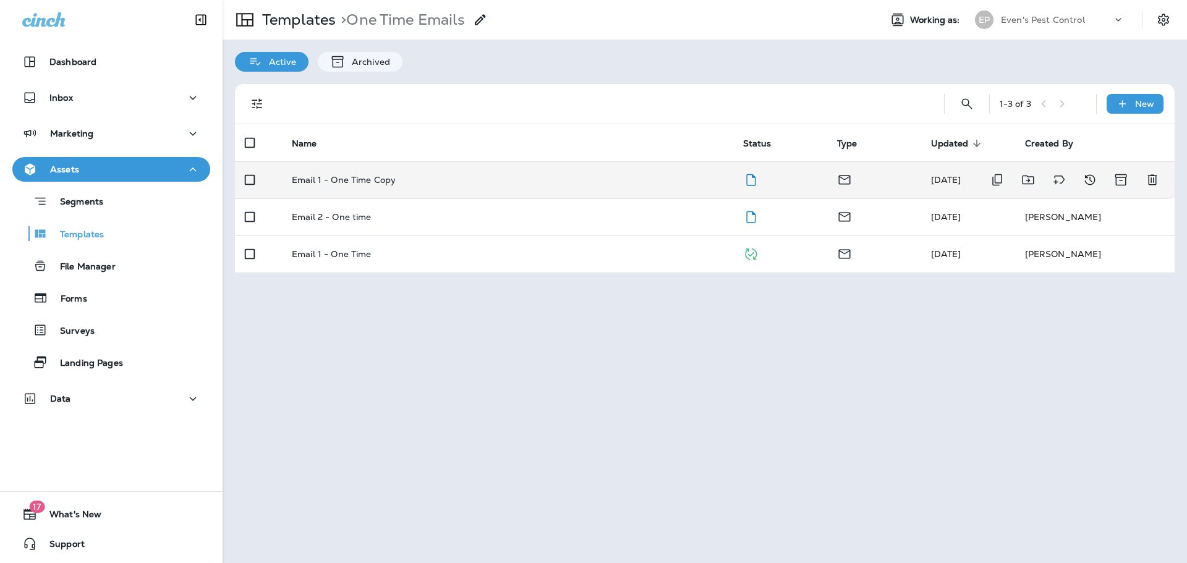
click at [463, 183] on div "Email 1 - One Time Copy" at bounding box center [507, 180] width 431 height 10
